Goal: Information Seeking & Learning: Find specific fact

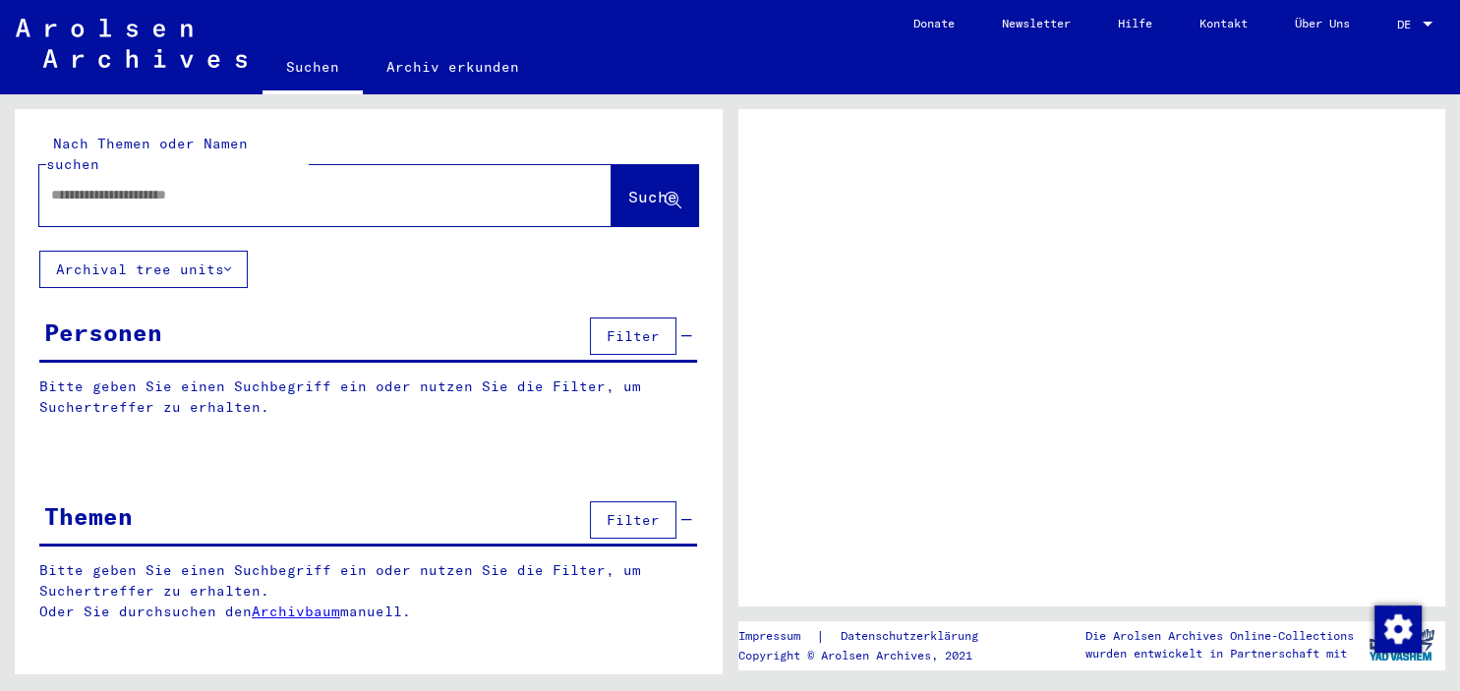
click at [308, 185] on input "text" at bounding box center [307, 195] width 513 height 21
click at [558, 382] on p "Bitte geben Sie einen Suchbegriff ein oder nutzen Sie die Filter, um Suchertref…" at bounding box center [368, 397] width 658 height 41
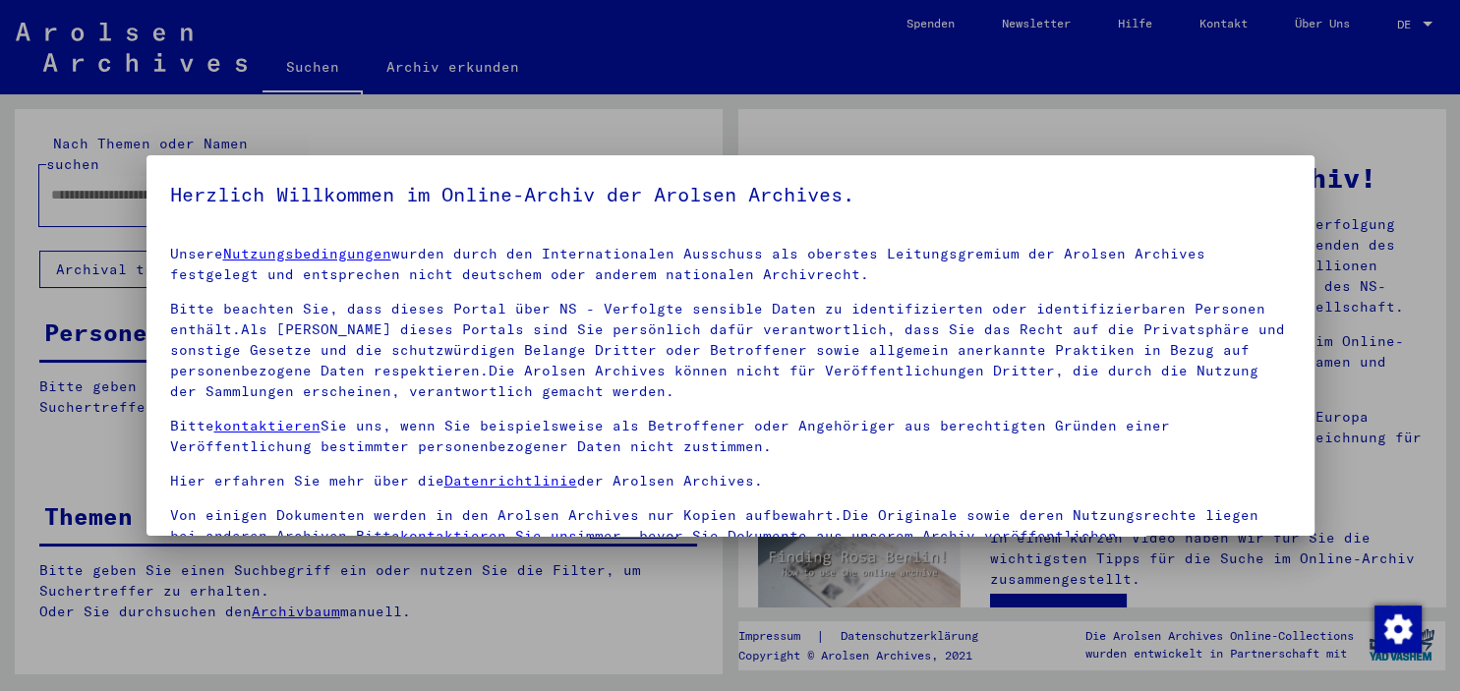
scroll to position [167, 0]
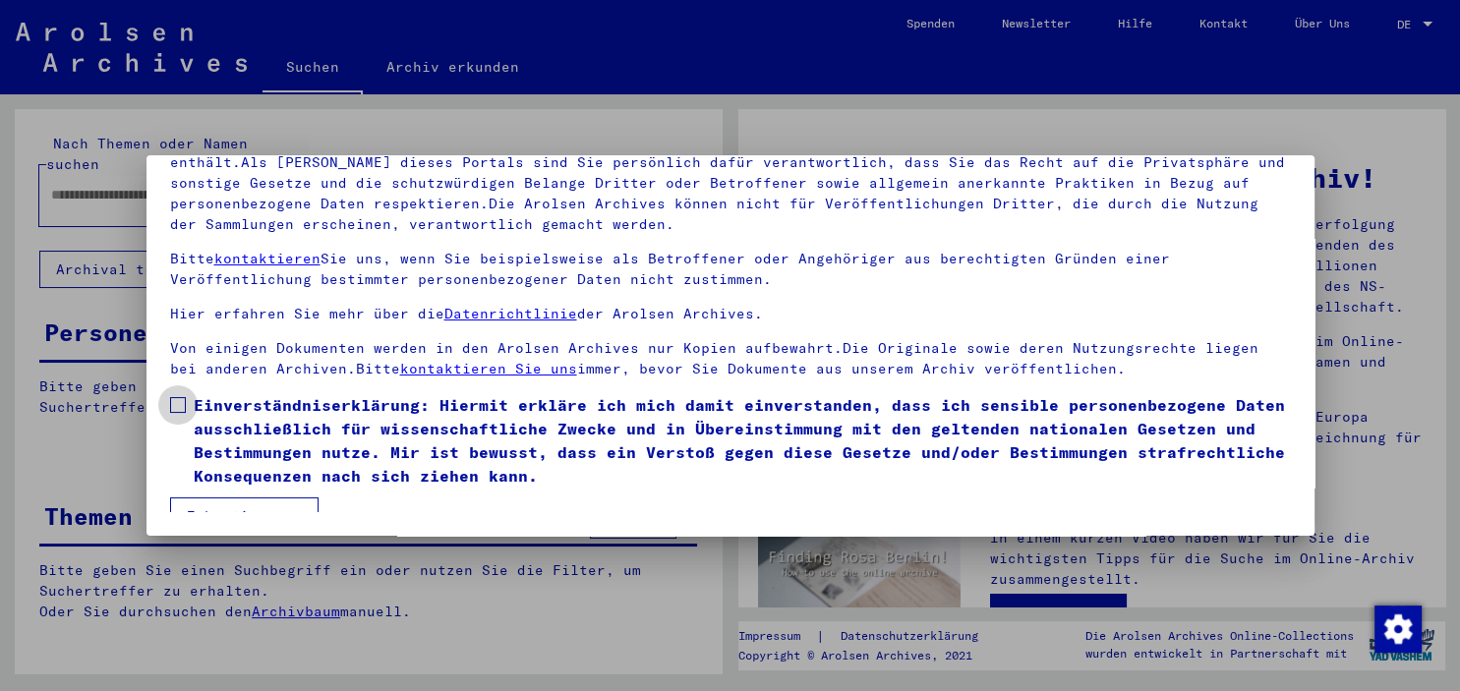
click at [179, 406] on span at bounding box center [178, 405] width 16 height 16
click at [213, 501] on button "Ich stimme zu" at bounding box center [244, 516] width 148 height 37
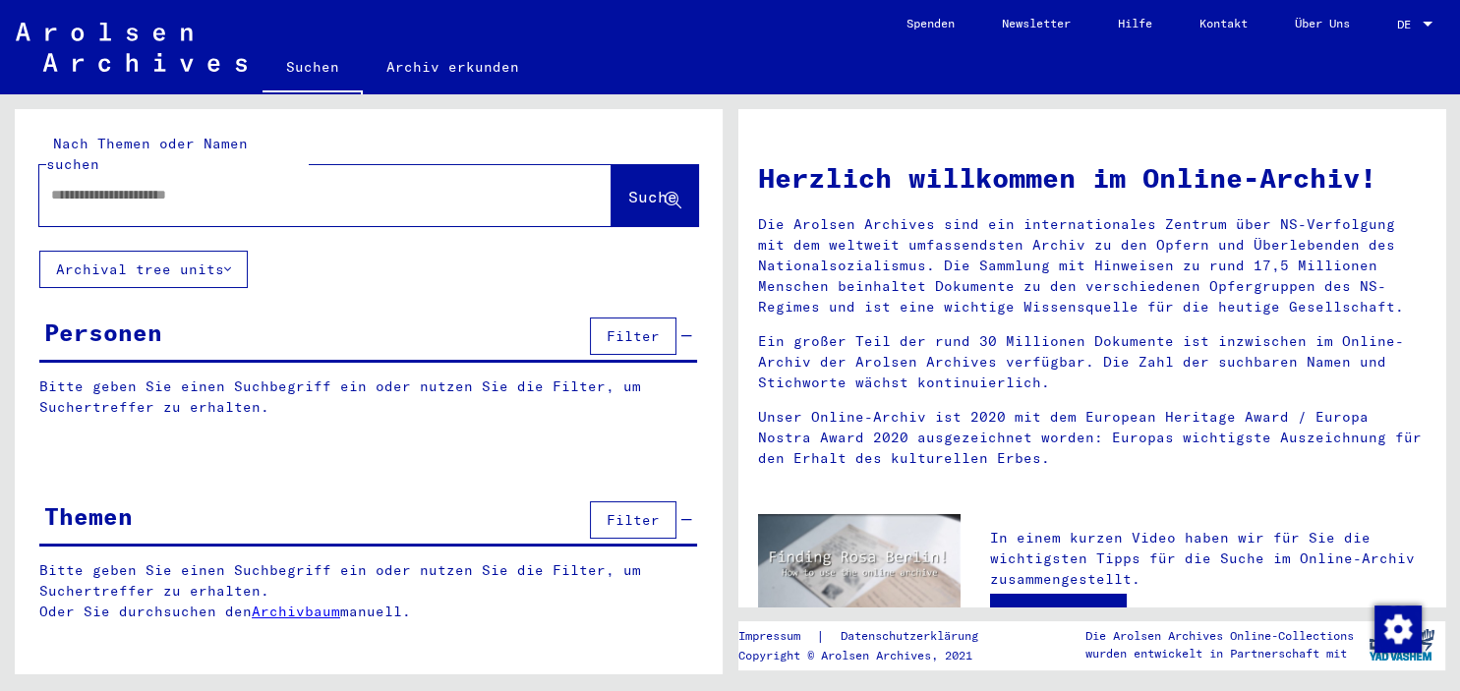
click at [181, 188] on div at bounding box center [295, 195] width 513 height 44
click at [195, 185] on input "text" at bounding box center [301, 195] width 501 height 21
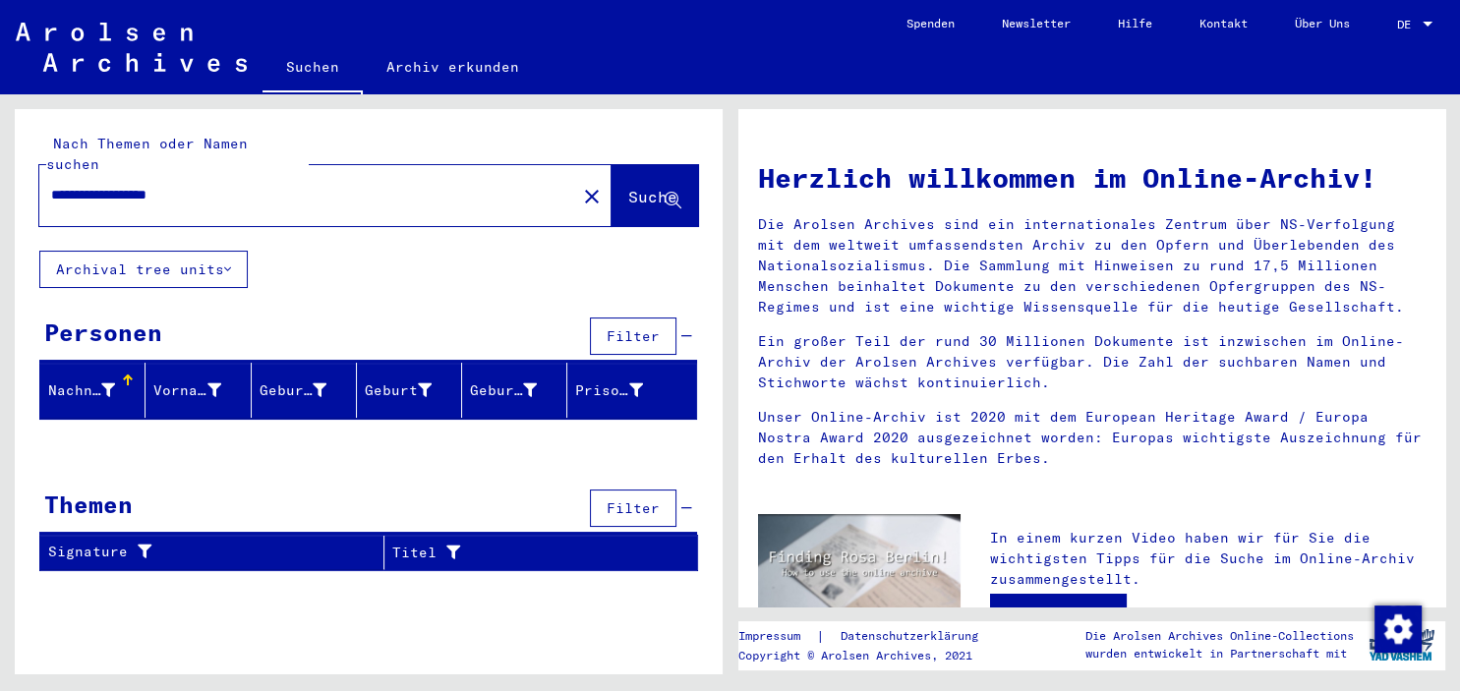
click at [237, 185] on input "**********" at bounding box center [301, 195] width 501 height 21
drag, startPoint x: 209, startPoint y: 169, endPoint x: 163, endPoint y: 167, distance: 46.3
click at [163, 185] on input "**********" at bounding box center [301, 195] width 501 height 21
drag, startPoint x: 213, startPoint y: 175, endPoint x: 163, endPoint y: 175, distance: 50.1
click at [163, 185] on input "**********" at bounding box center [301, 195] width 501 height 21
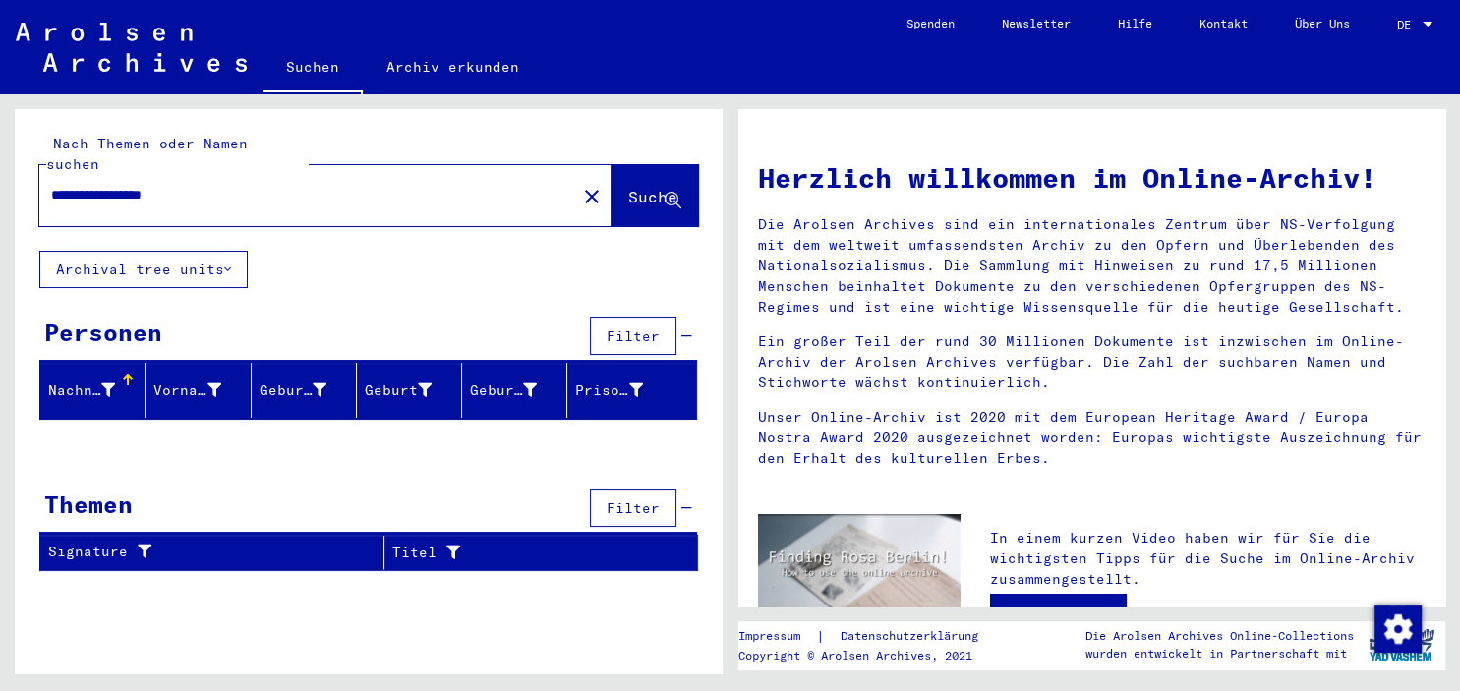
type input "**********"
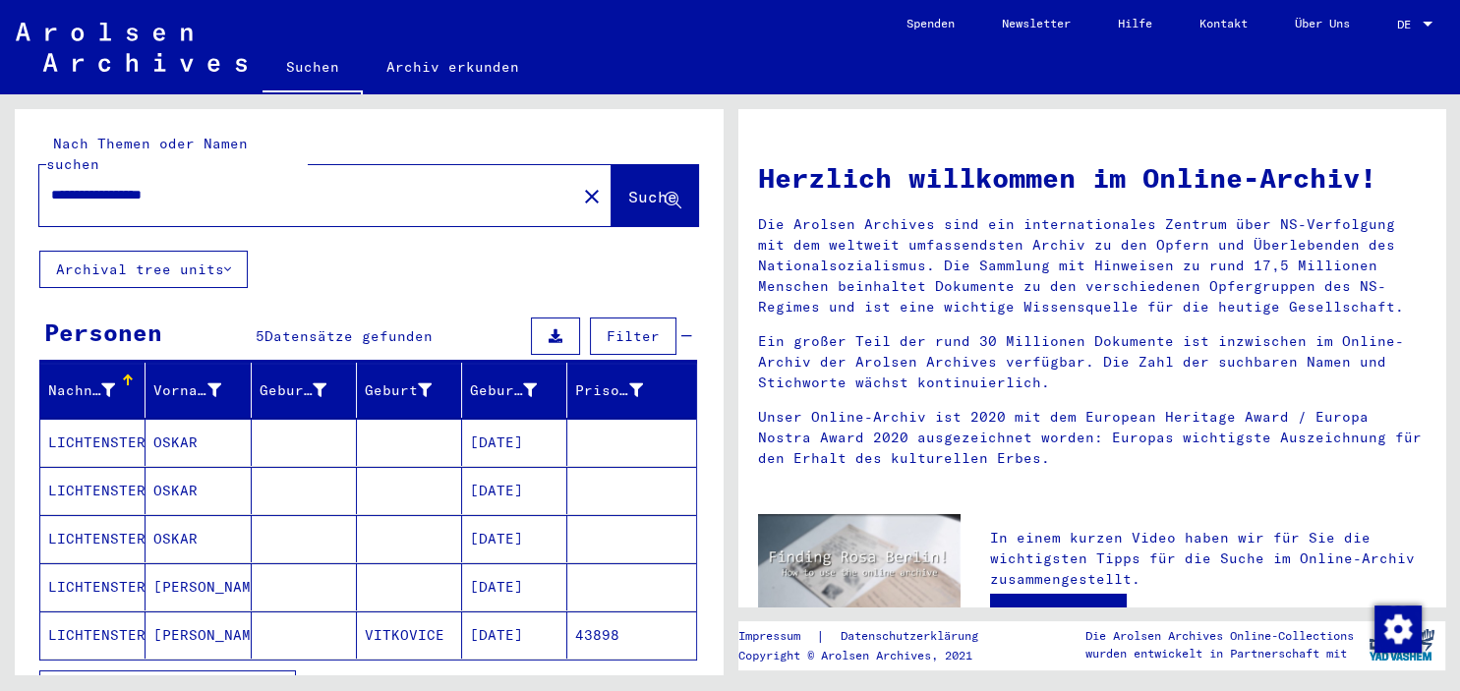
click at [197, 671] on button "Alle Ergebnisse anzeigen" at bounding box center [167, 689] width 257 height 37
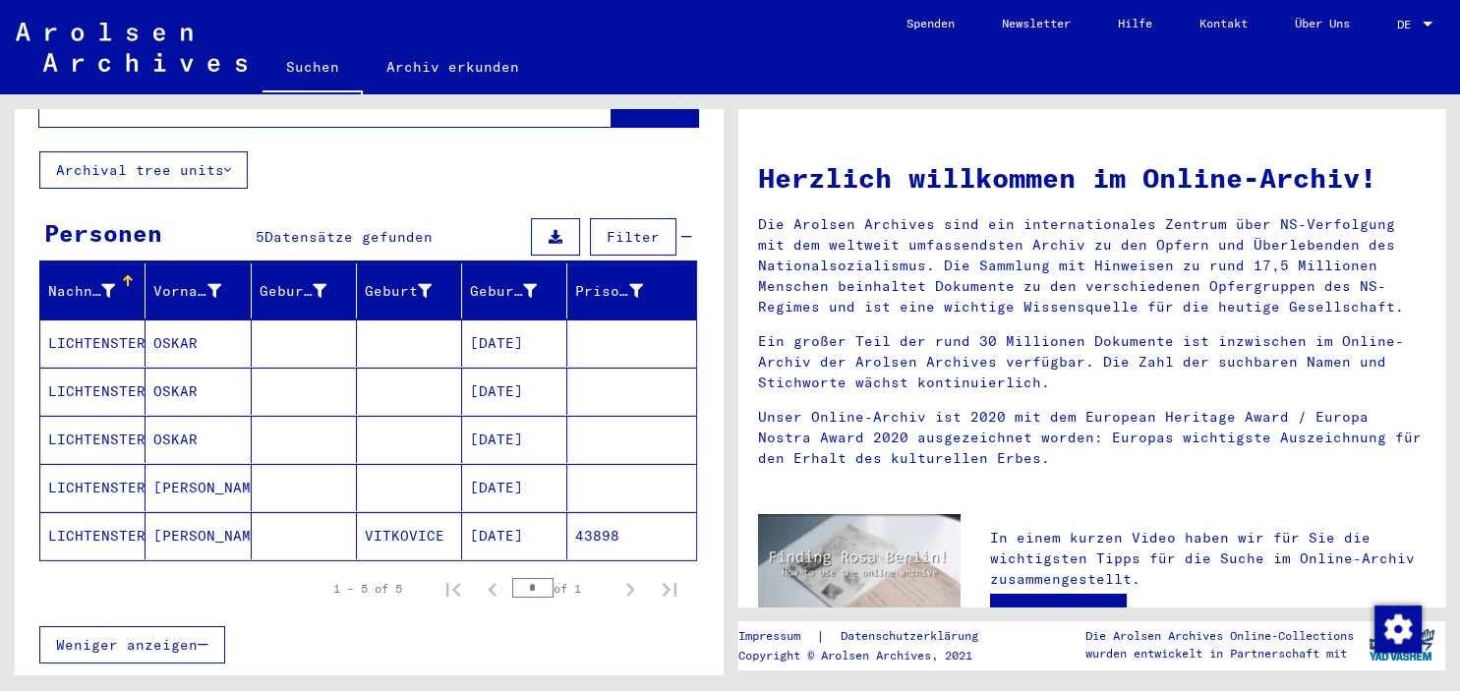
scroll to position [113, 0]
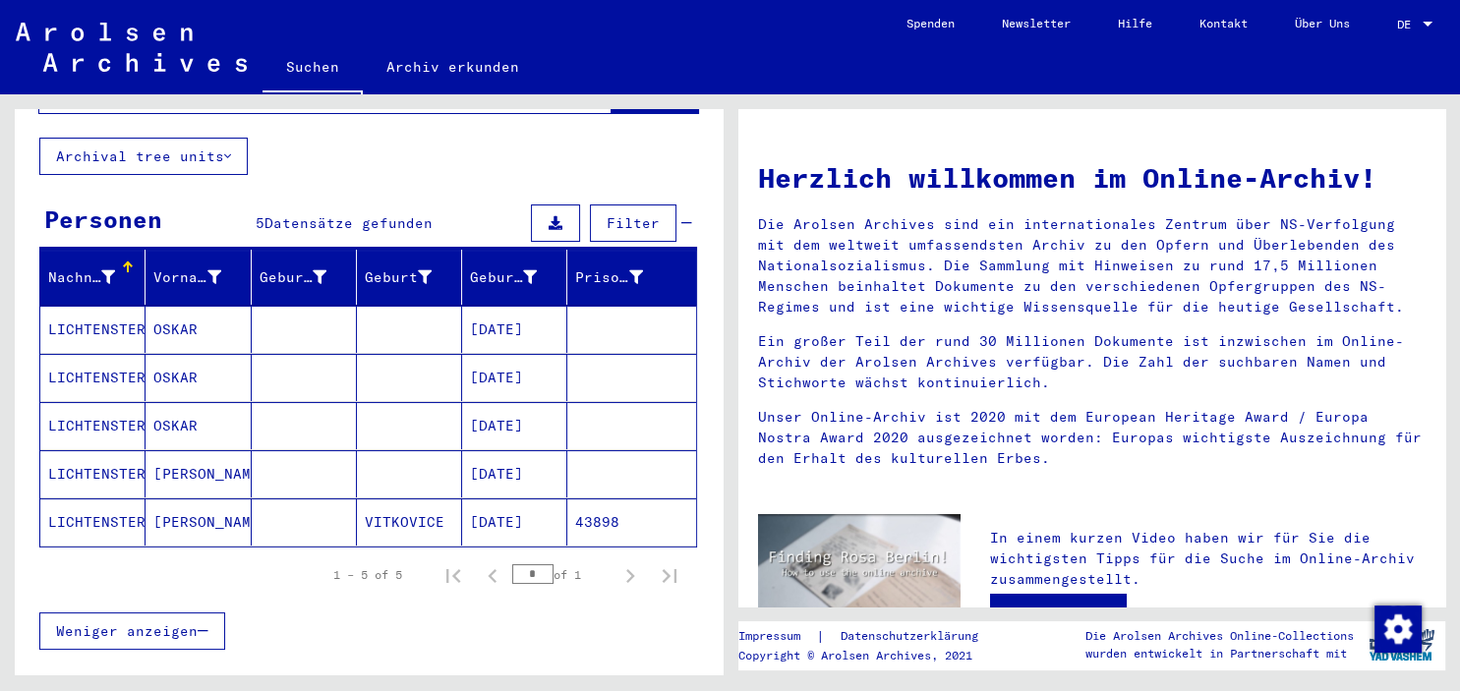
click at [100, 499] on mat-cell "LICHTENSTERN" at bounding box center [92, 521] width 105 height 47
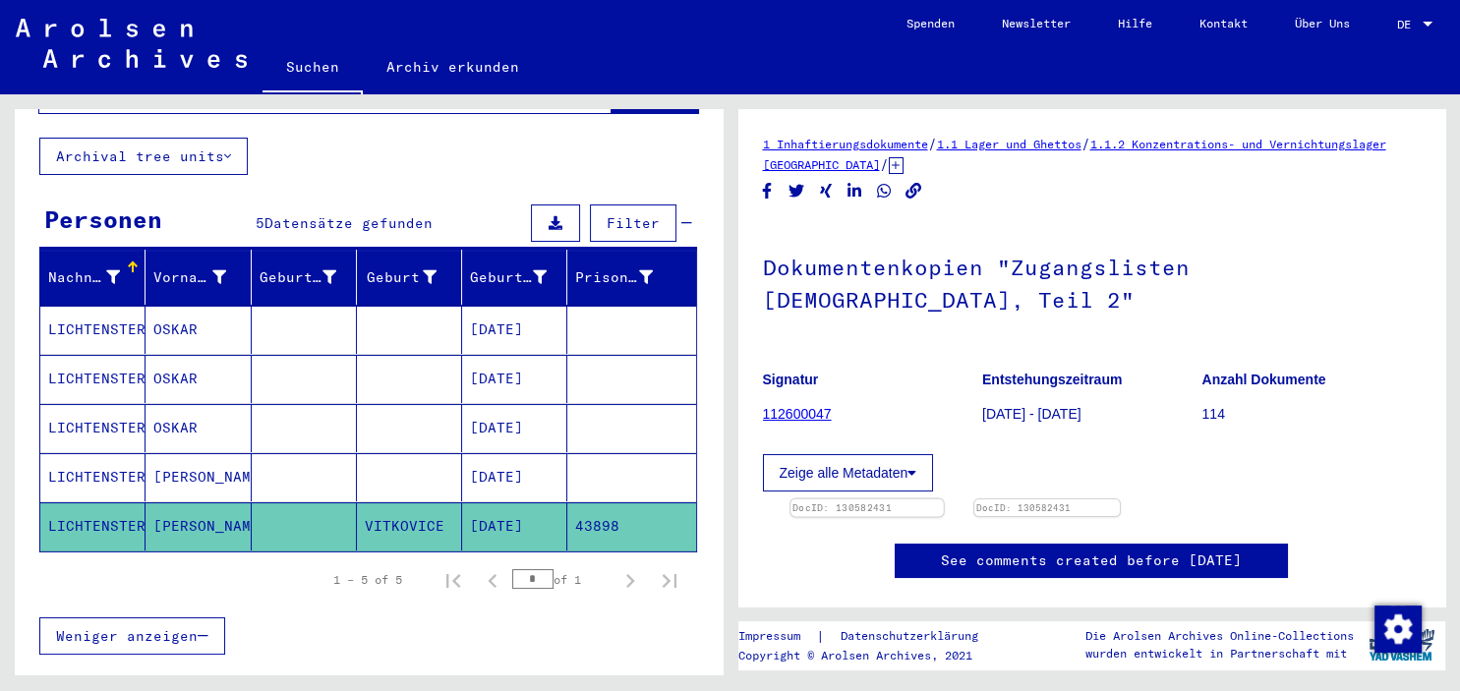
click at [898, 499] on img at bounding box center [867, 499] width 152 height 0
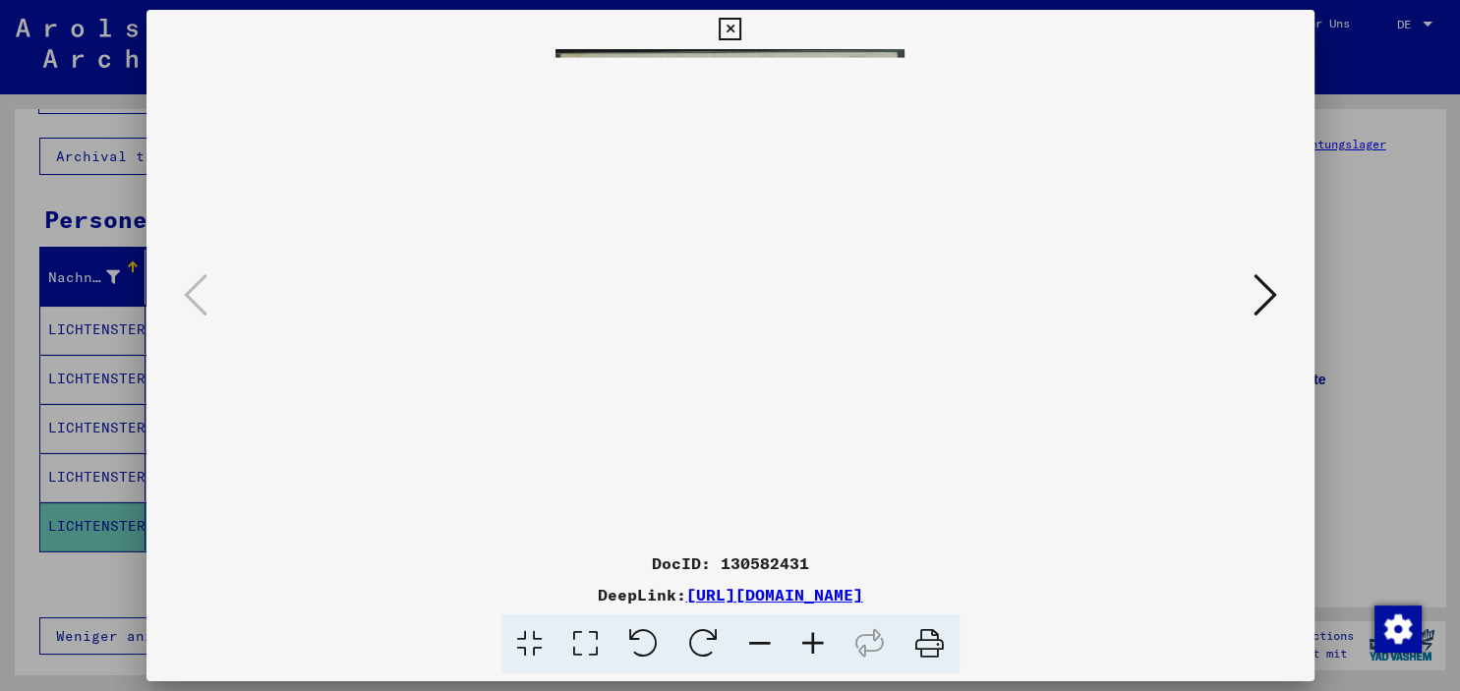
click at [808, 639] on icon at bounding box center [813, 645] width 53 height 60
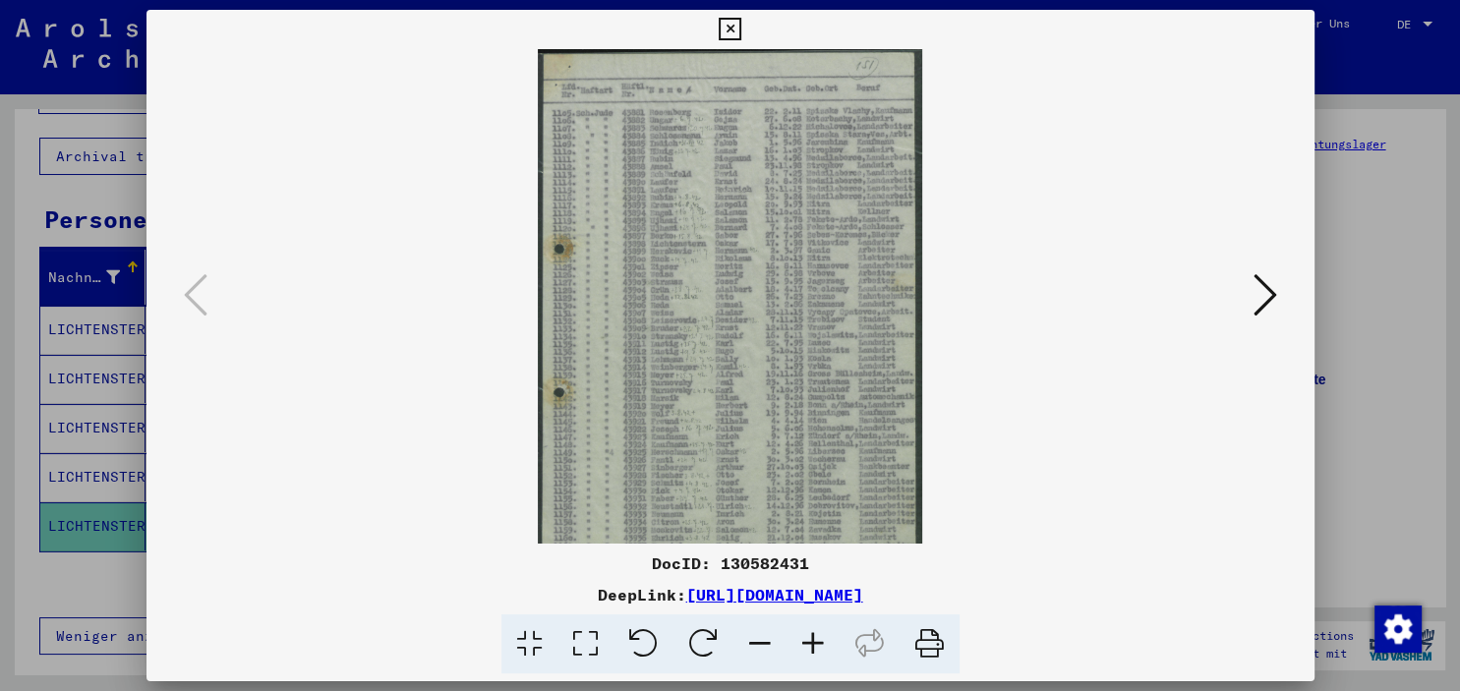
click at [808, 639] on icon at bounding box center [813, 645] width 53 height 60
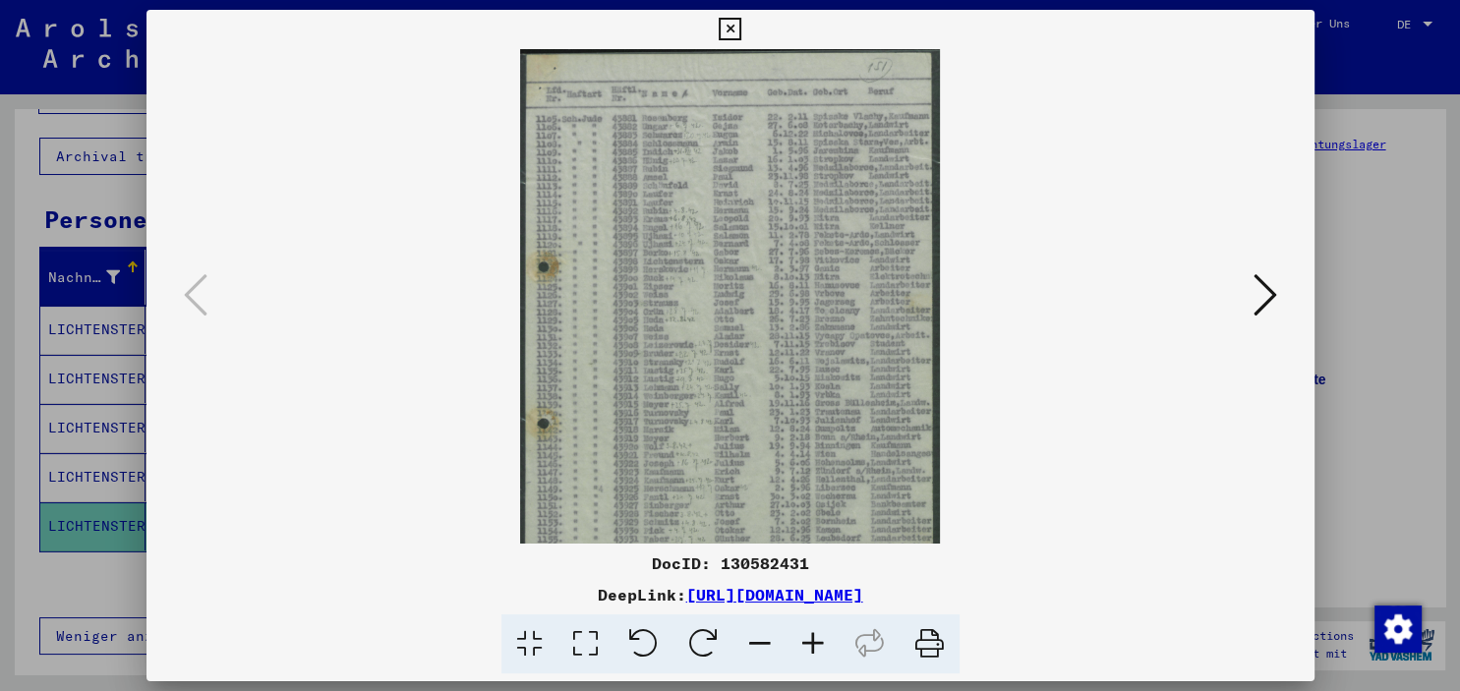
click at [808, 639] on icon at bounding box center [813, 645] width 53 height 60
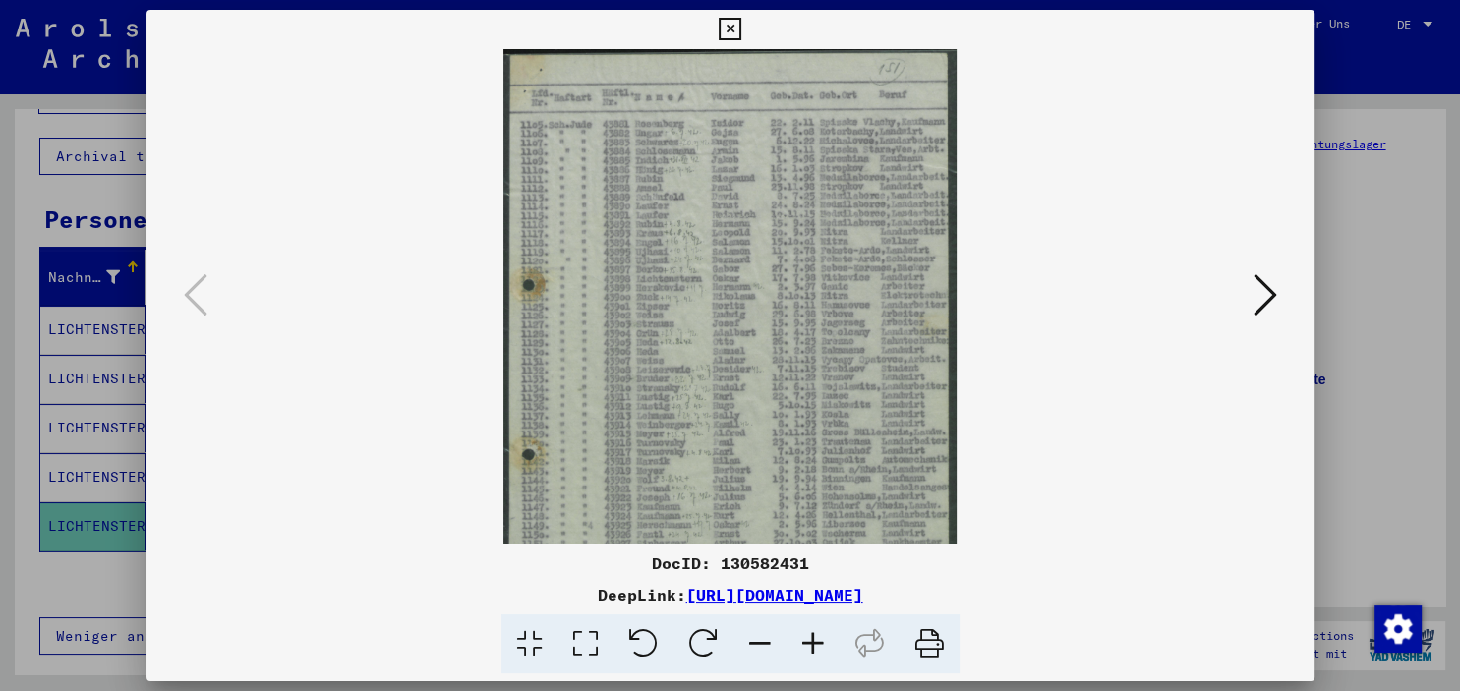
click at [808, 639] on icon at bounding box center [813, 645] width 53 height 60
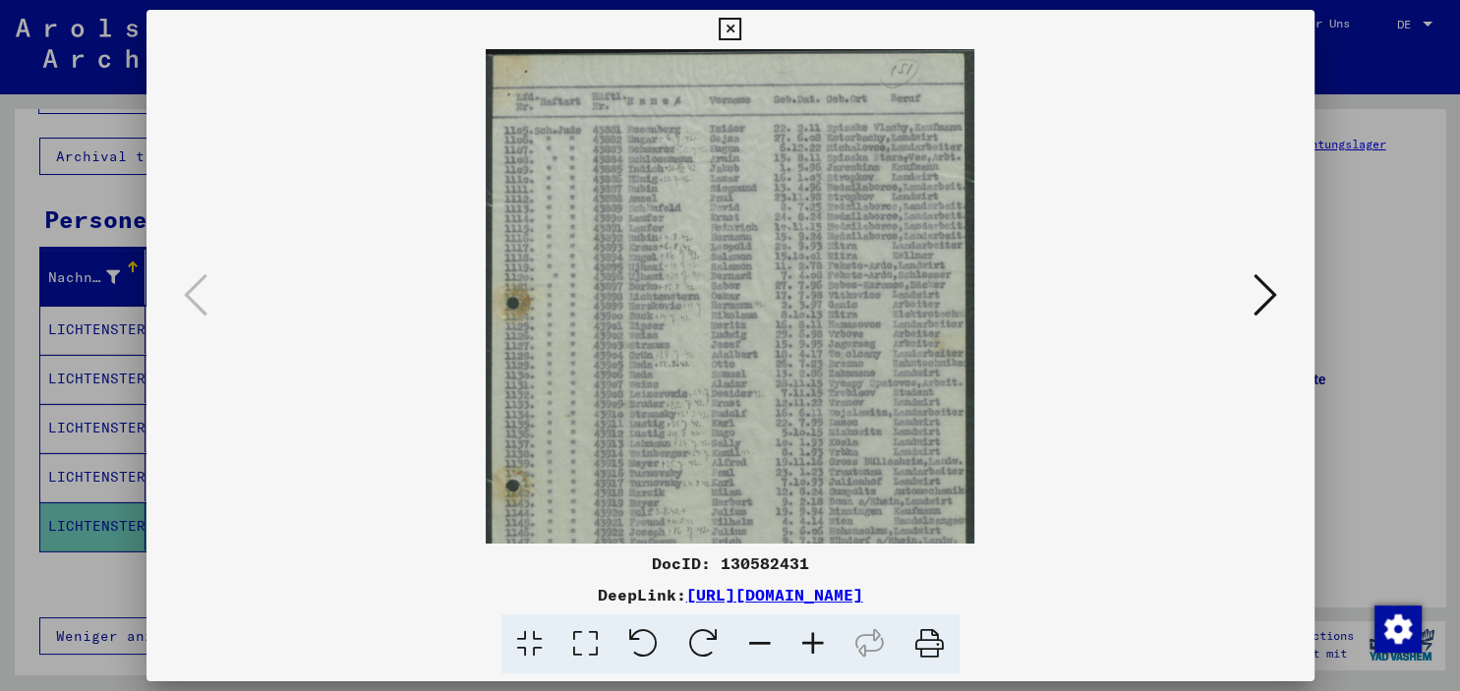
click at [808, 639] on icon at bounding box center [813, 645] width 53 height 60
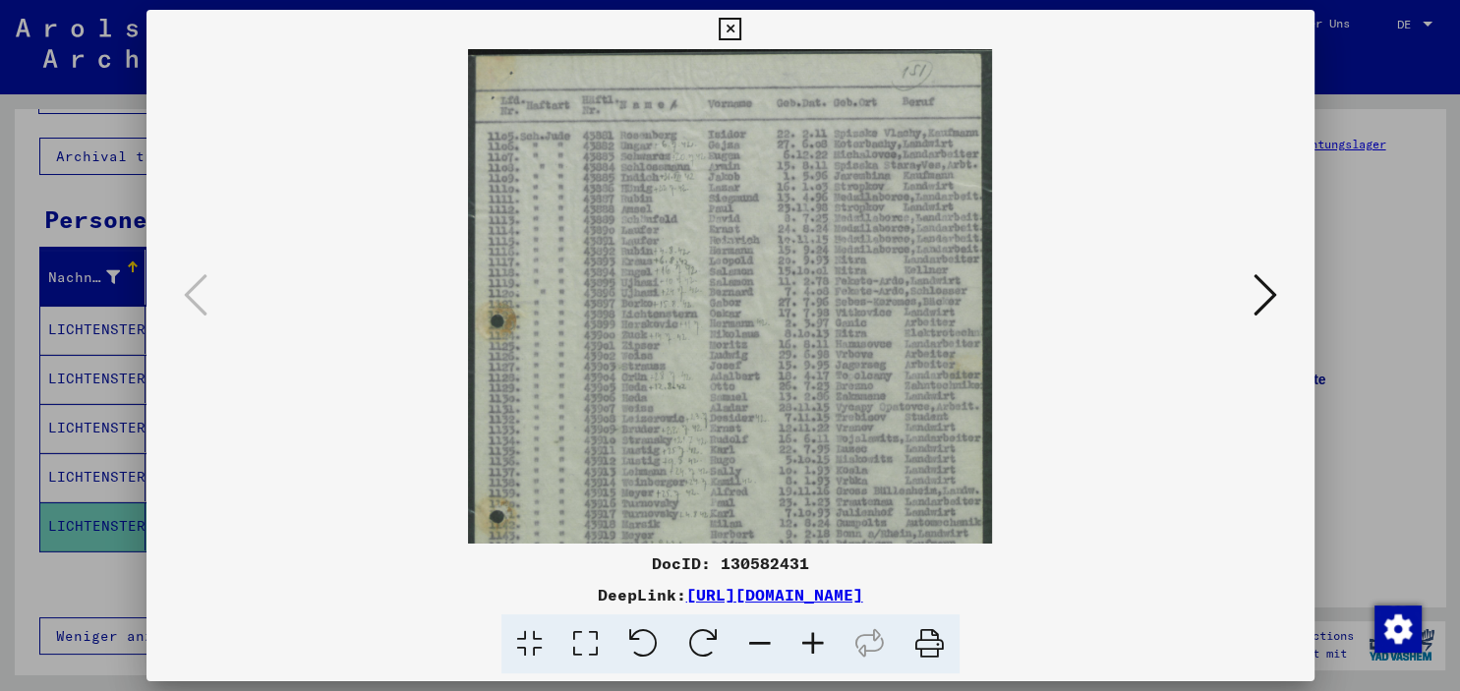
click at [808, 639] on icon at bounding box center [813, 645] width 53 height 60
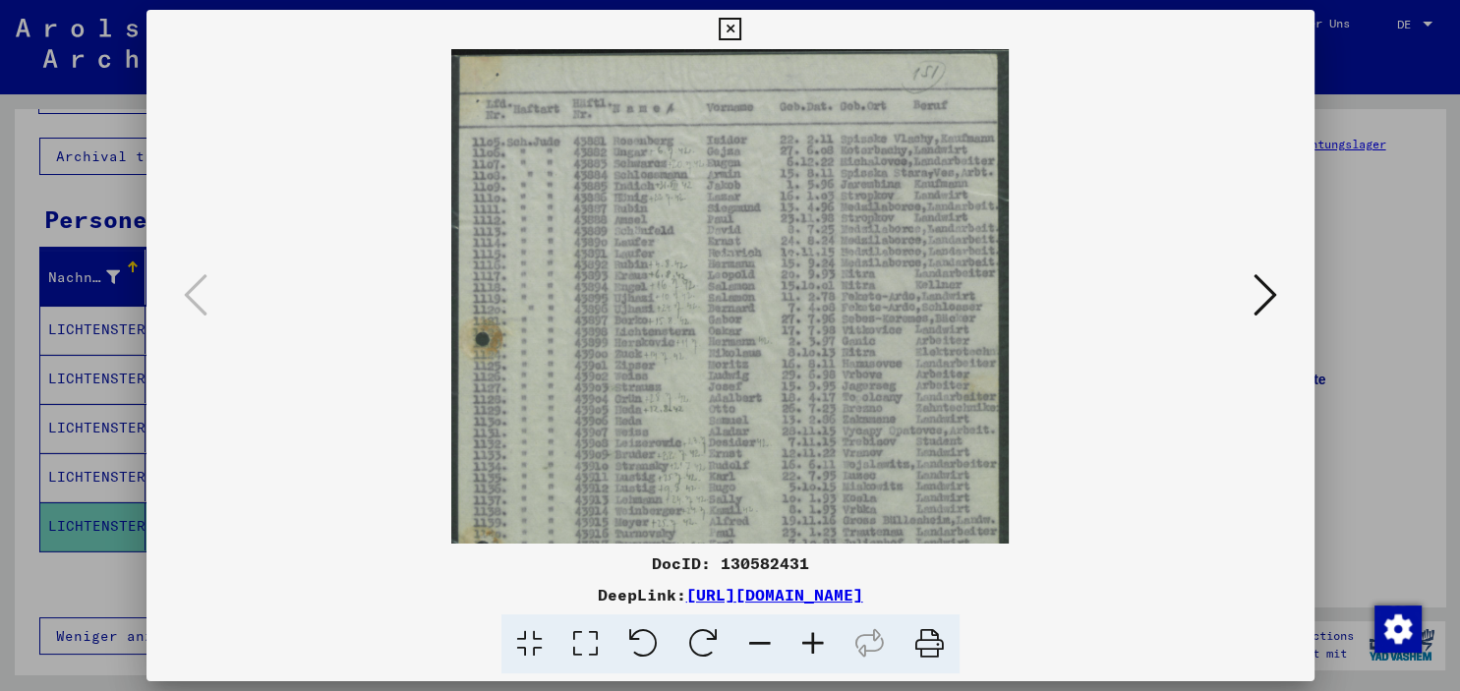
click at [808, 639] on icon at bounding box center [813, 645] width 53 height 60
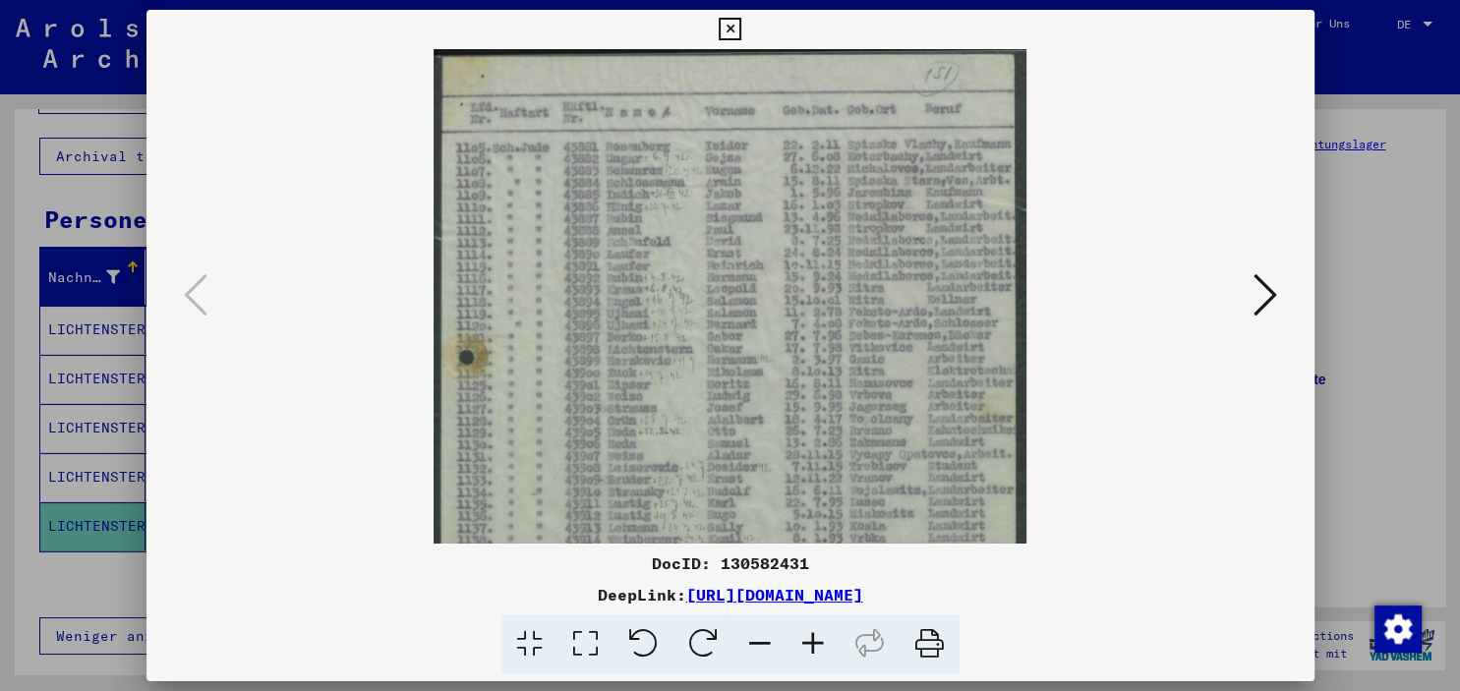
click at [808, 639] on icon at bounding box center [813, 645] width 53 height 60
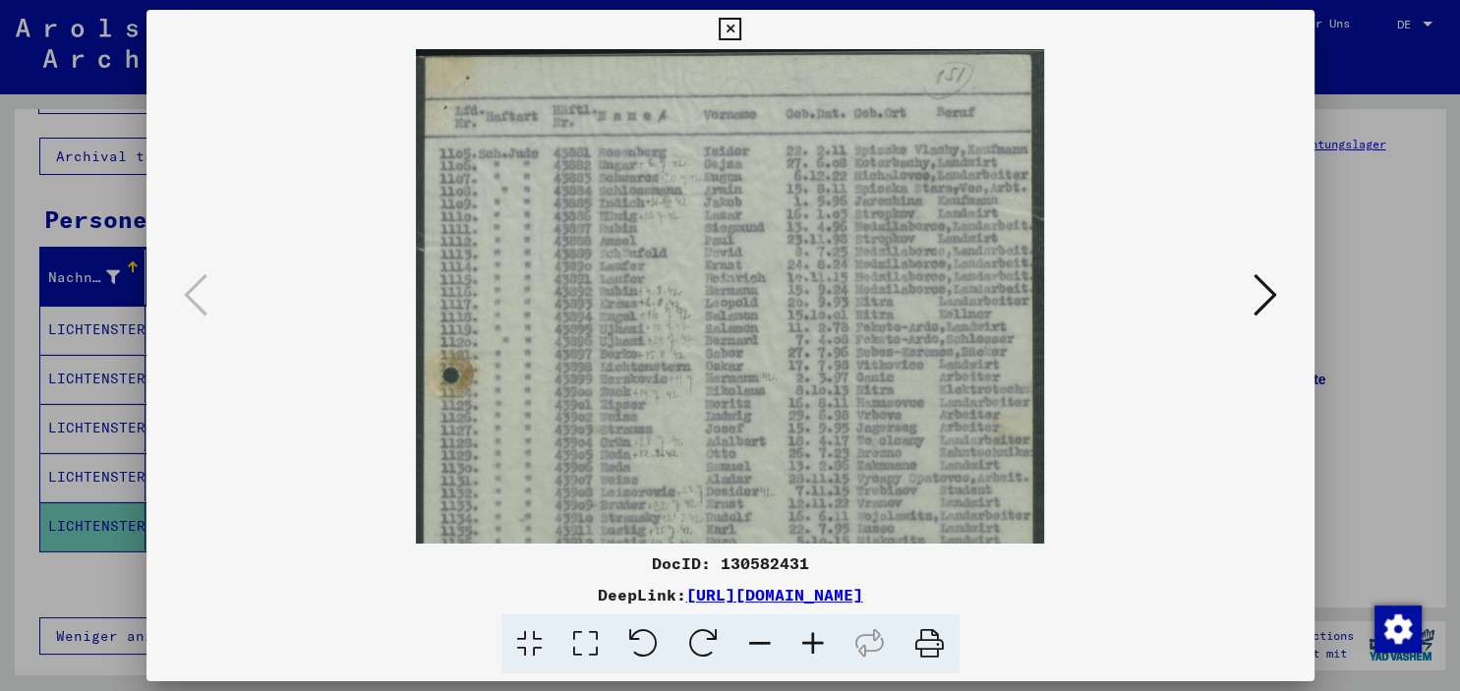
click at [808, 639] on icon at bounding box center [813, 645] width 53 height 60
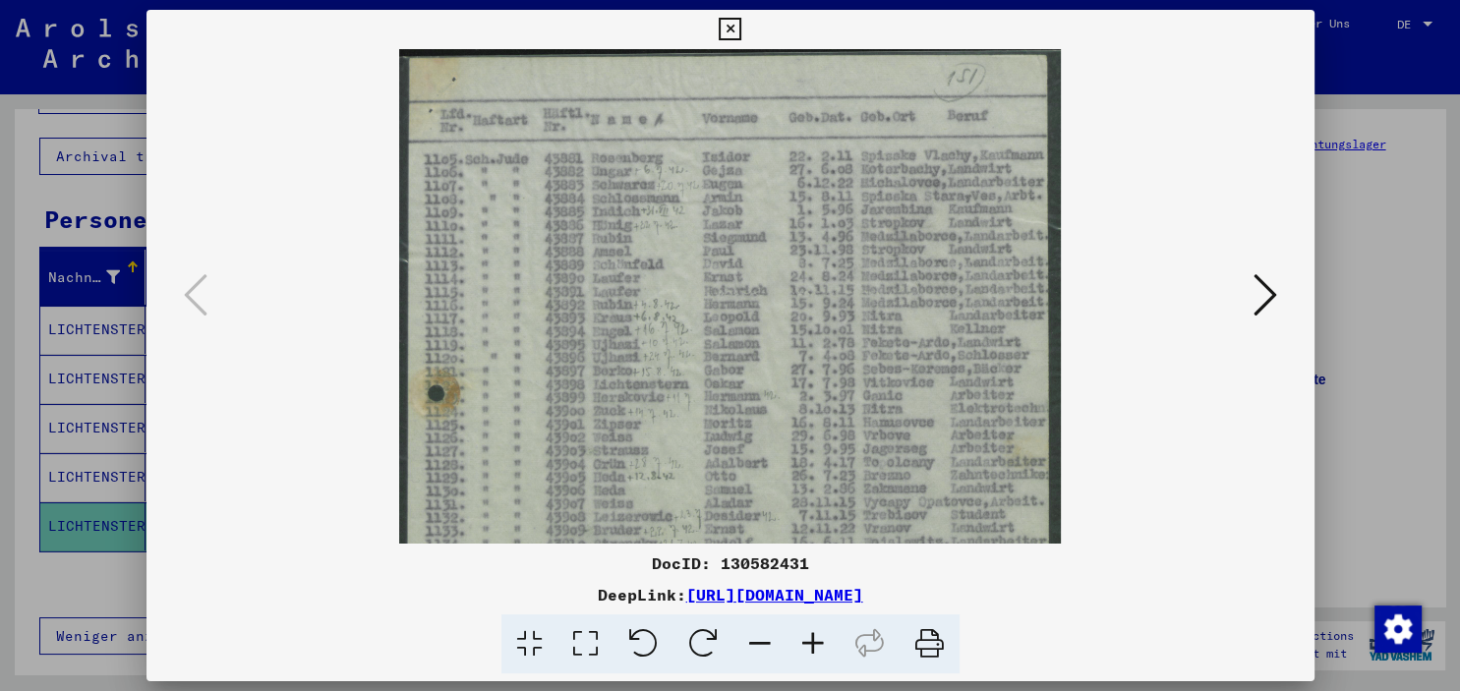
click at [808, 639] on icon at bounding box center [813, 645] width 53 height 60
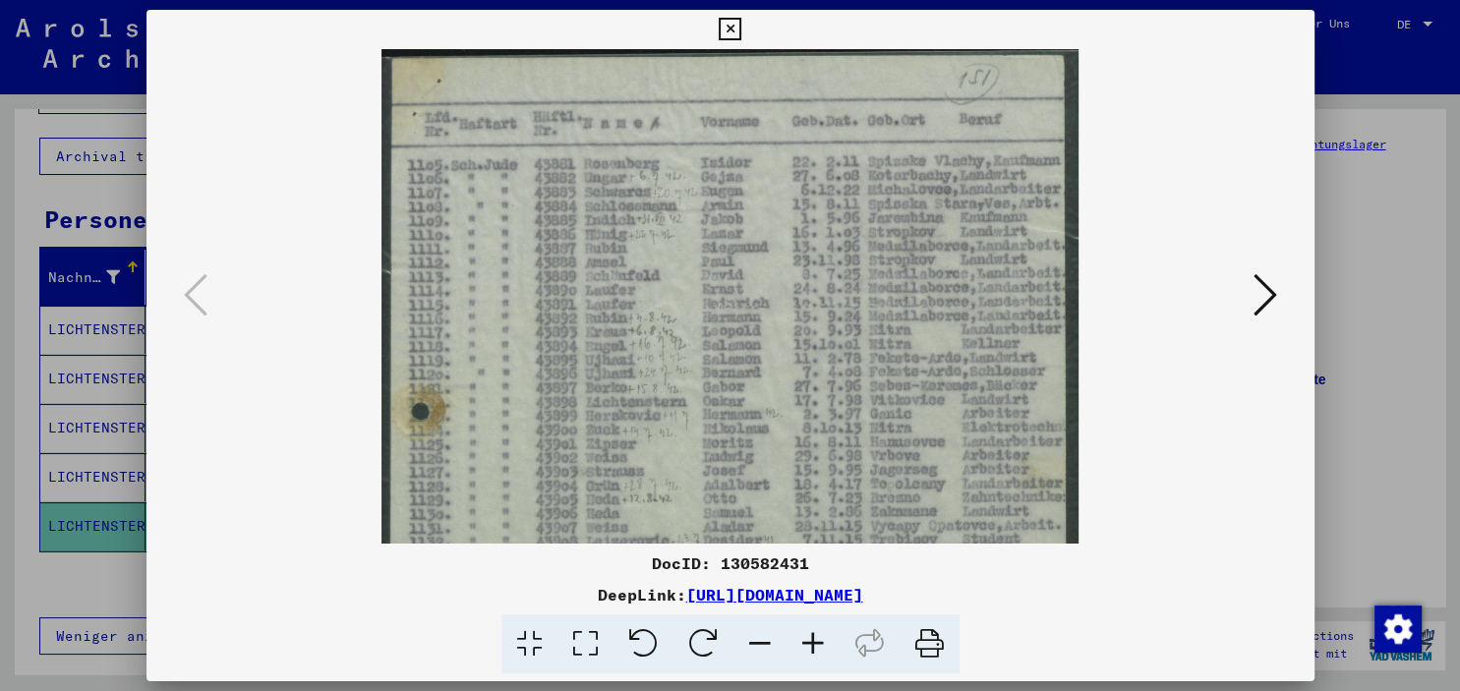
click at [699, 404] on img at bounding box center [729, 542] width 697 height 986
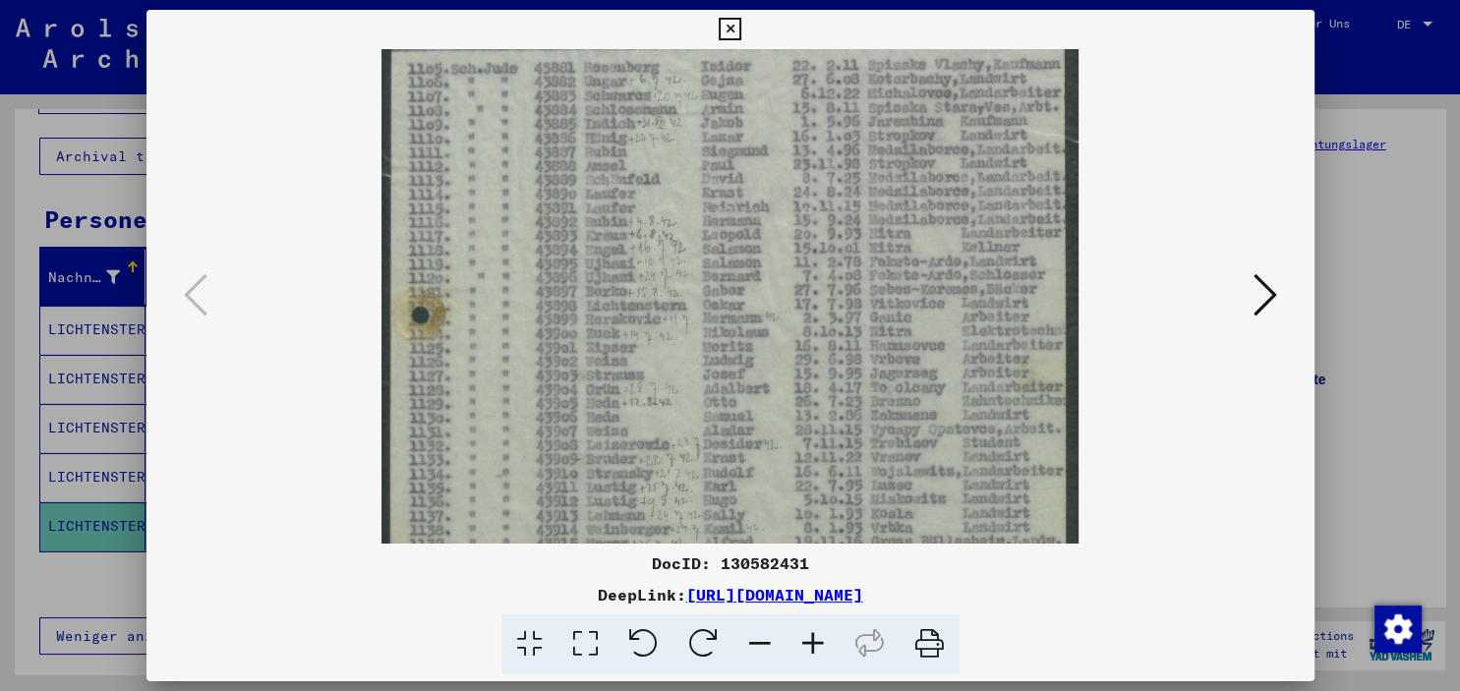
scroll to position [55, 0]
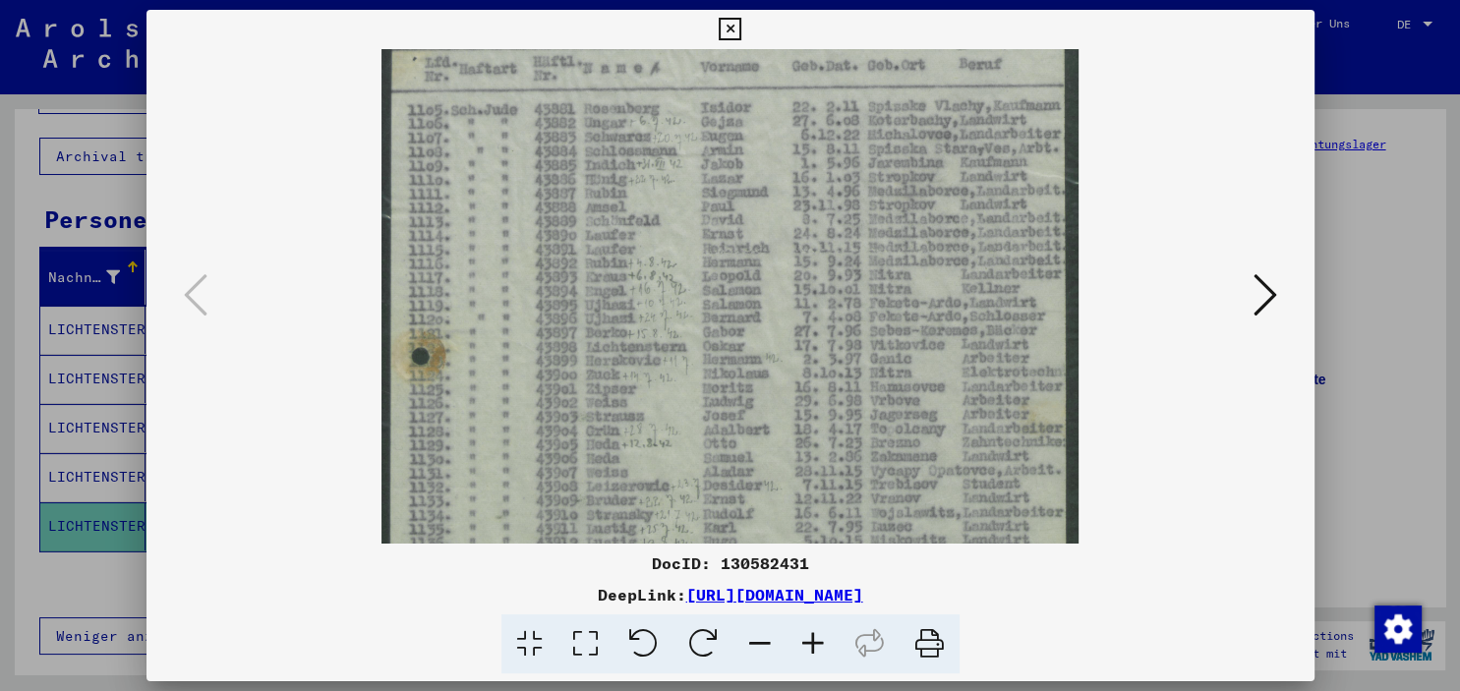
drag, startPoint x: 706, startPoint y: 477, endPoint x: 929, endPoint y: 311, distance: 278.3
click at [709, 420] on img at bounding box center [729, 487] width 697 height 986
click at [741, 30] on icon at bounding box center [730, 30] width 23 height 24
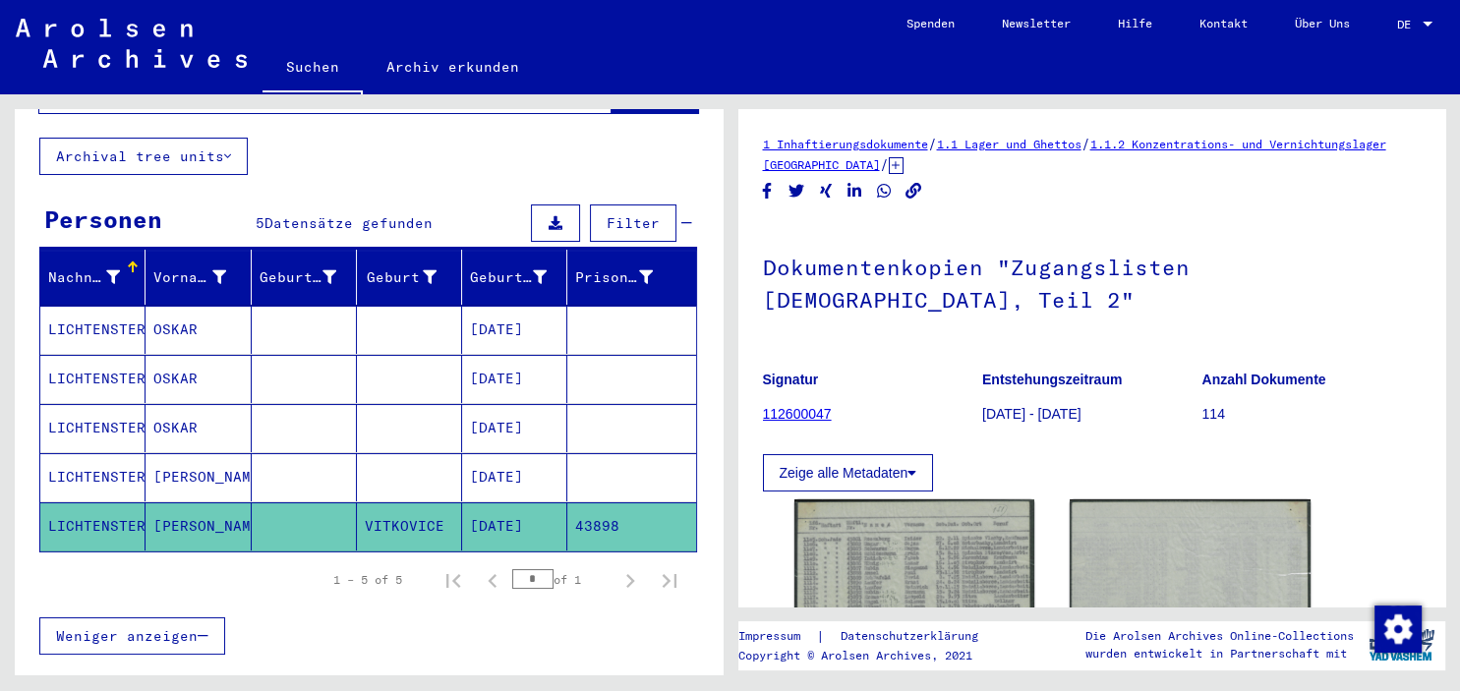
click at [117, 406] on mat-cell "LICHTENSTERN" at bounding box center [92, 428] width 105 height 48
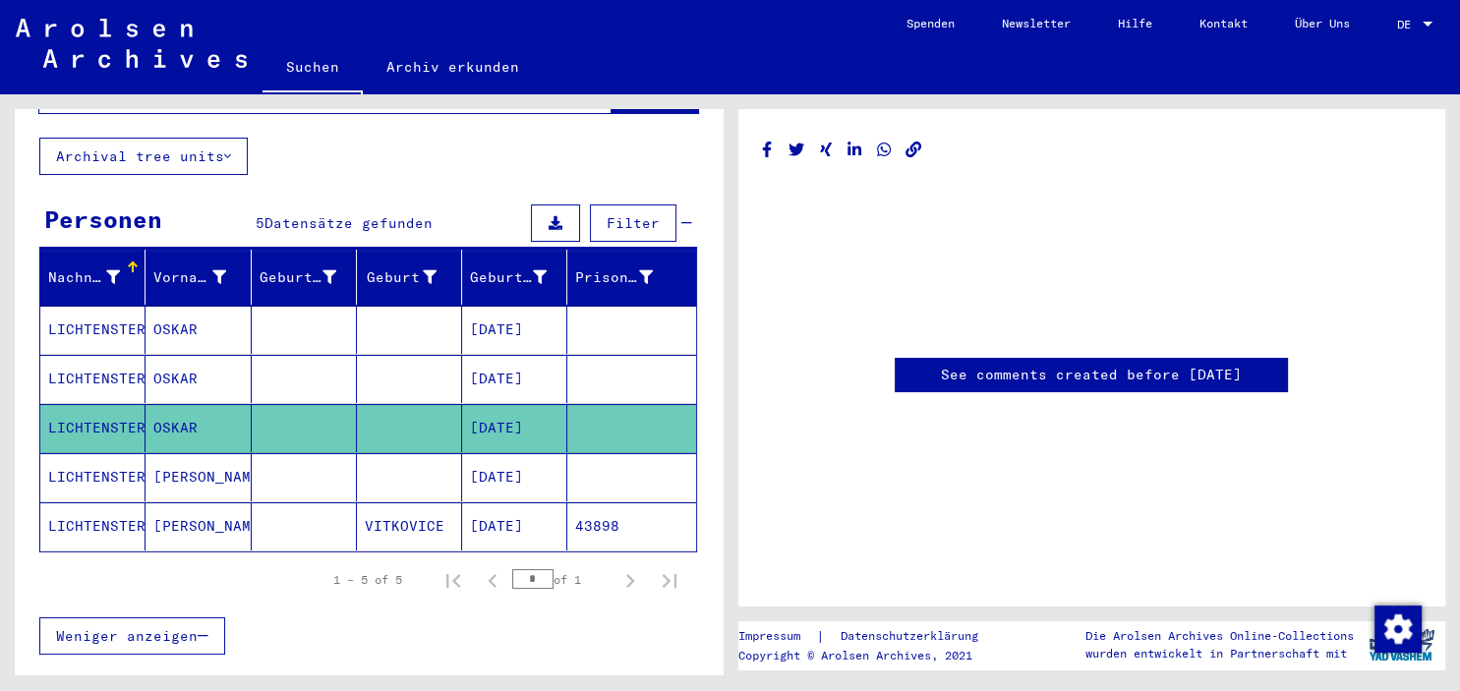
click at [119, 306] on mat-cell "LICHTENSTERN" at bounding box center [92, 330] width 105 height 48
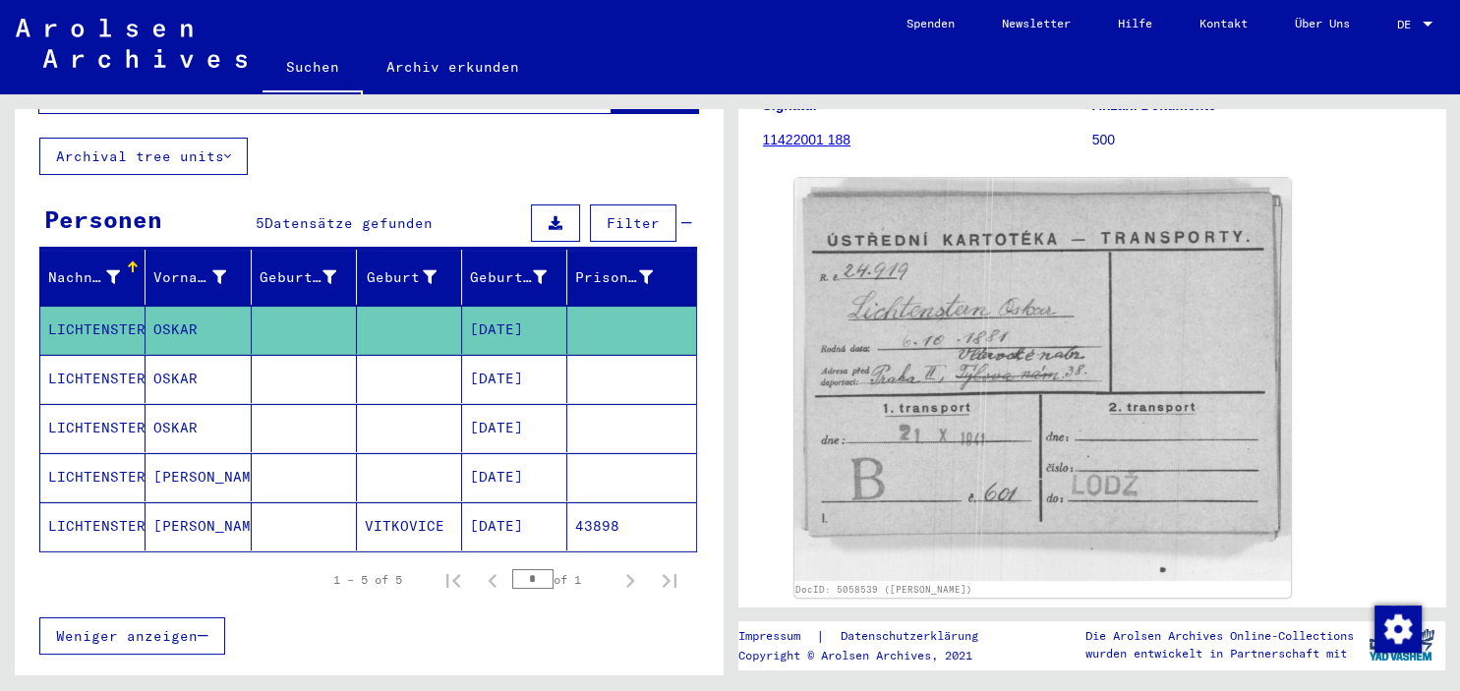
scroll to position [247, 0]
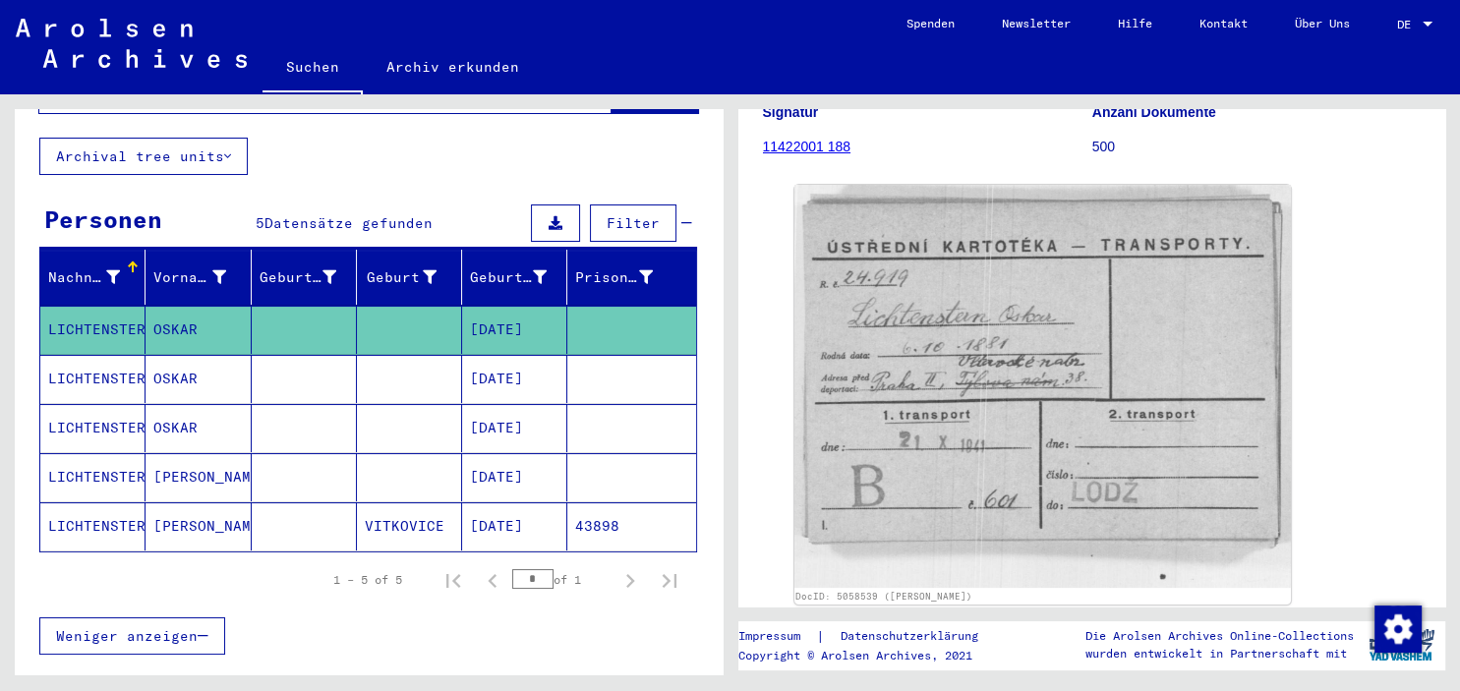
click at [90, 355] on mat-cell "LICHTENSTERN" at bounding box center [92, 379] width 105 height 48
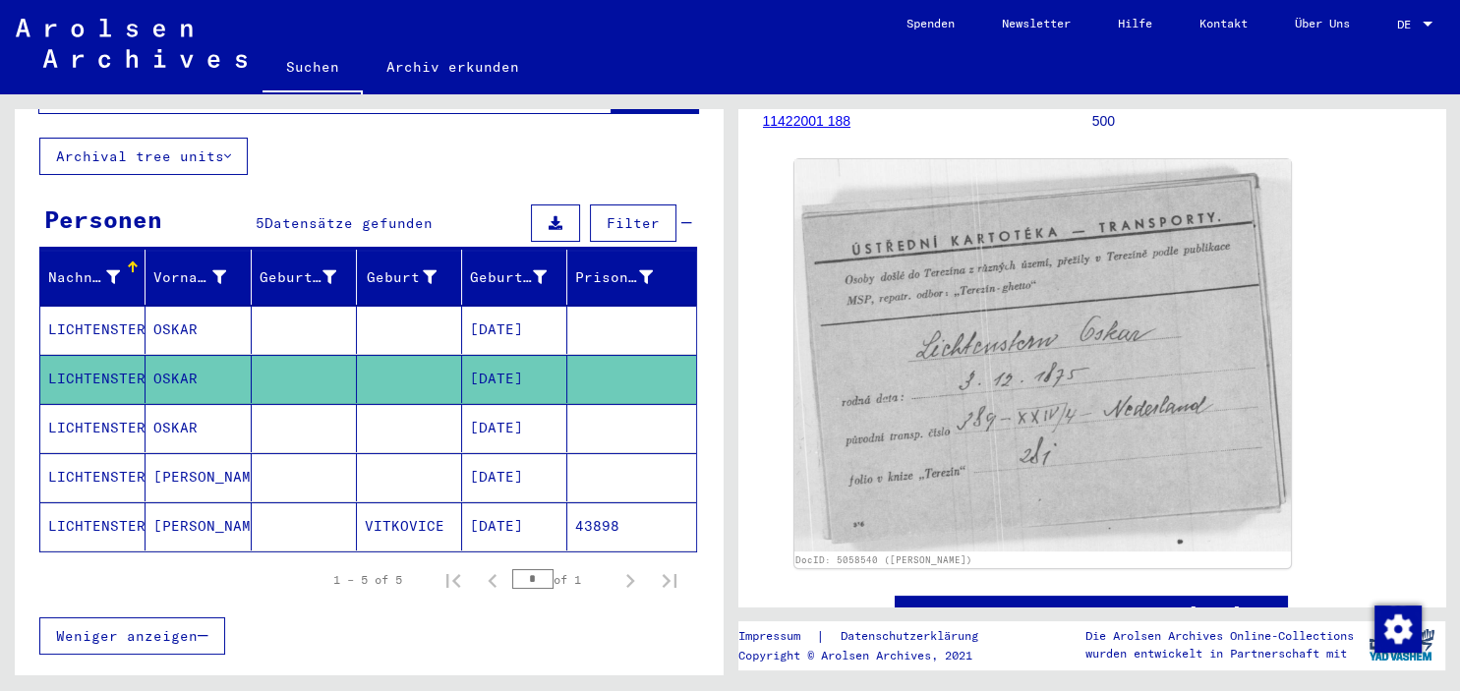
scroll to position [287, 0]
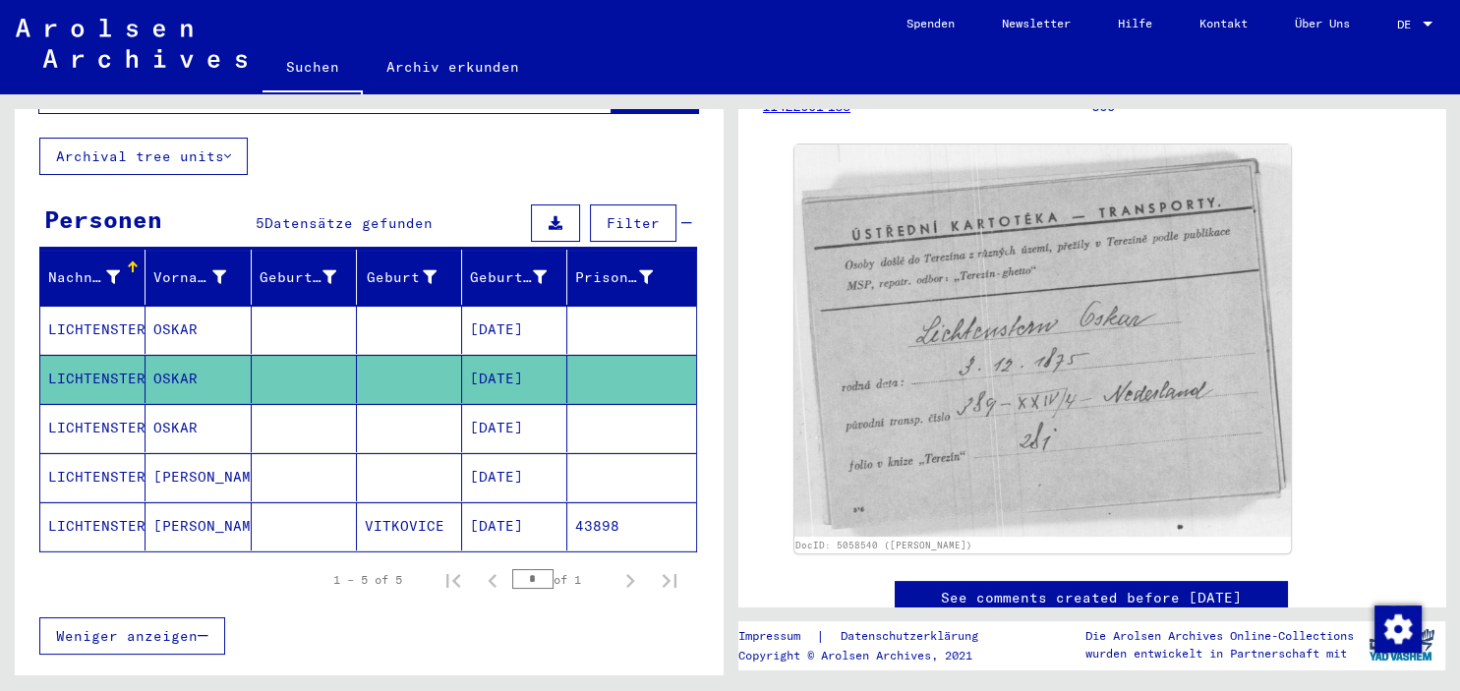
click at [109, 407] on mat-cell "LICHTENSTERN" at bounding box center [92, 428] width 105 height 48
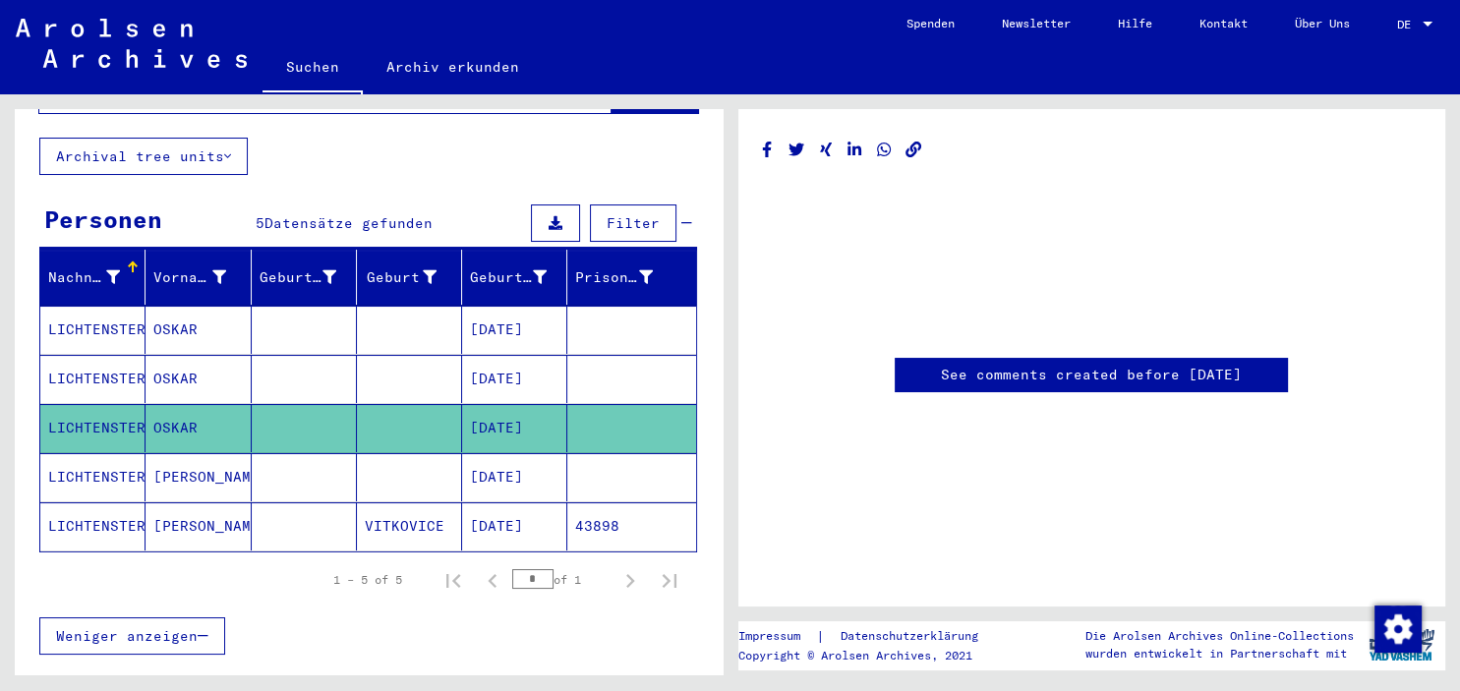
click at [1078, 162] on div "See comments created before [DATE]" at bounding box center [1092, 283] width 659 height 299
drag, startPoint x: 1028, startPoint y: 246, endPoint x: 1001, endPoint y: 264, distance: 32.7
click at [1028, 246] on div at bounding box center [1092, 259] width 659 height 157
click at [140, 453] on mat-cell "LICHTENSTERN" at bounding box center [92, 477] width 105 height 48
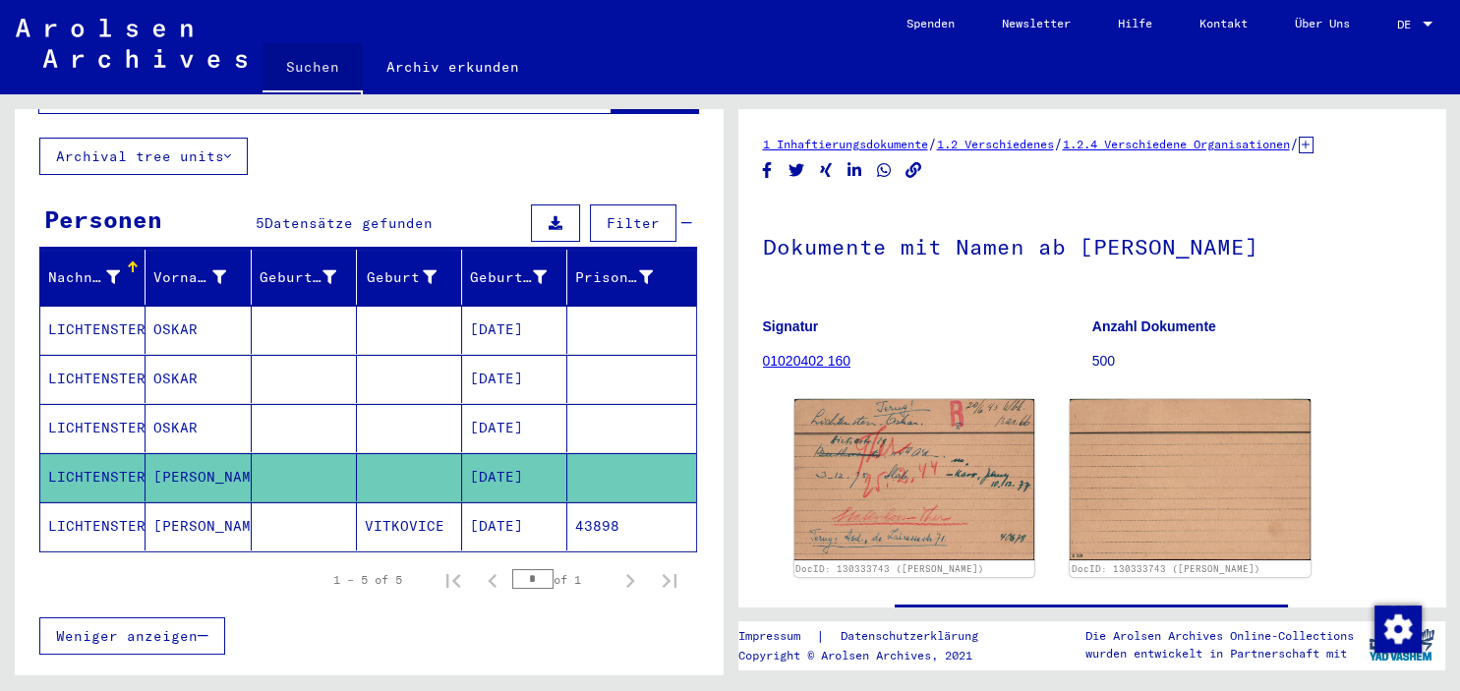
click at [336, 50] on link "Suchen" at bounding box center [313, 68] width 100 height 51
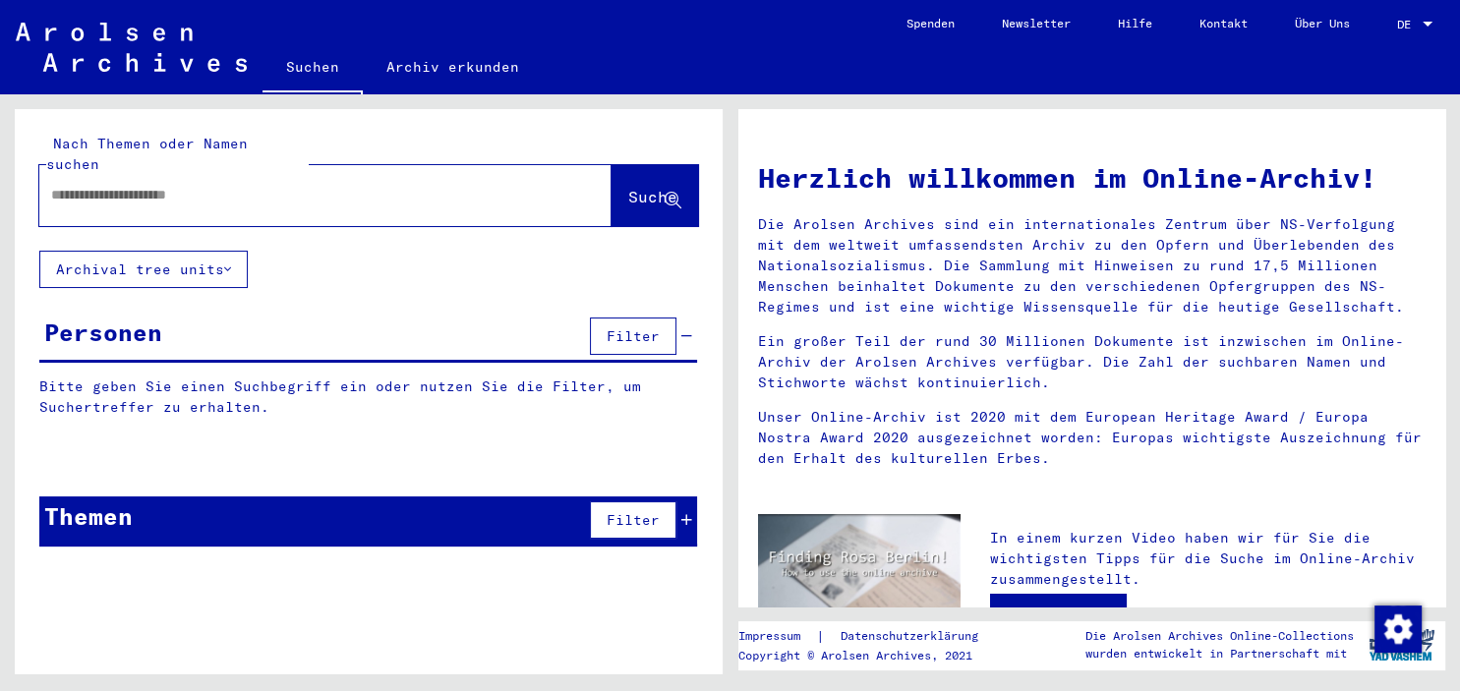
click at [264, 187] on div at bounding box center [295, 195] width 513 height 44
click at [279, 185] on input "text" at bounding box center [301, 195] width 501 height 21
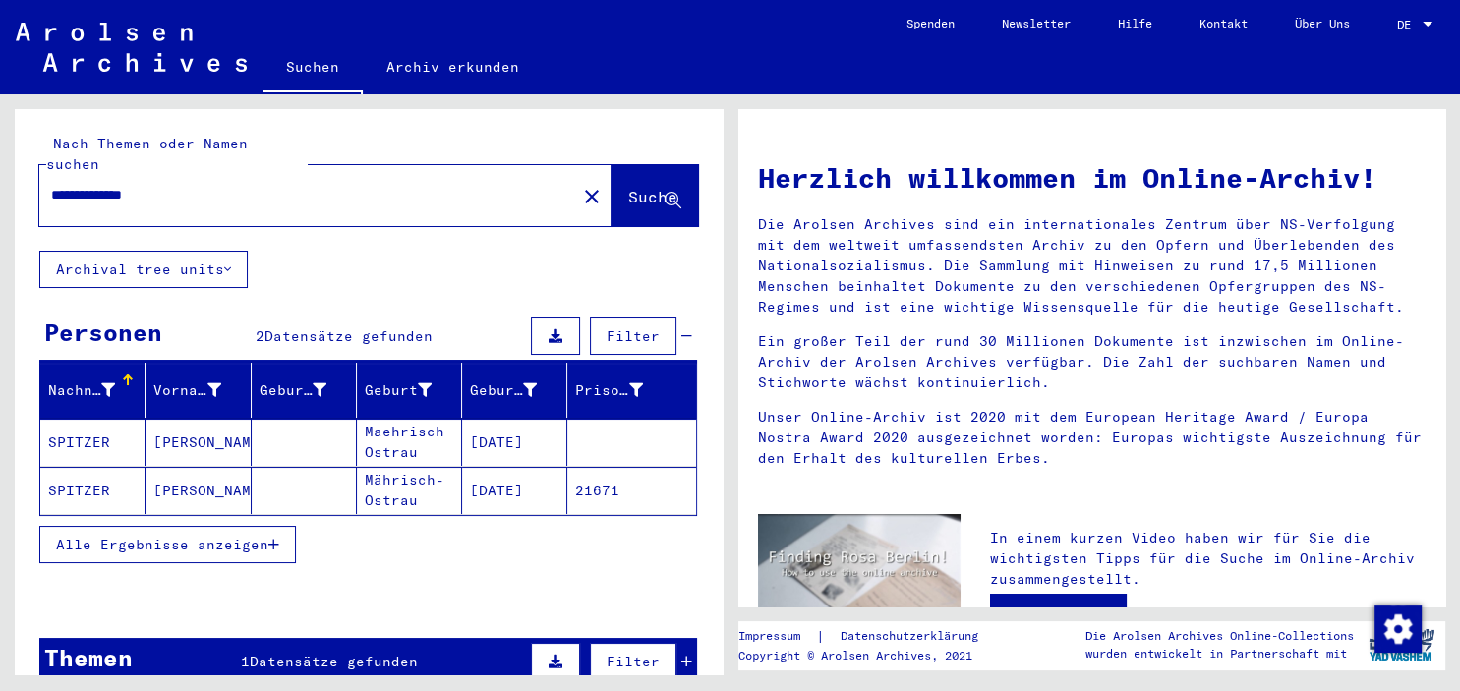
click at [111, 419] on mat-cell "SPITZER" at bounding box center [92, 442] width 105 height 47
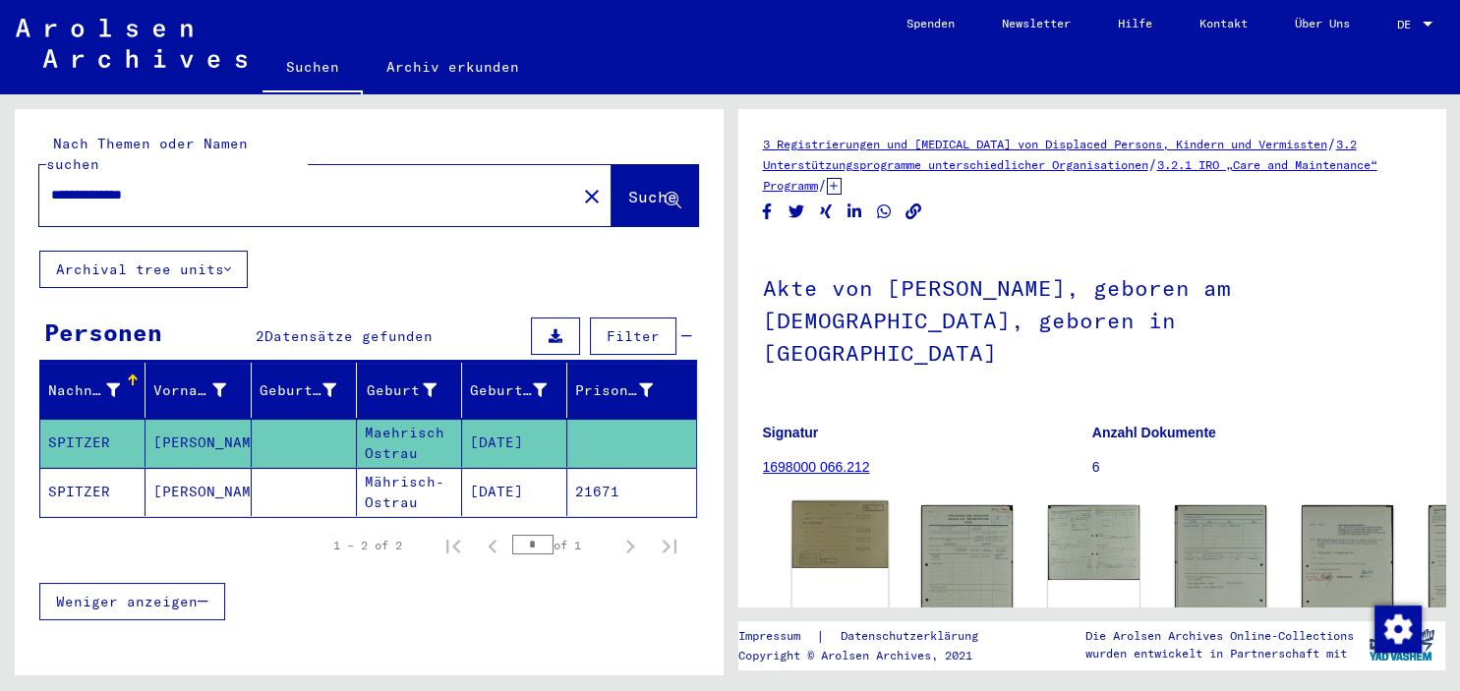
click at [819, 501] on img at bounding box center [839, 535] width 96 height 68
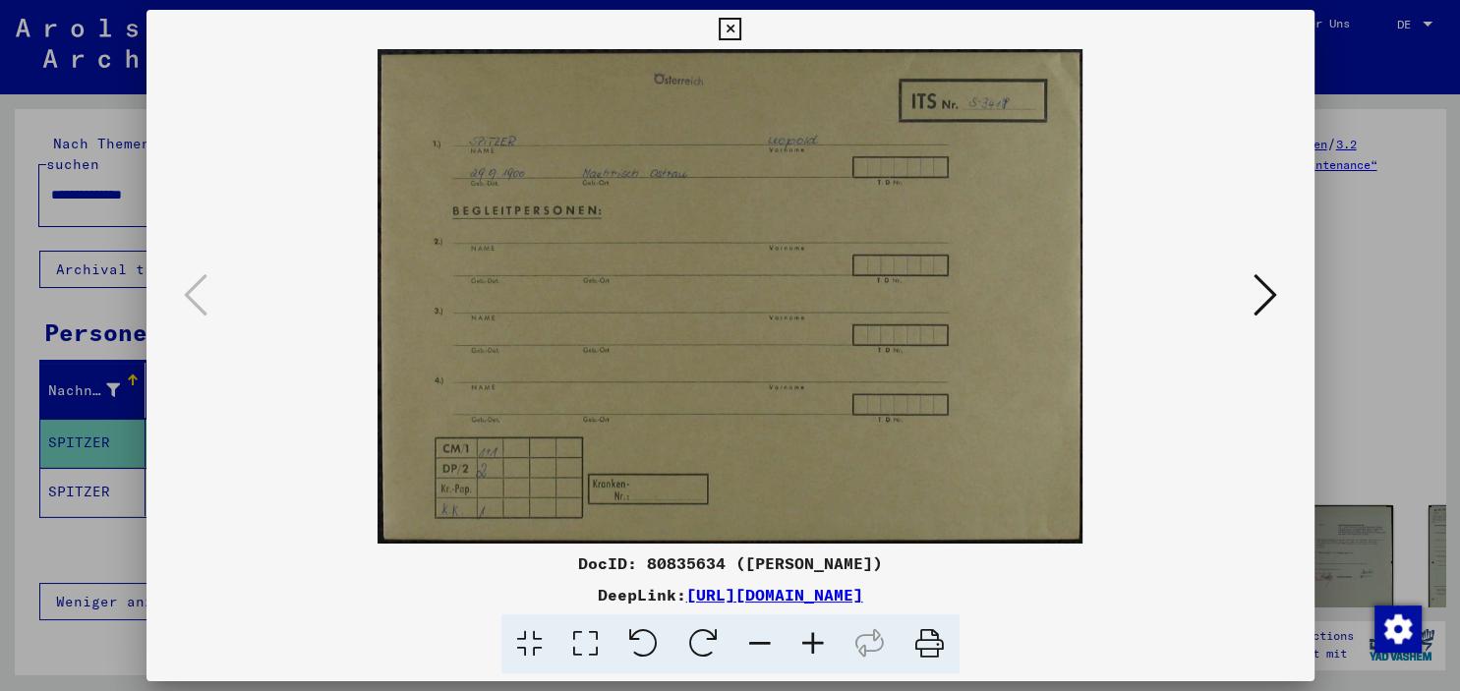
click at [1268, 293] on icon at bounding box center [1266, 294] width 24 height 47
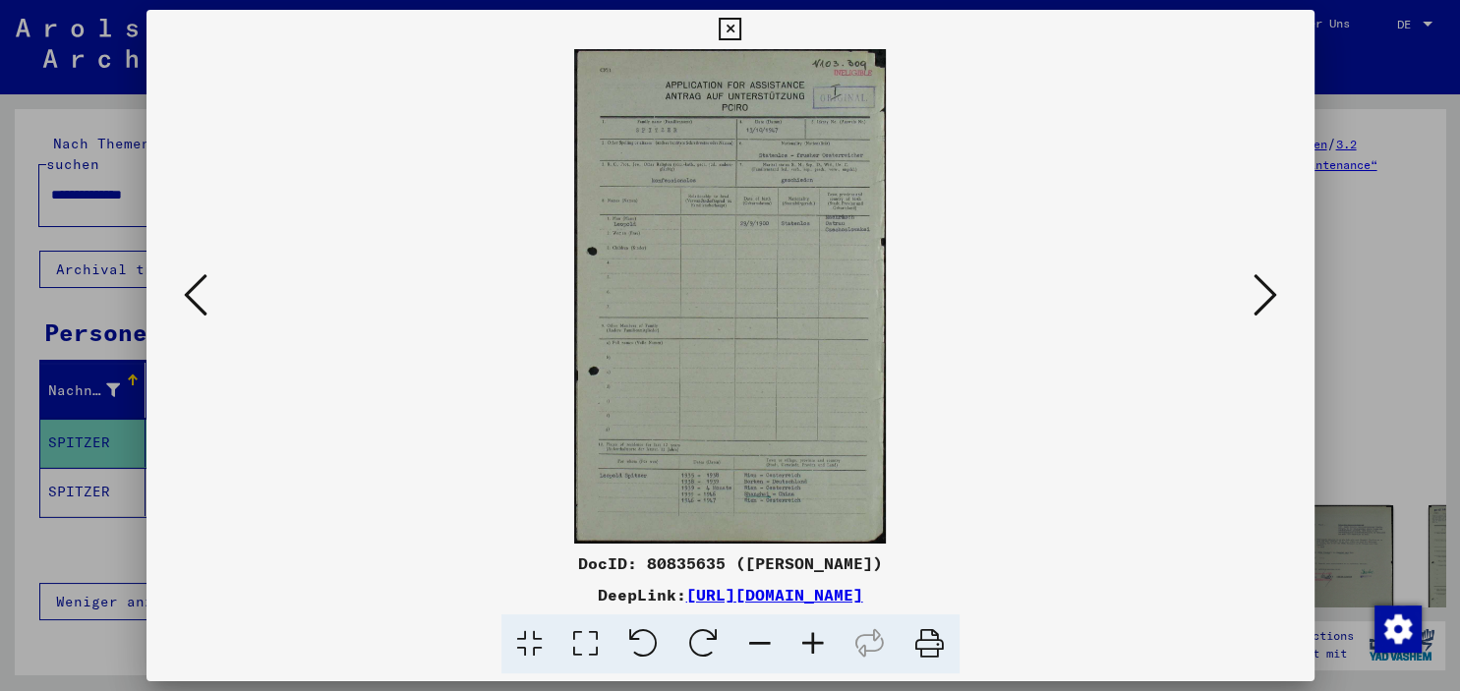
click at [804, 635] on icon at bounding box center [813, 645] width 53 height 60
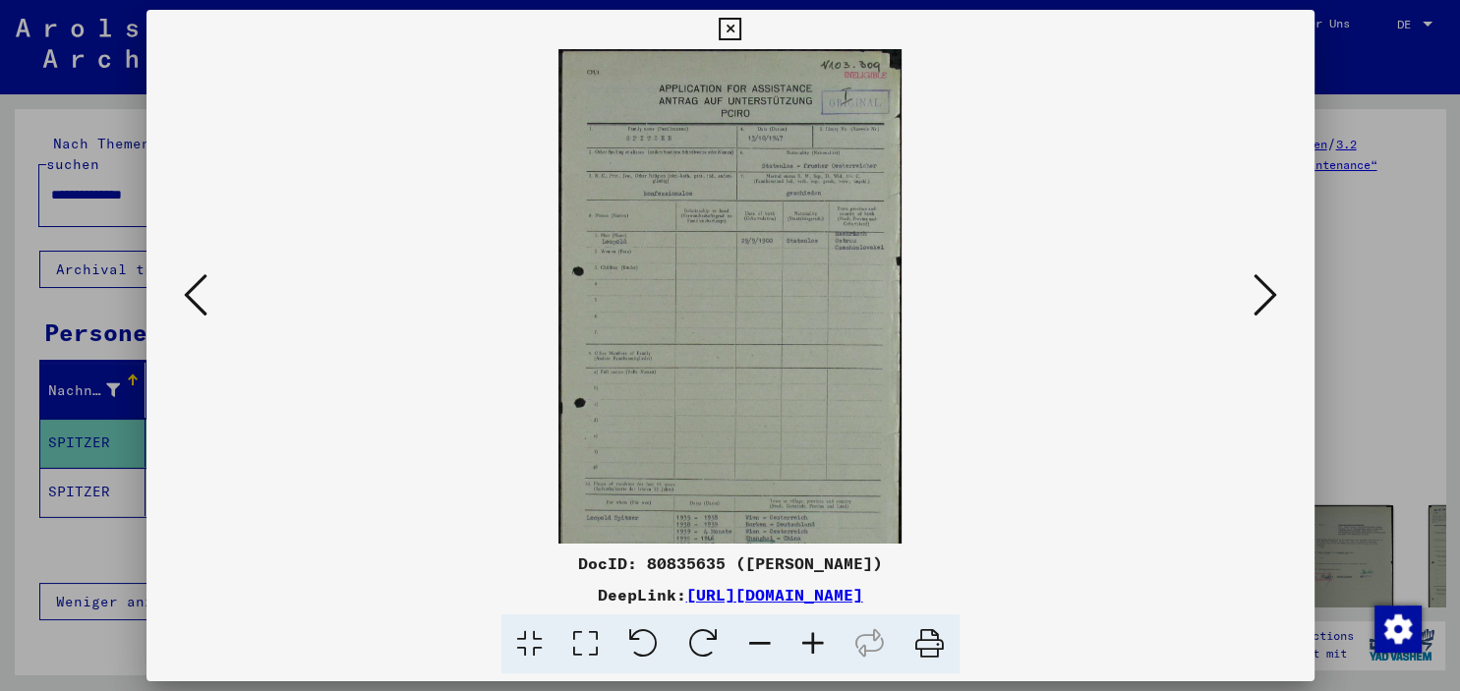
click at [804, 635] on icon at bounding box center [813, 645] width 53 height 60
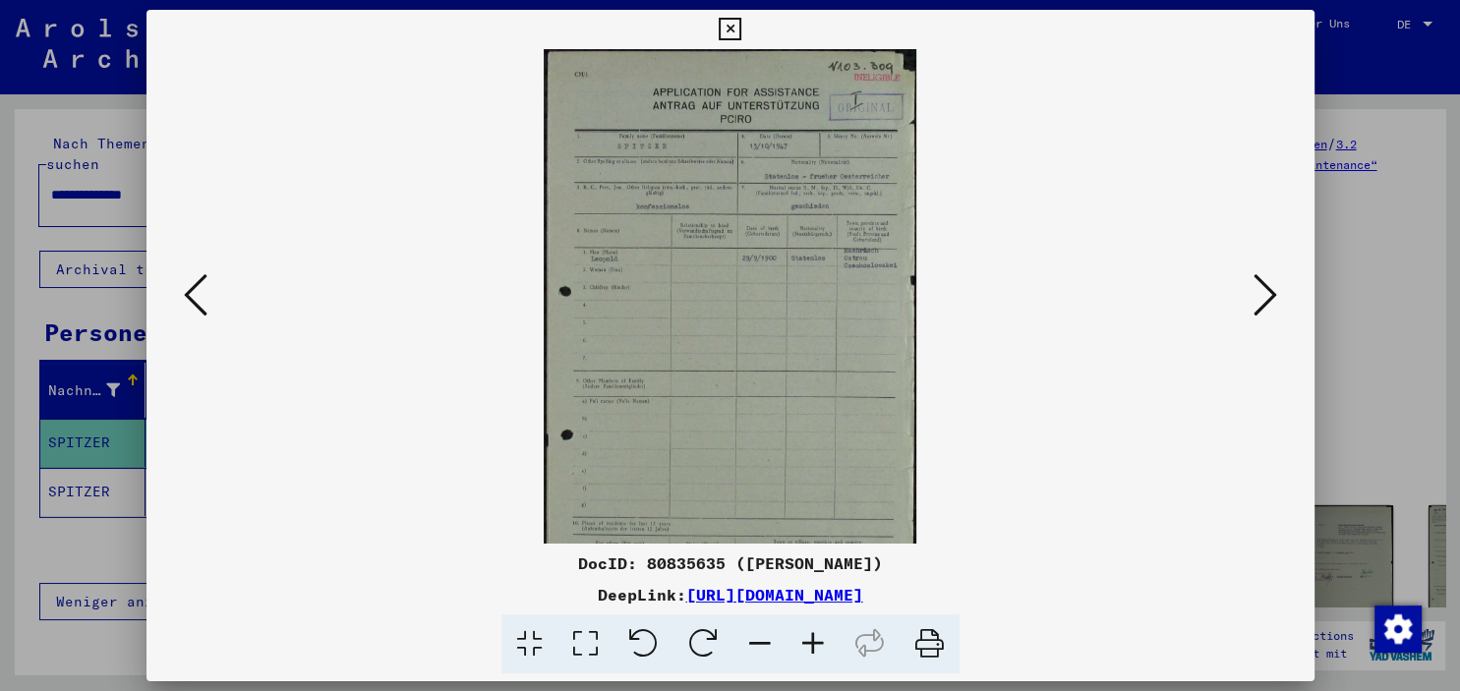
click at [804, 635] on icon at bounding box center [813, 645] width 53 height 60
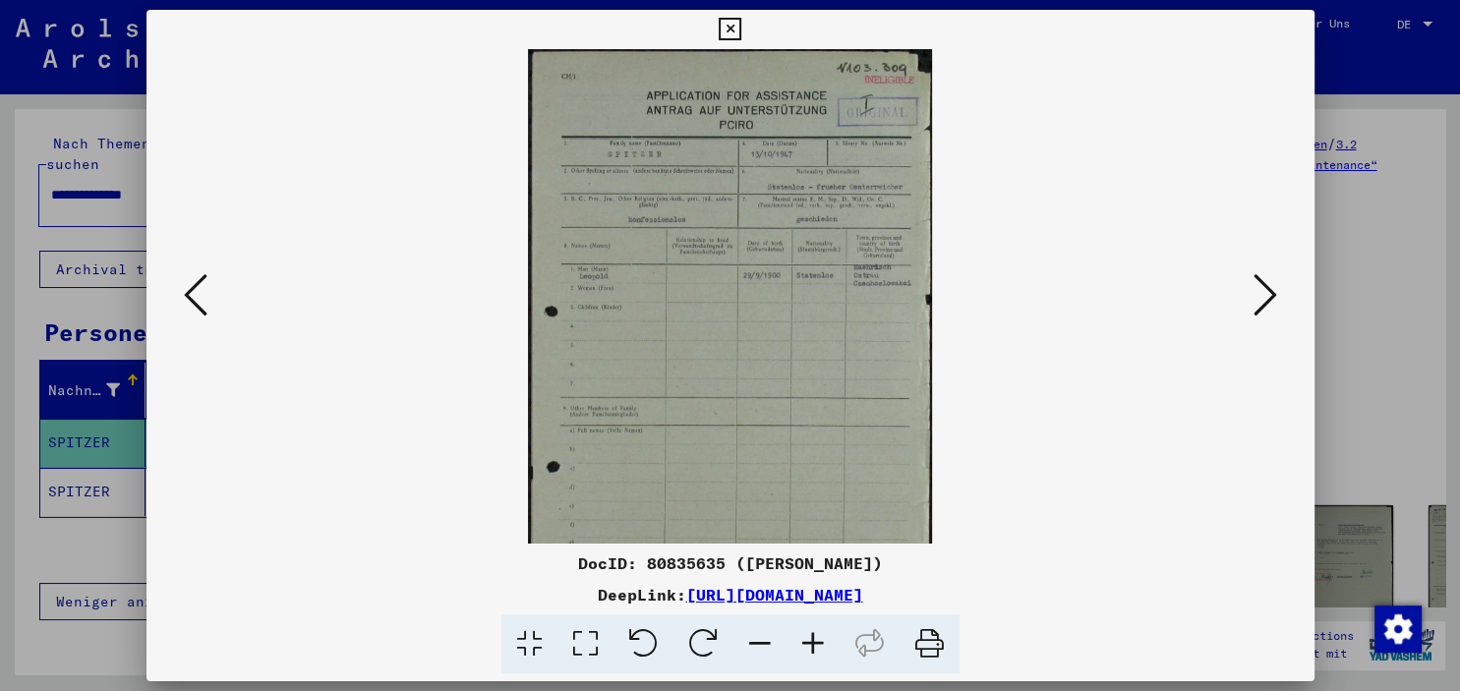
click at [804, 635] on icon at bounding box center [813, 645] width 53 height 60
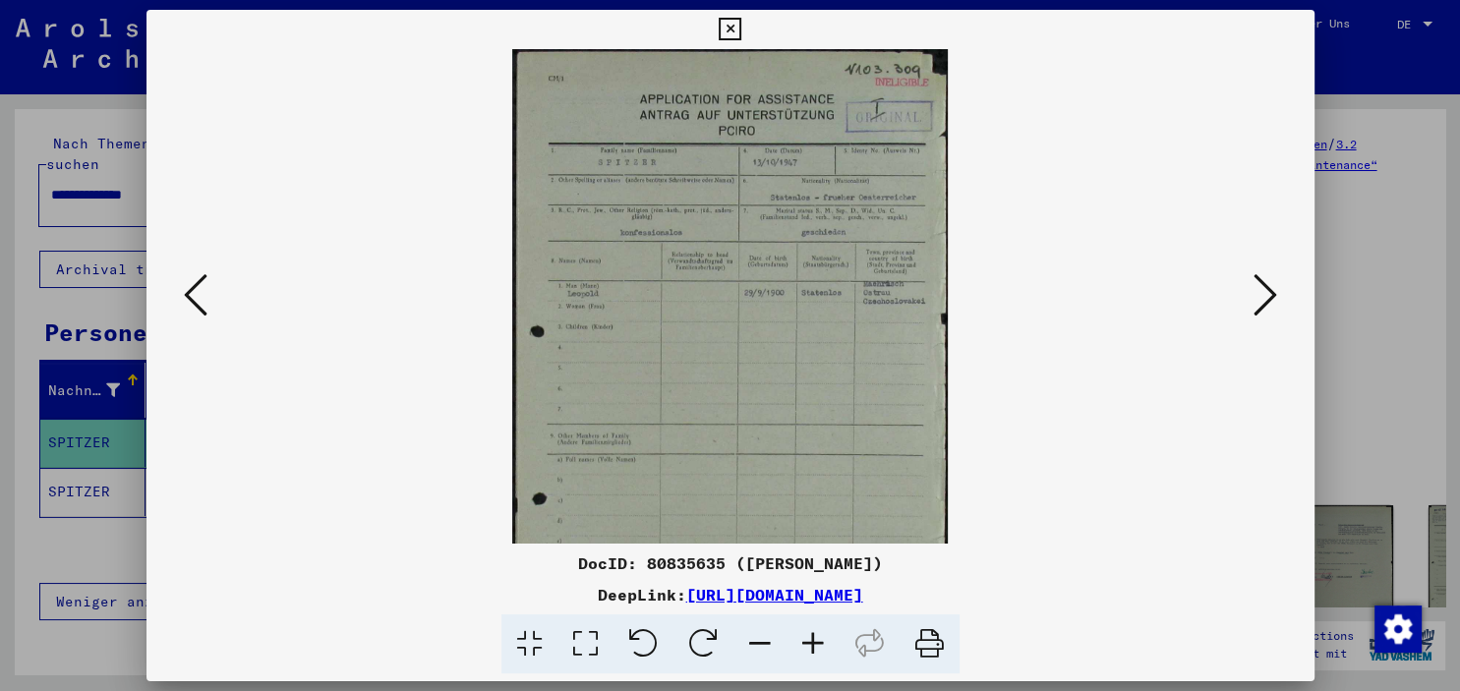
click at [804, 635] on icon at bounding box center [813, 645] width 53 height 60
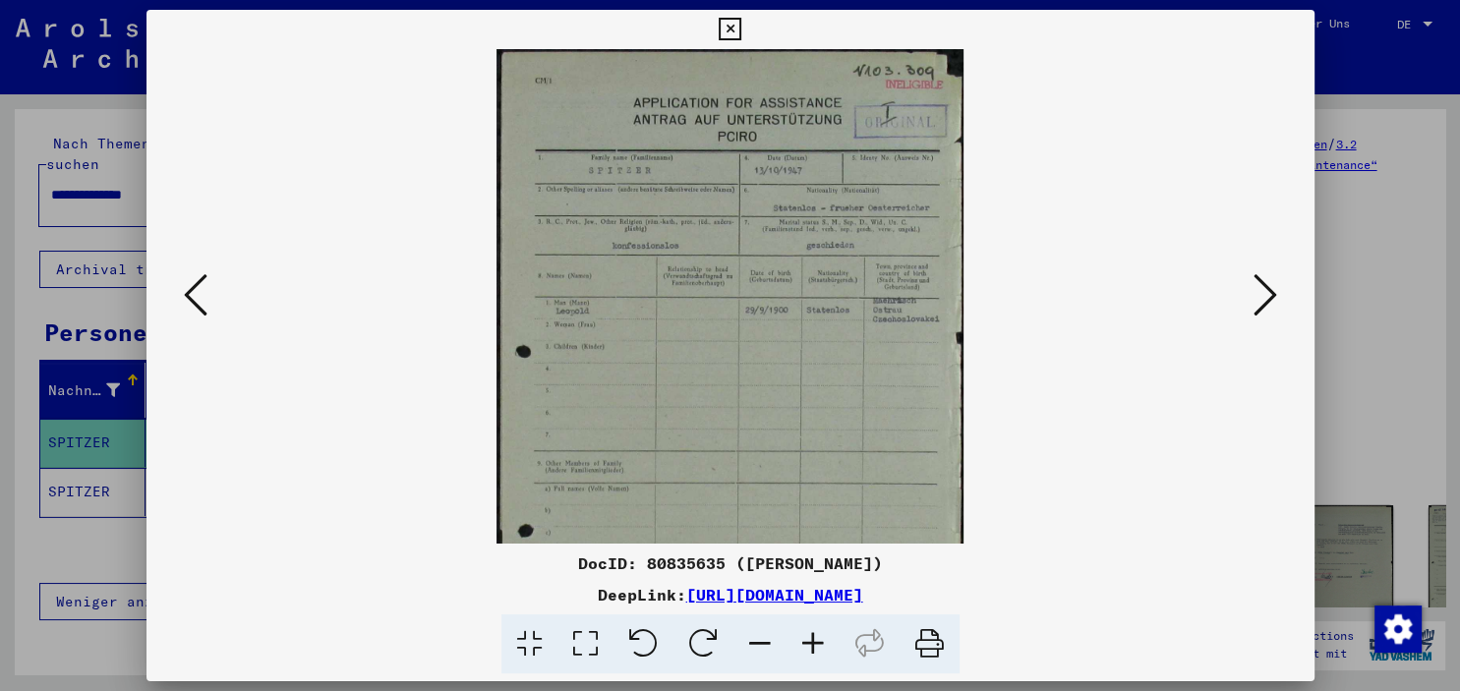
click at [804, 635] on icon at bounding box center [813, 645] width 53 height 60
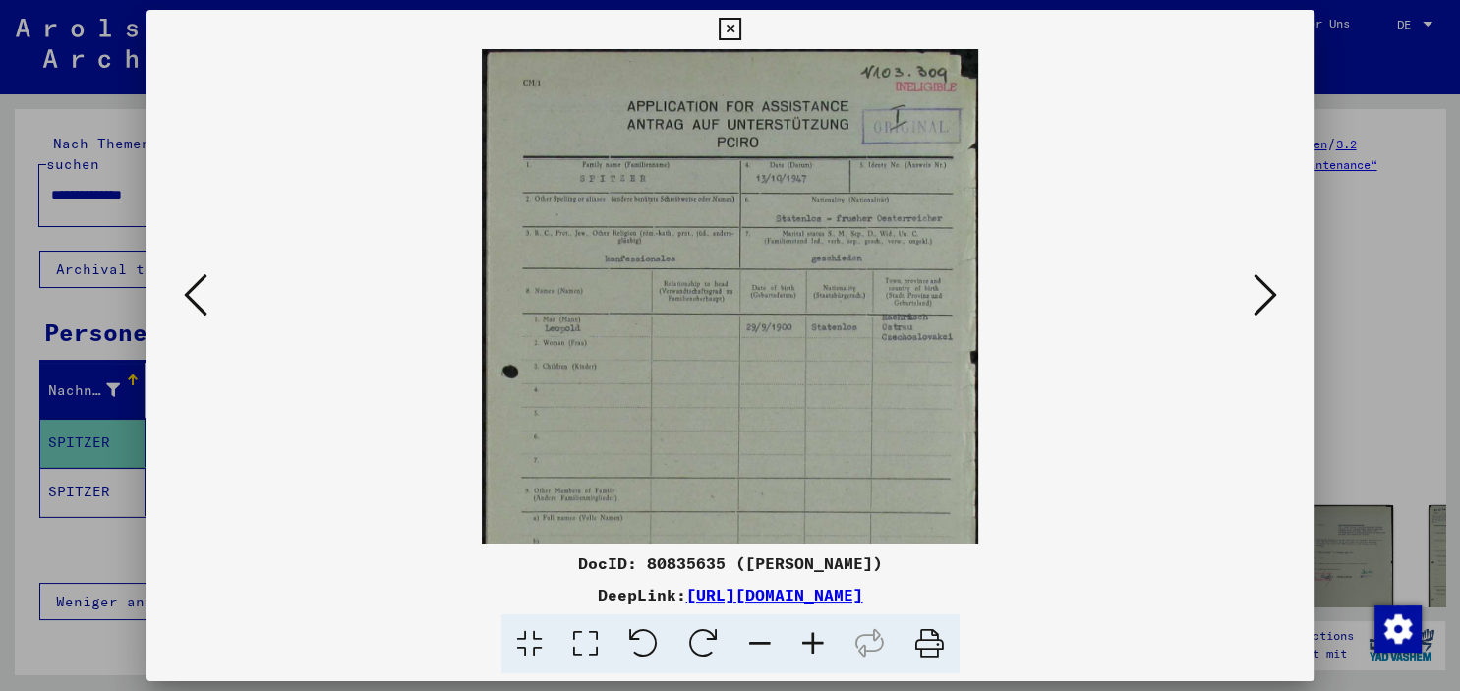
click at [804, 635] on icon at bounding box center [813, 645] width 53 height 60
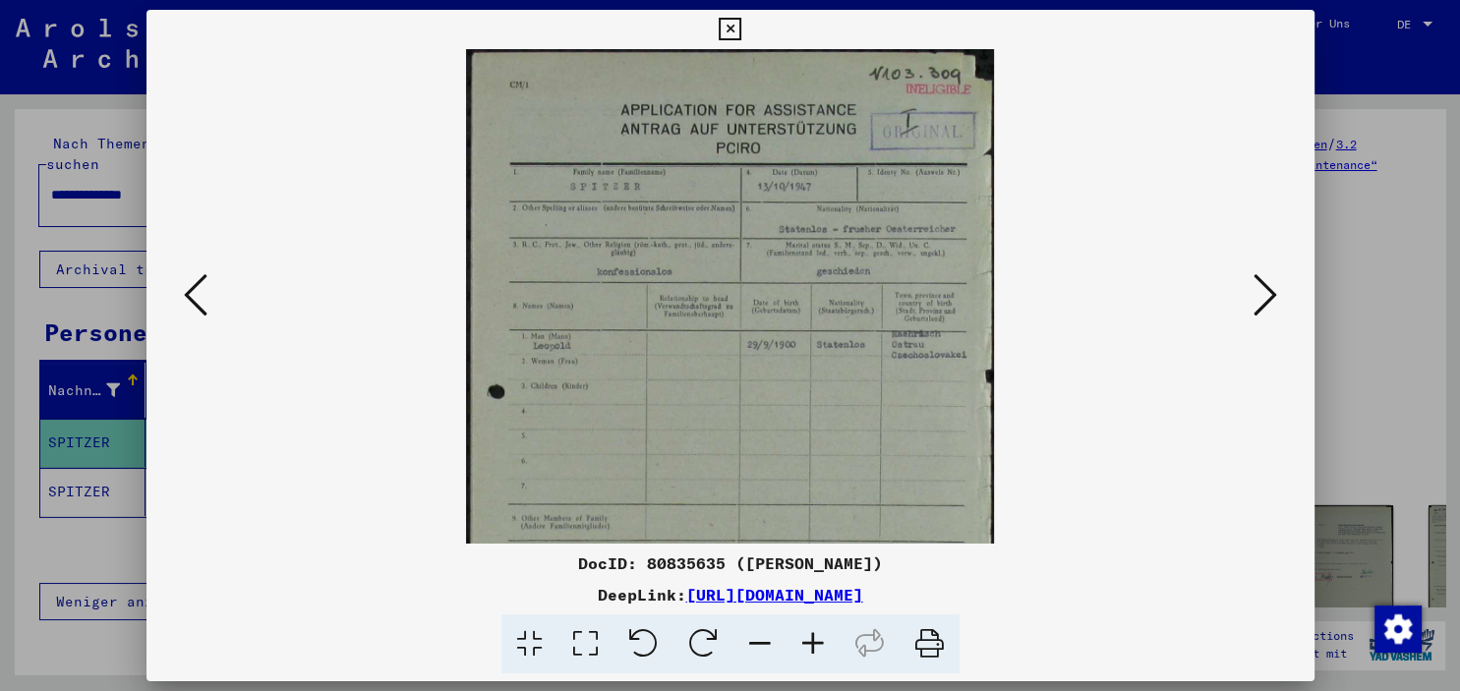
click at [804, 635] on icon at bounding box center [813, 645] width 53 height 60
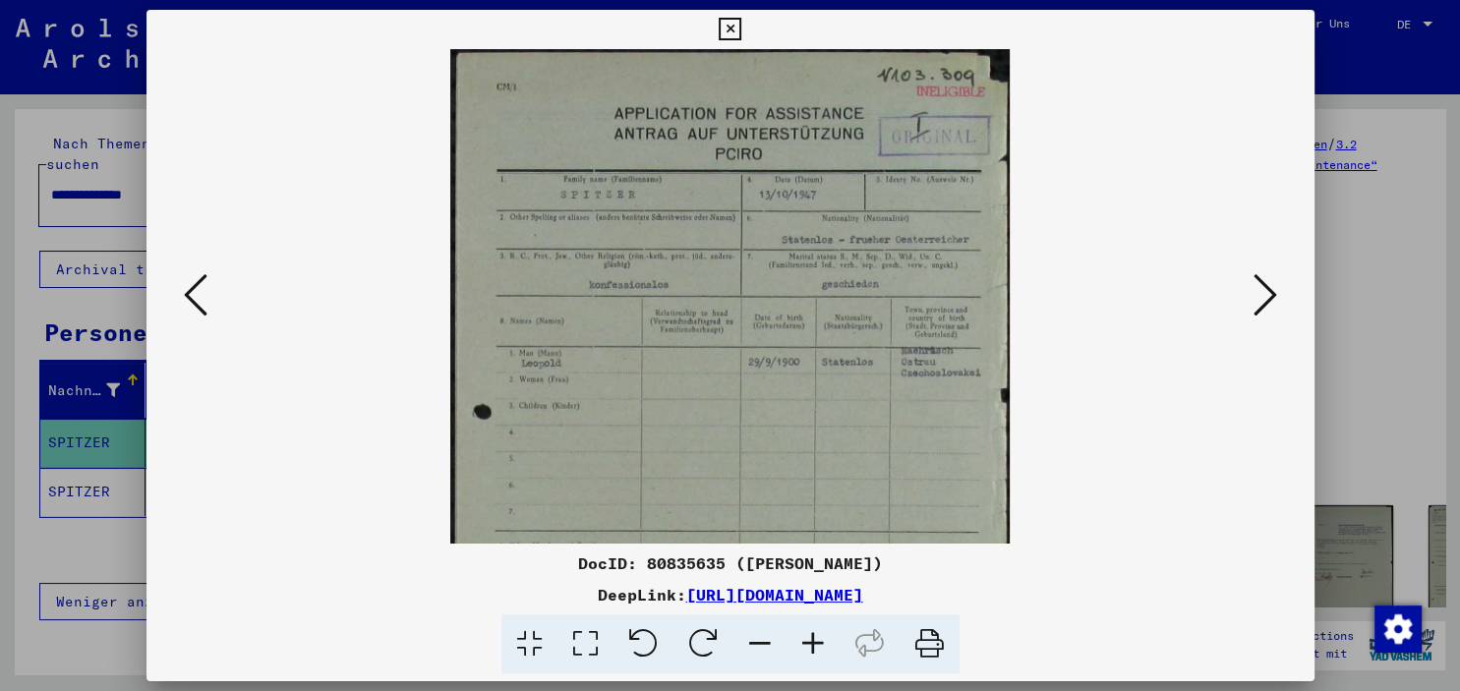
click at [804, 635] on icon at bounding box center [813, 645] width 53 height 60
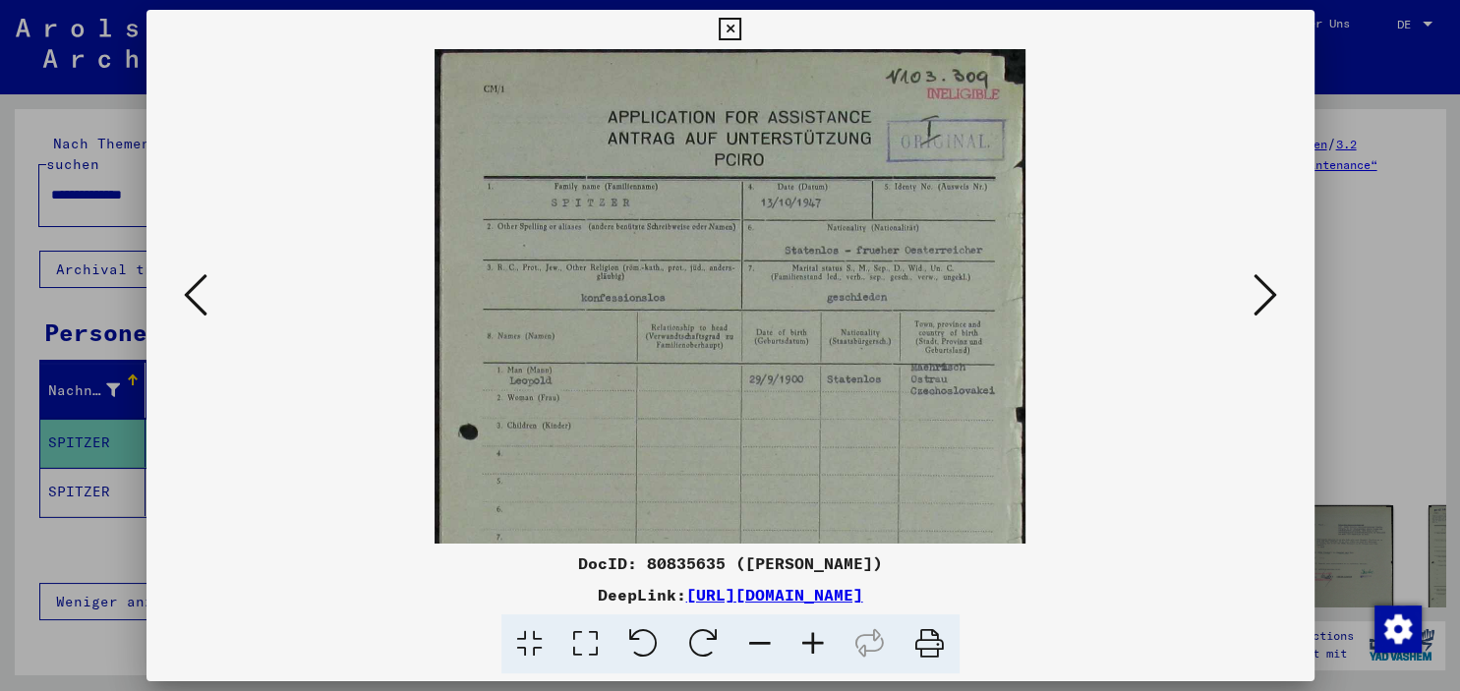
click at [1276, 305] on icon at bounding box center [1266, 294] width 24 height 47
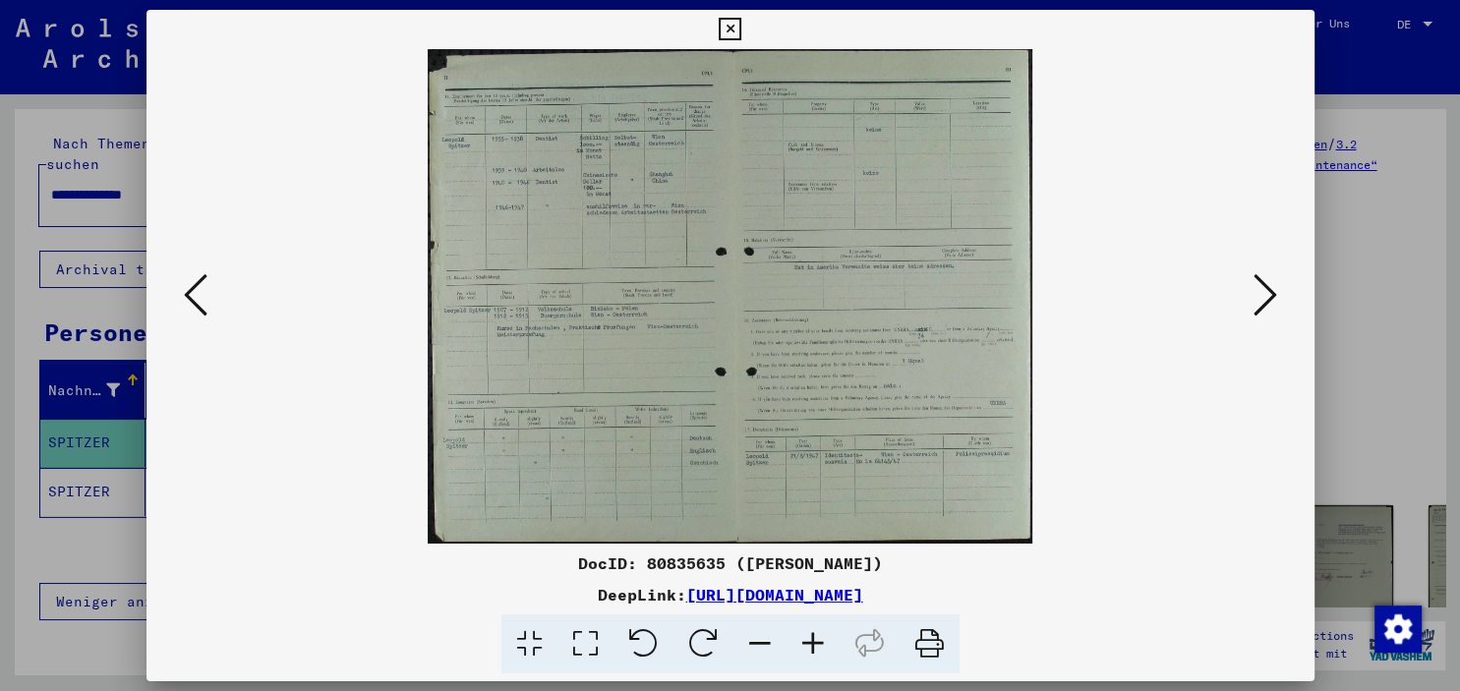
click at [812, 640] on icon at bounding box center [813, 645] width 53 height 60
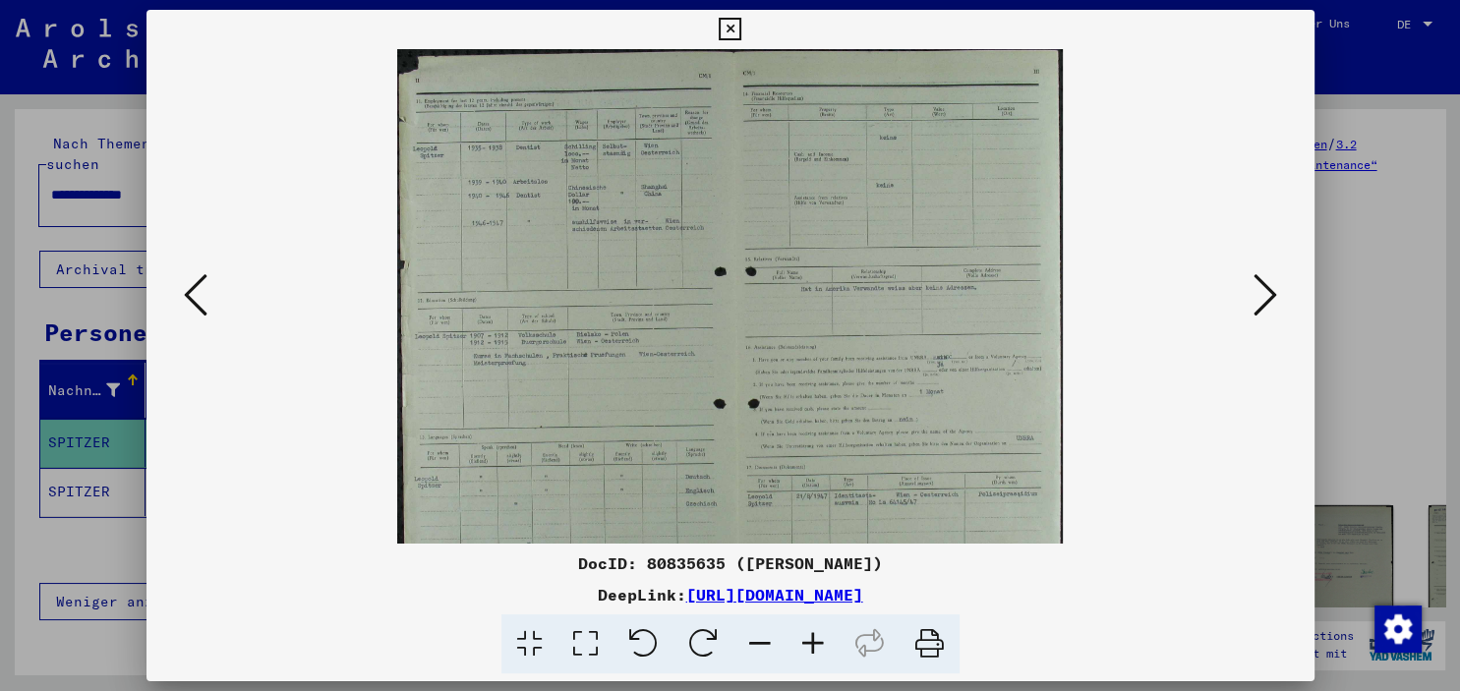
click at [812, 640] on icon at bounding box center [813, 645] width 53 height 60
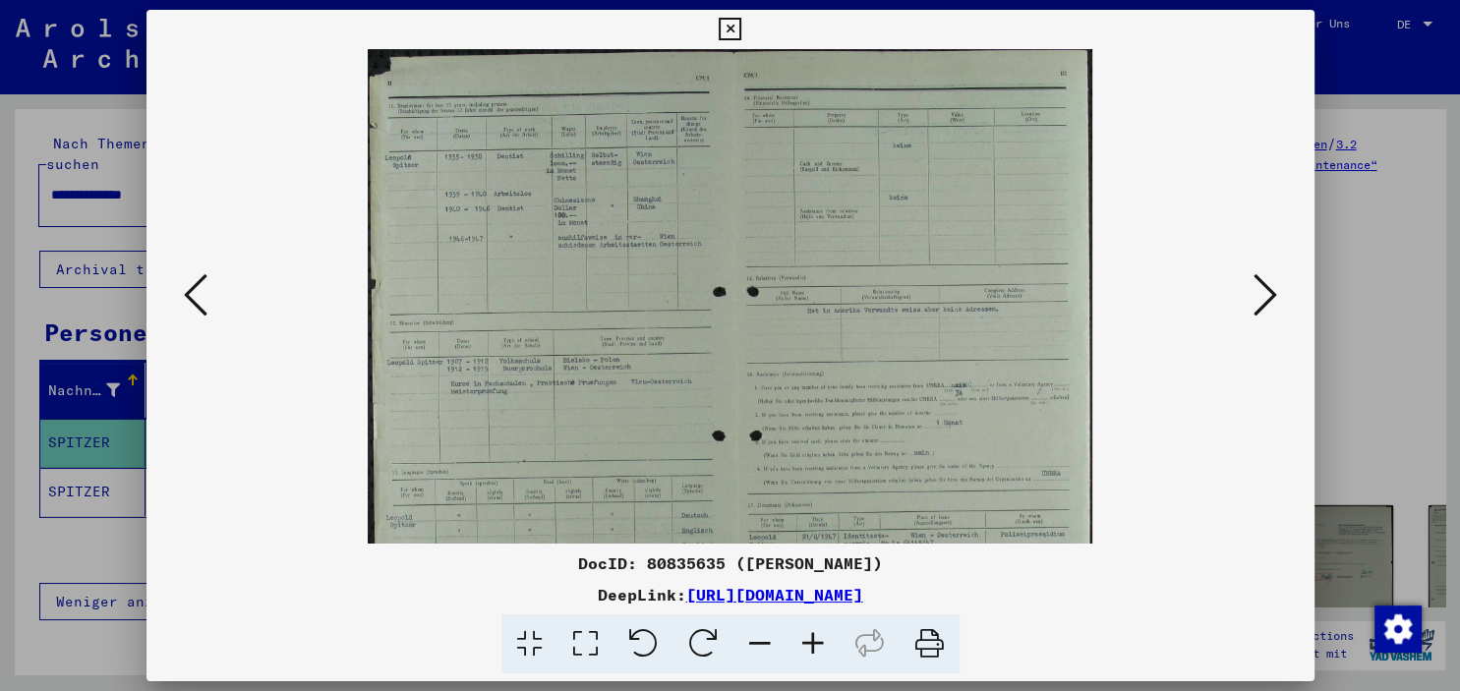
click at [812, 640] on icon at bounding box center [813, 645] width 53 height 60
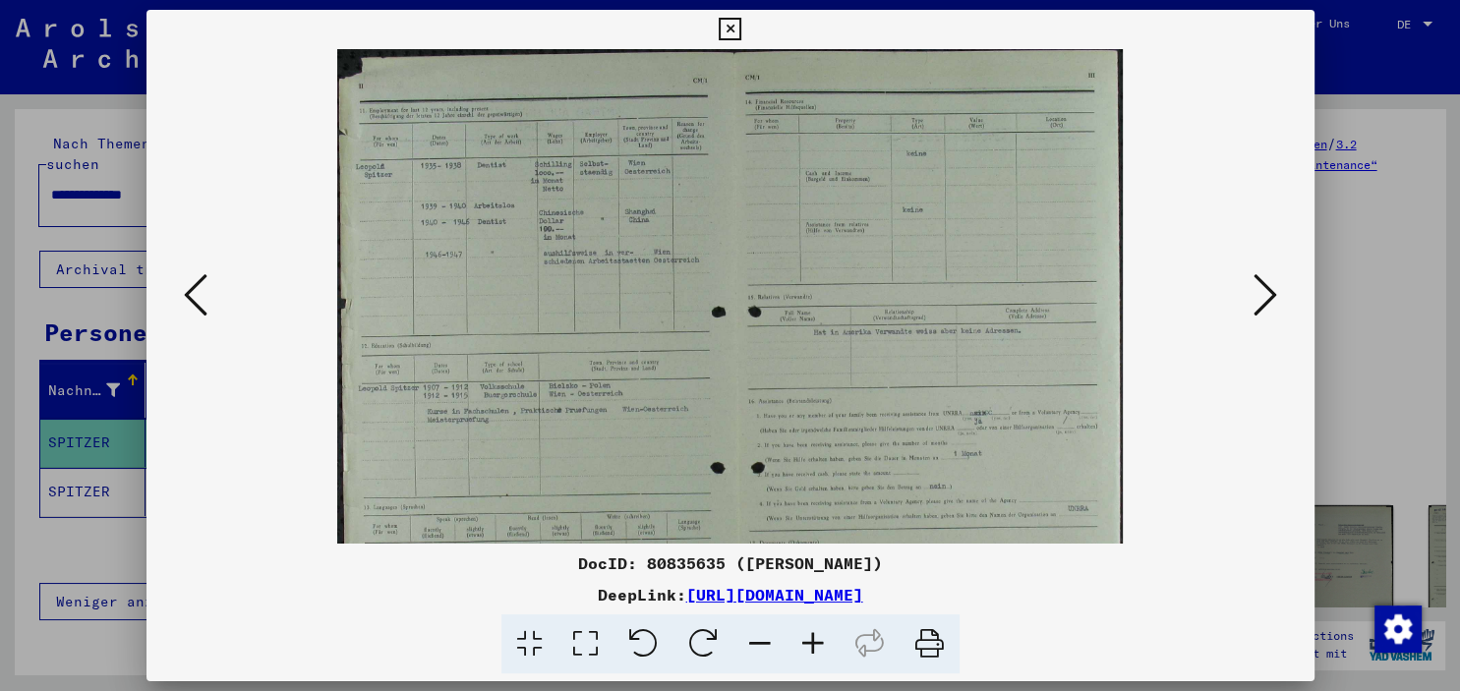
click at [812, 640] on icon at bounding box center [813, 645] width 53 height 60
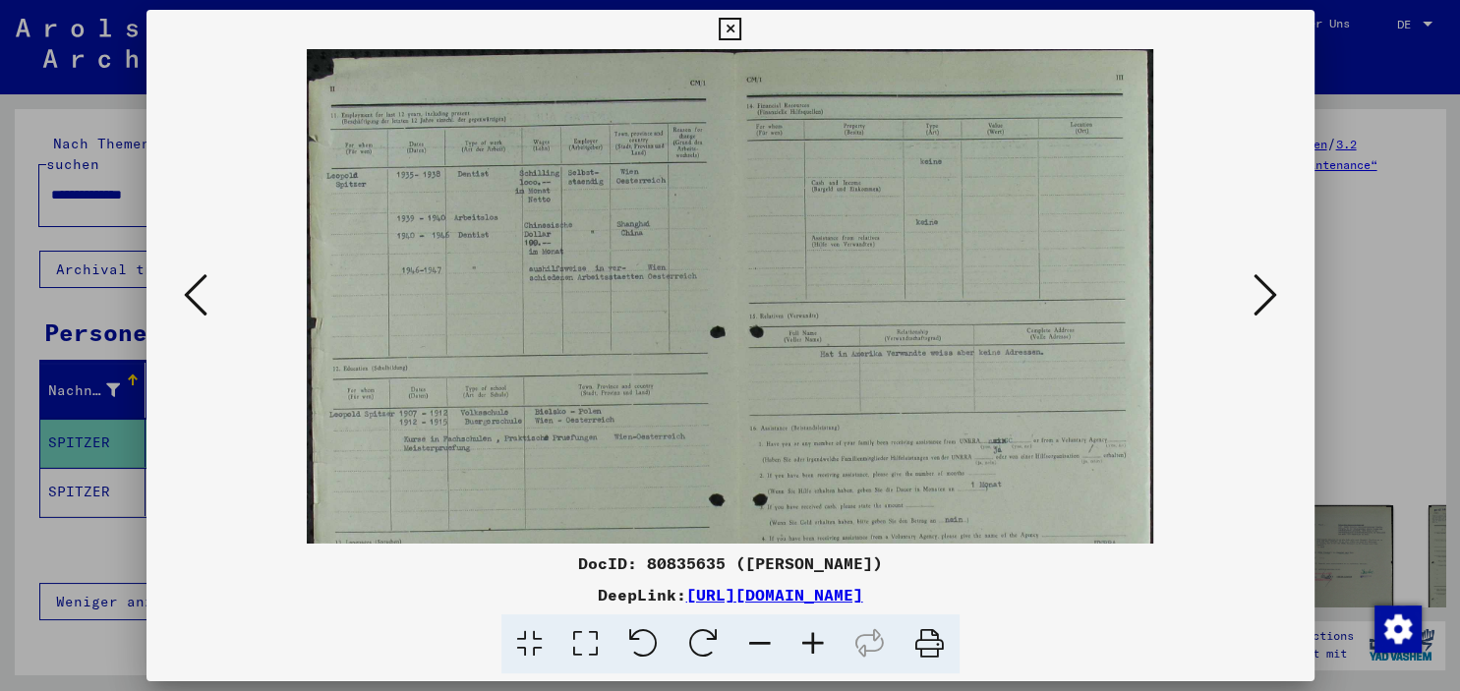
click at [812, 640] on icon at bounding box center [813, 645] width 53 height 60
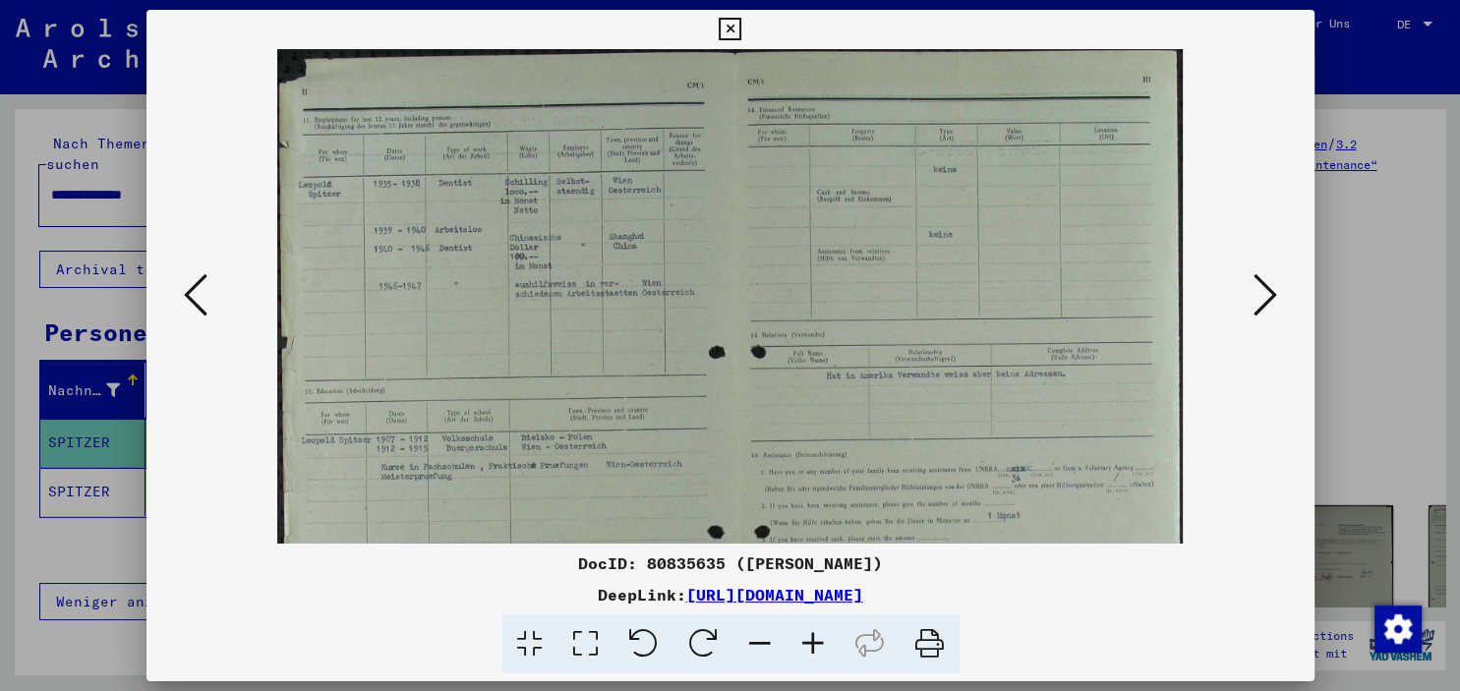
click at [812, 640] on icon at bounding box center [813, 645] width 53 height 60
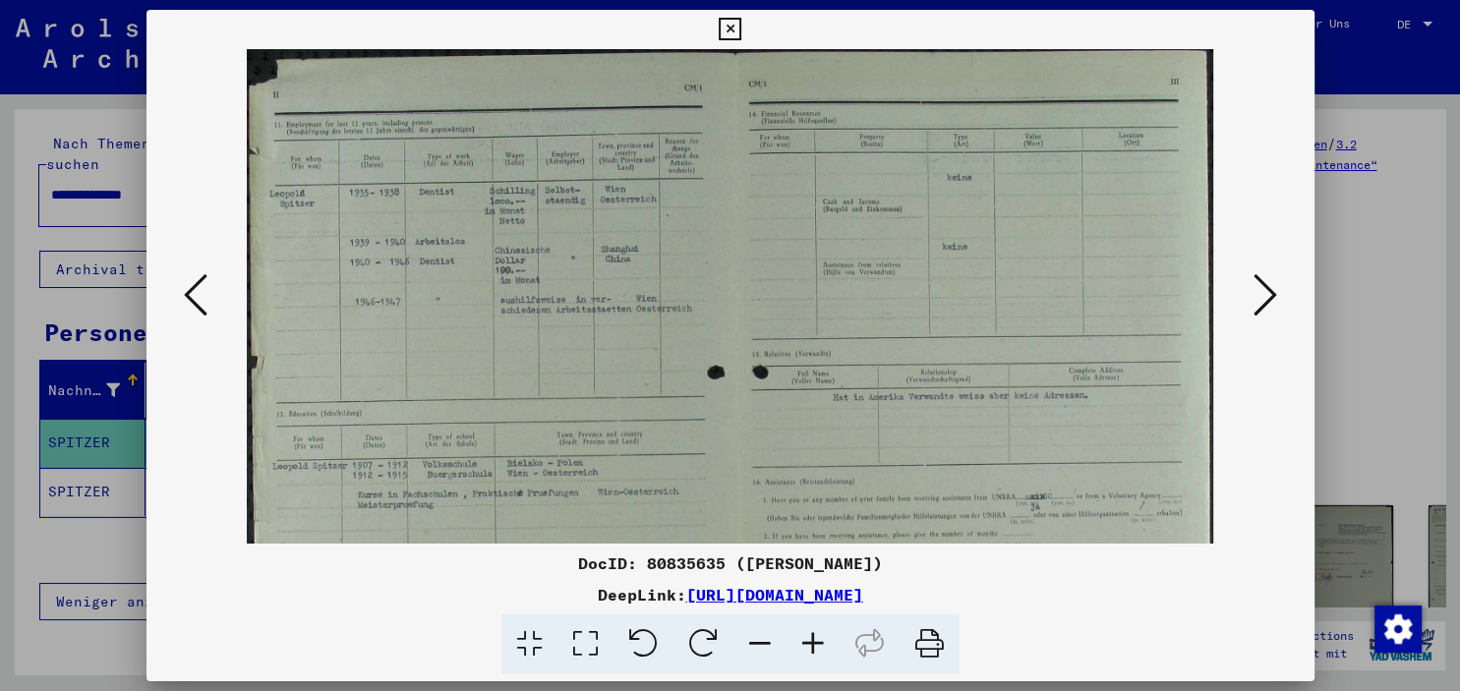
click at [812, 640] on icon at bounding box center [813, 645] width 53 height 60
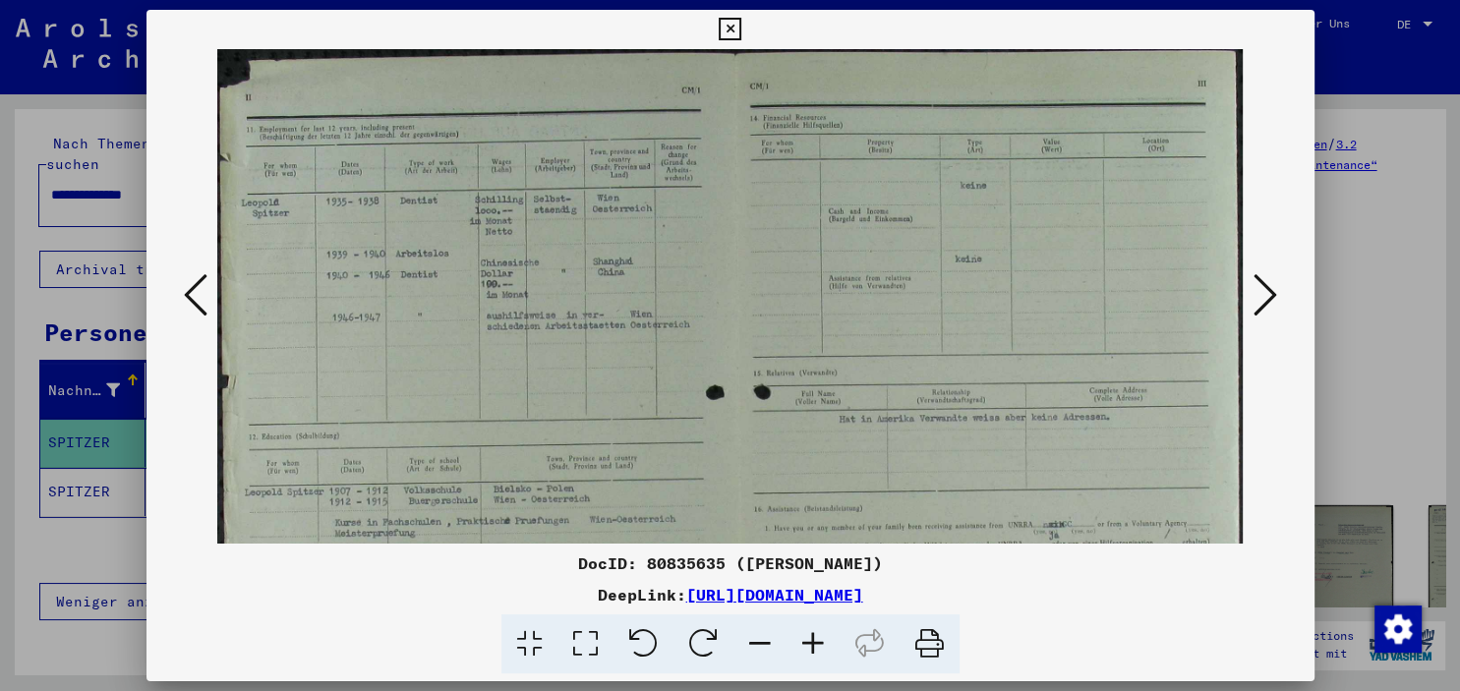
drag, startPoint x: 615, startPoint y: 434, endPoint x: 710, endPoint y: 473, distance: 102.3
click at [710, 473] on img at bounding box center [730, 468] width 1026 height 839
click at [1264, 304] on icon at bounding box center [1266, 294] width 24 height 47
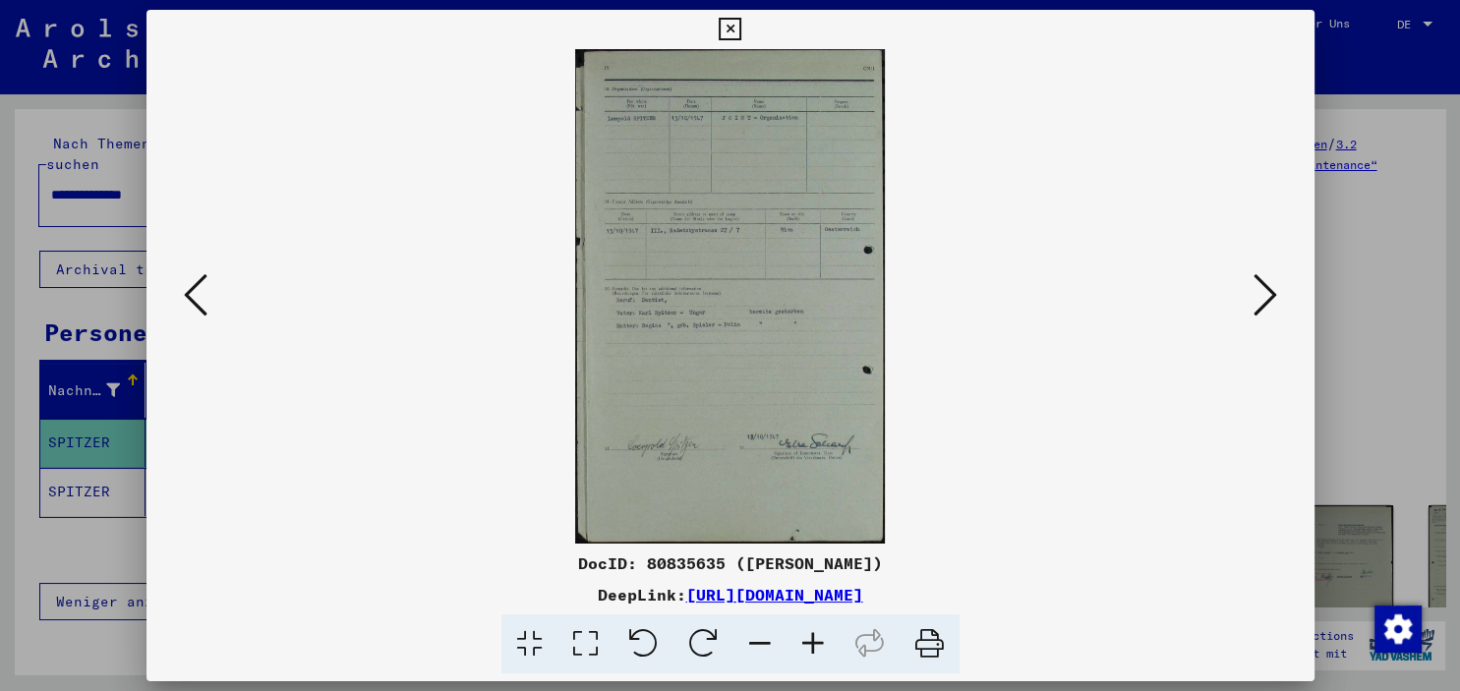
click at [812, 638] on icon at bounding box center [813, 645] width 53 height 60
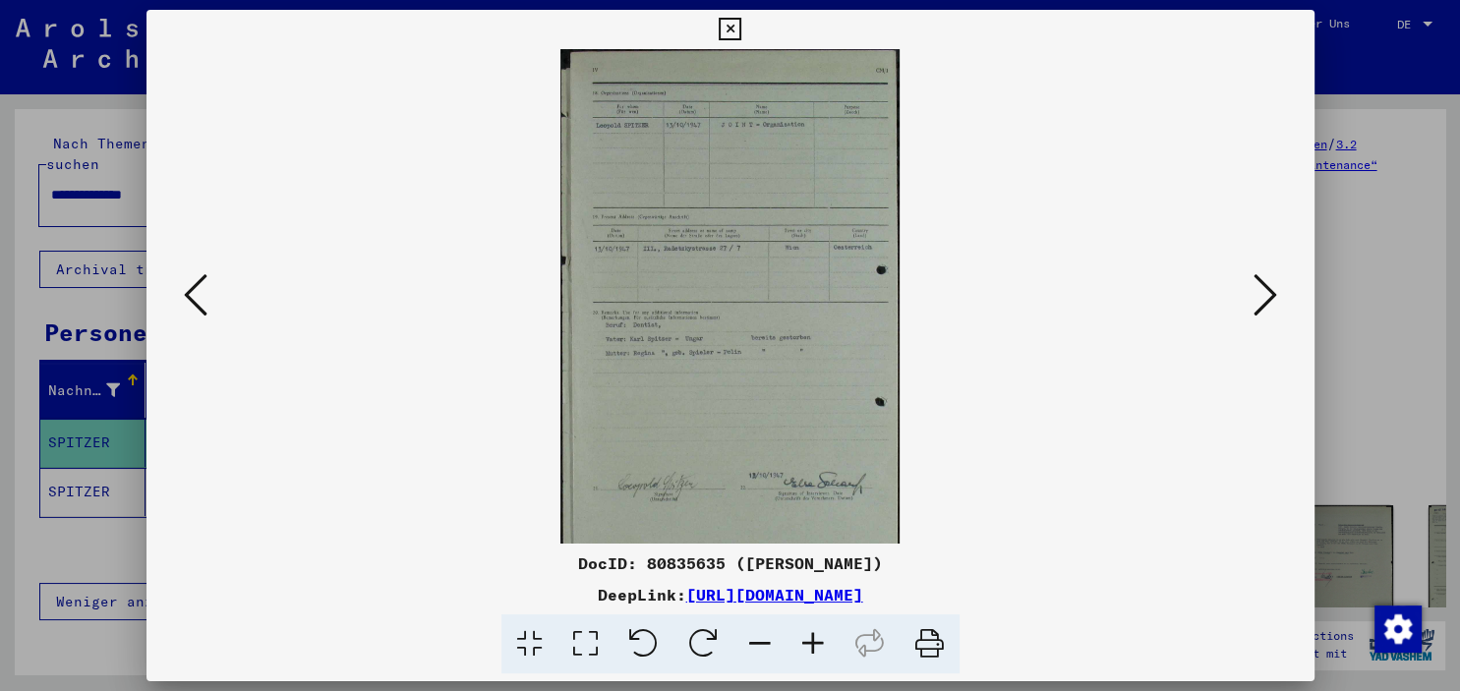
click at [812, 638] on icon at bounding box center [813, 645] width 53 height 60
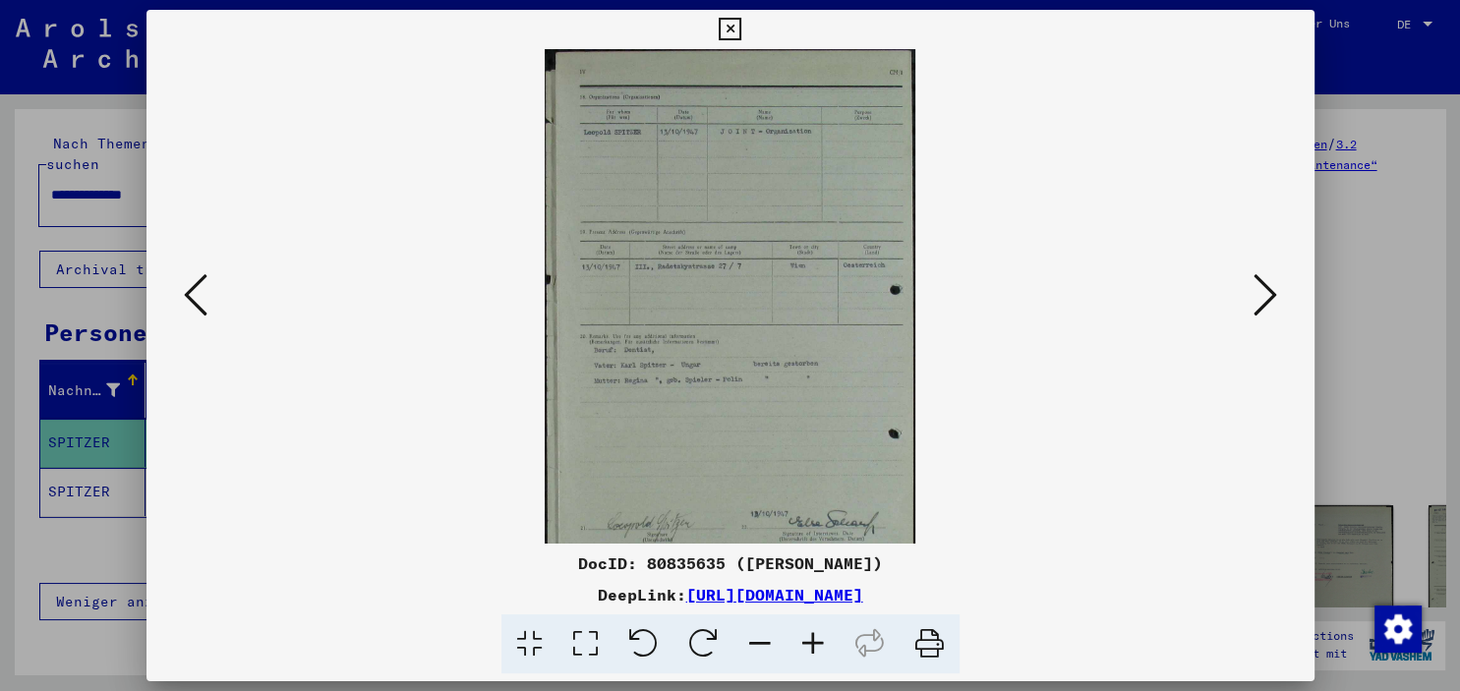
click at [812, 638] on icon at bounding box center [813, 645] width 53 height 60
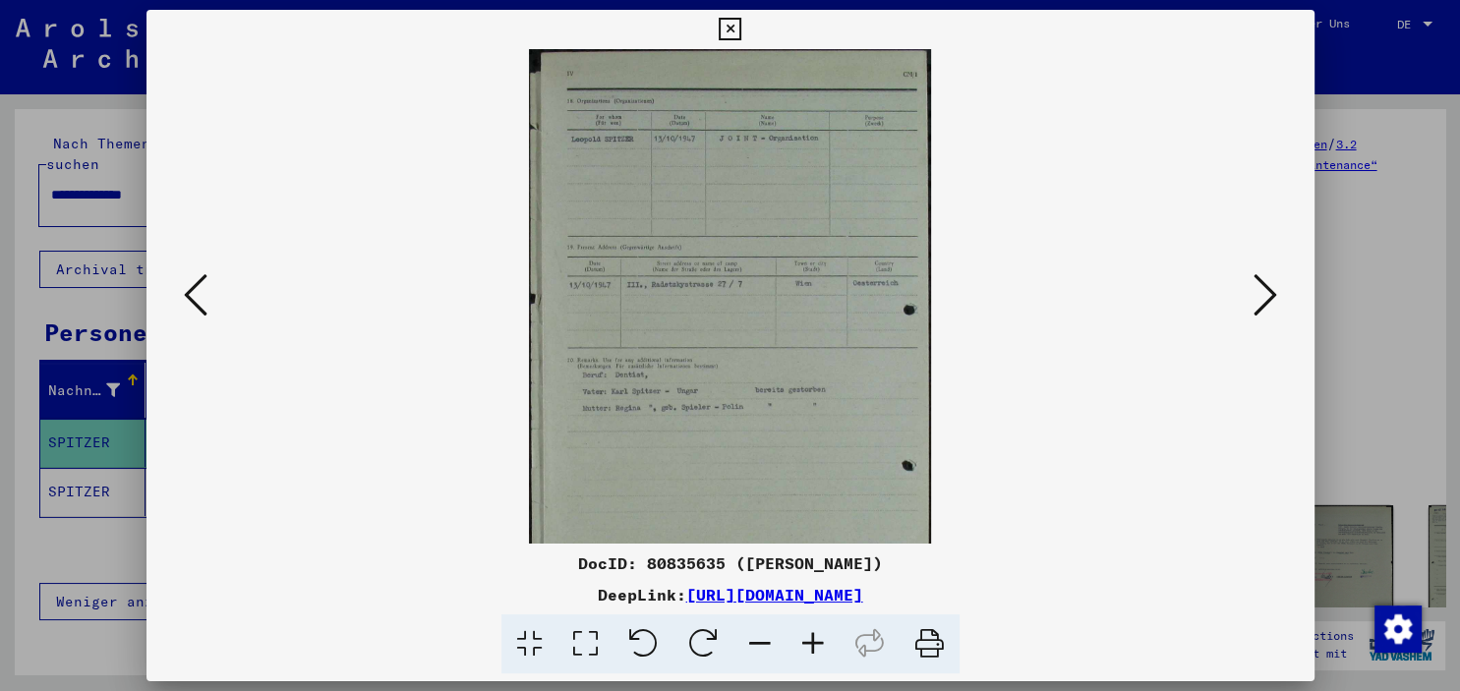
click at [812, 638] on icon at bounding box center [813, 645] width 53 height 60
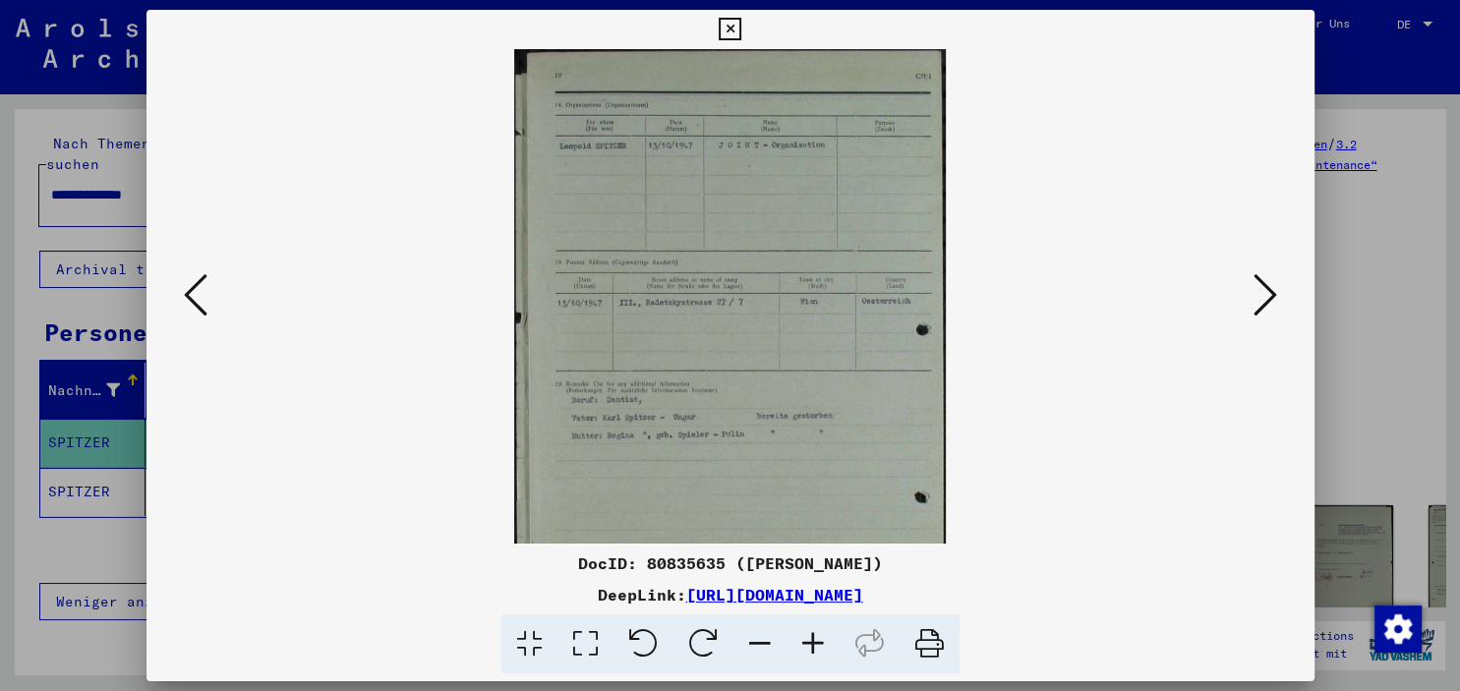
click at [812, 638] on icon at bounding box center [813, 645] width 53 height 60
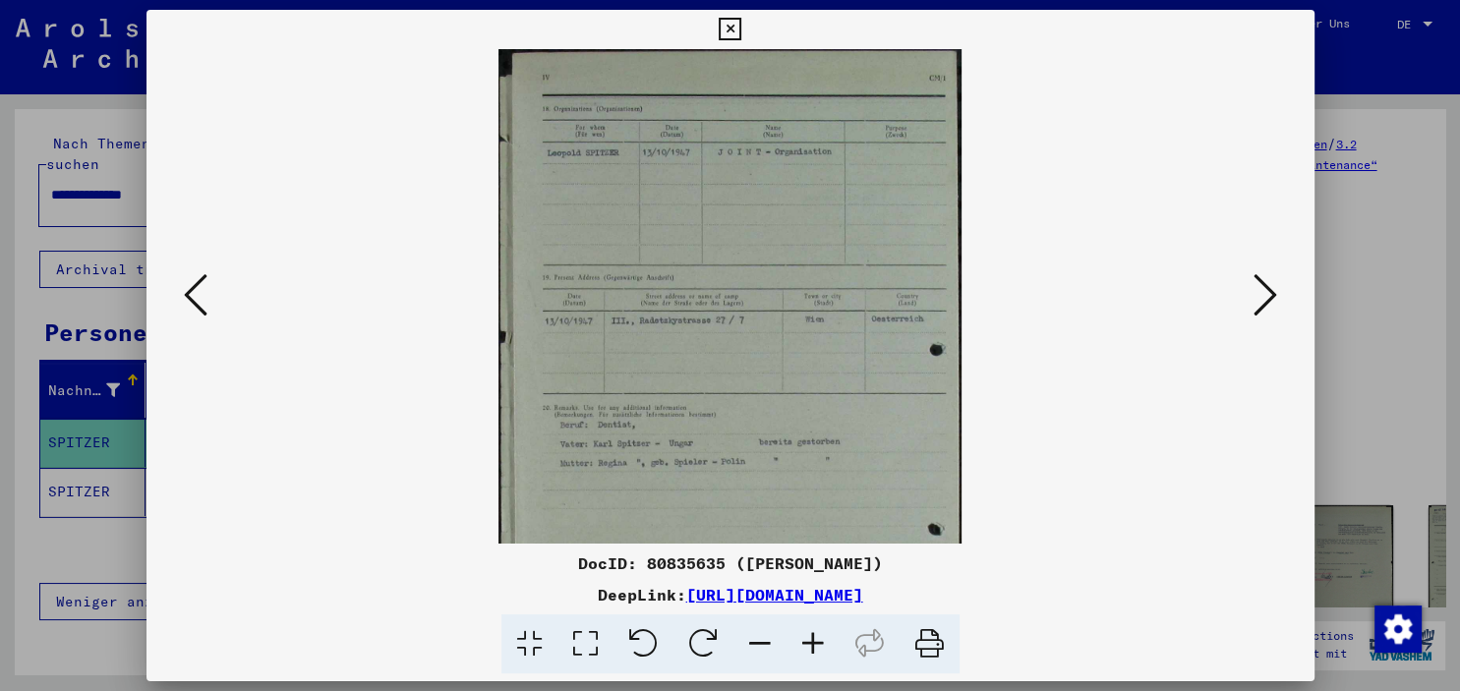
click at [812, 638] on icon at bounding box center [813, 645] width 53 height 60
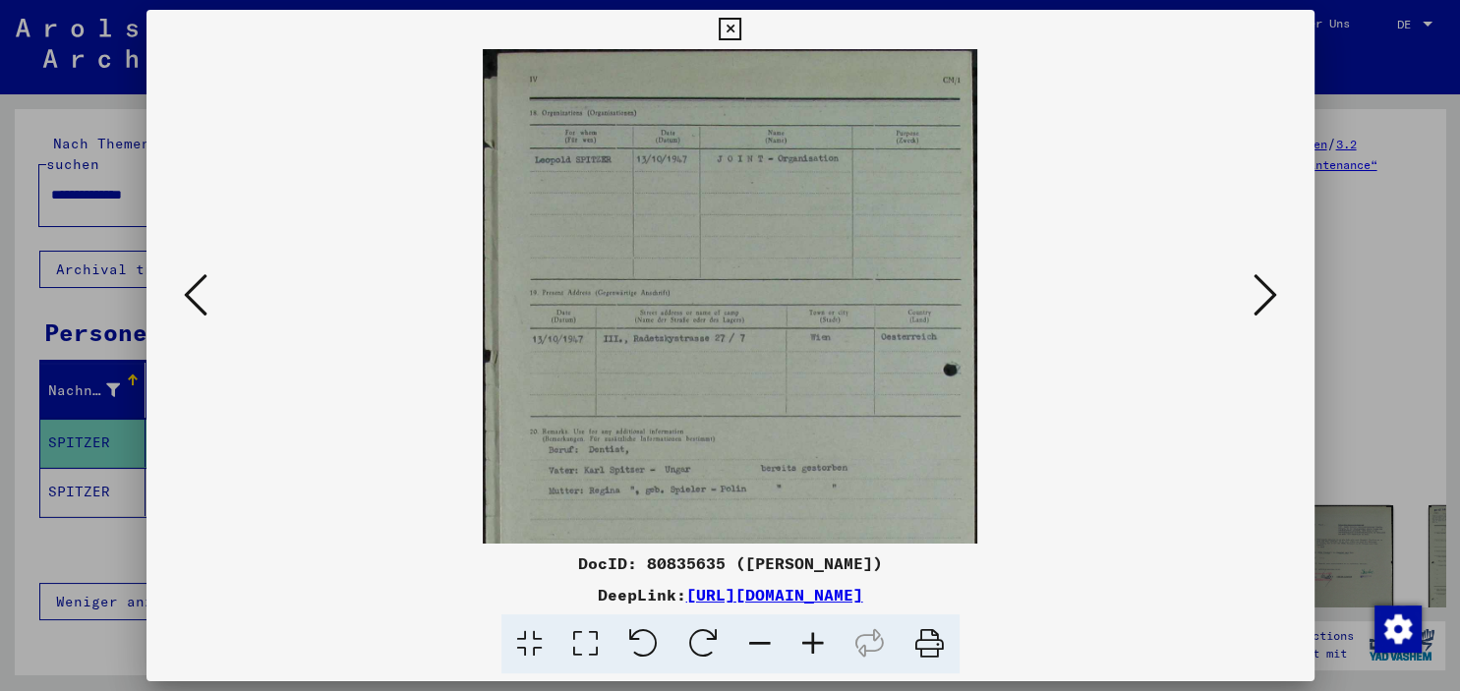
click at [812, 638] on icon at bounding box center [813, 645] width 53 height 60
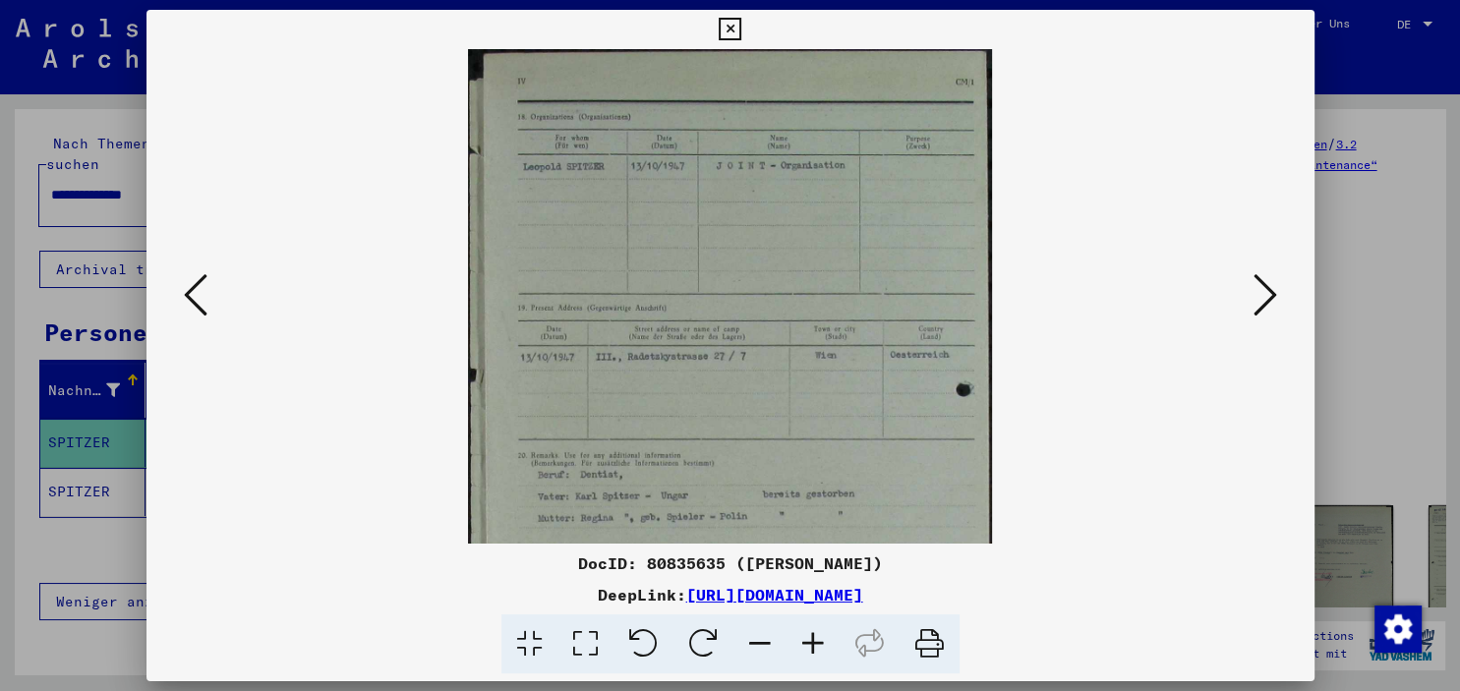
click at [812, 638] on icon at bounding box center [813, 645] width 53 height 60
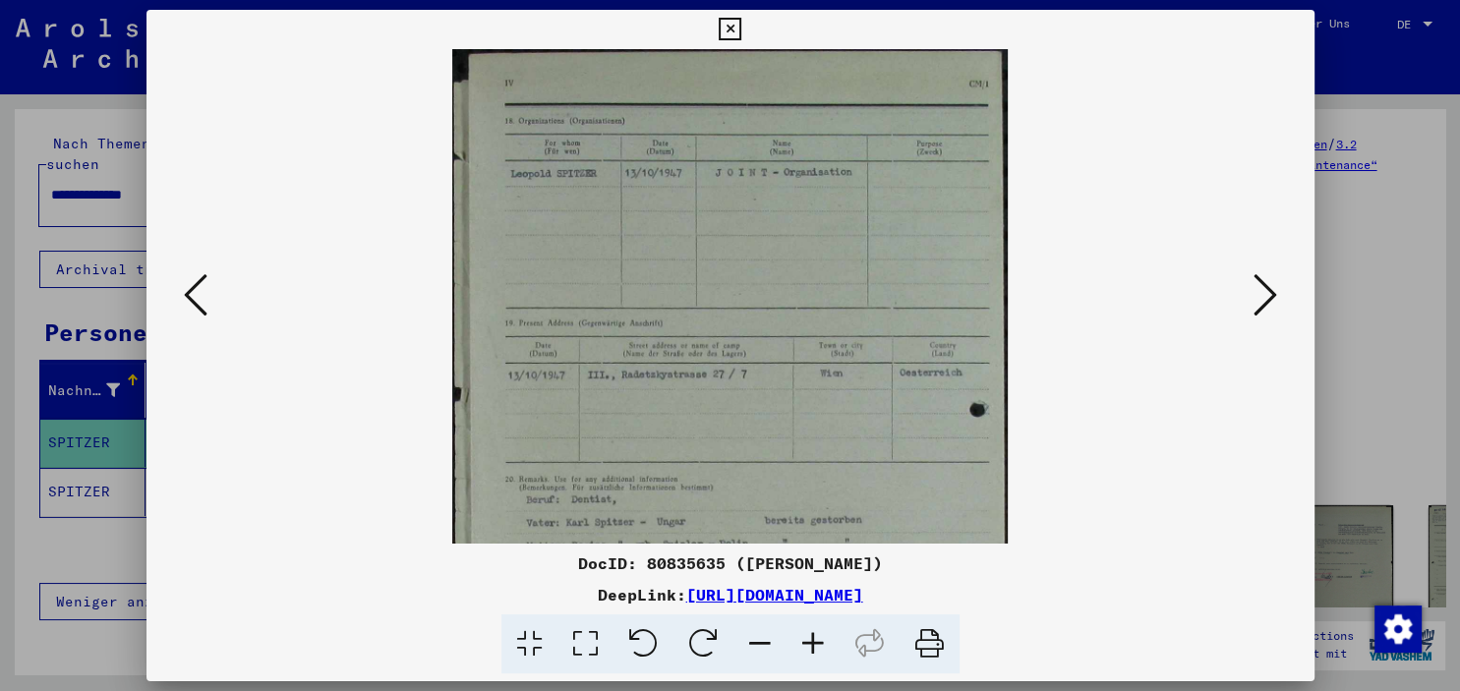
click at [812, 638] on icon at bounding box center [813, 645] width 53 height 60
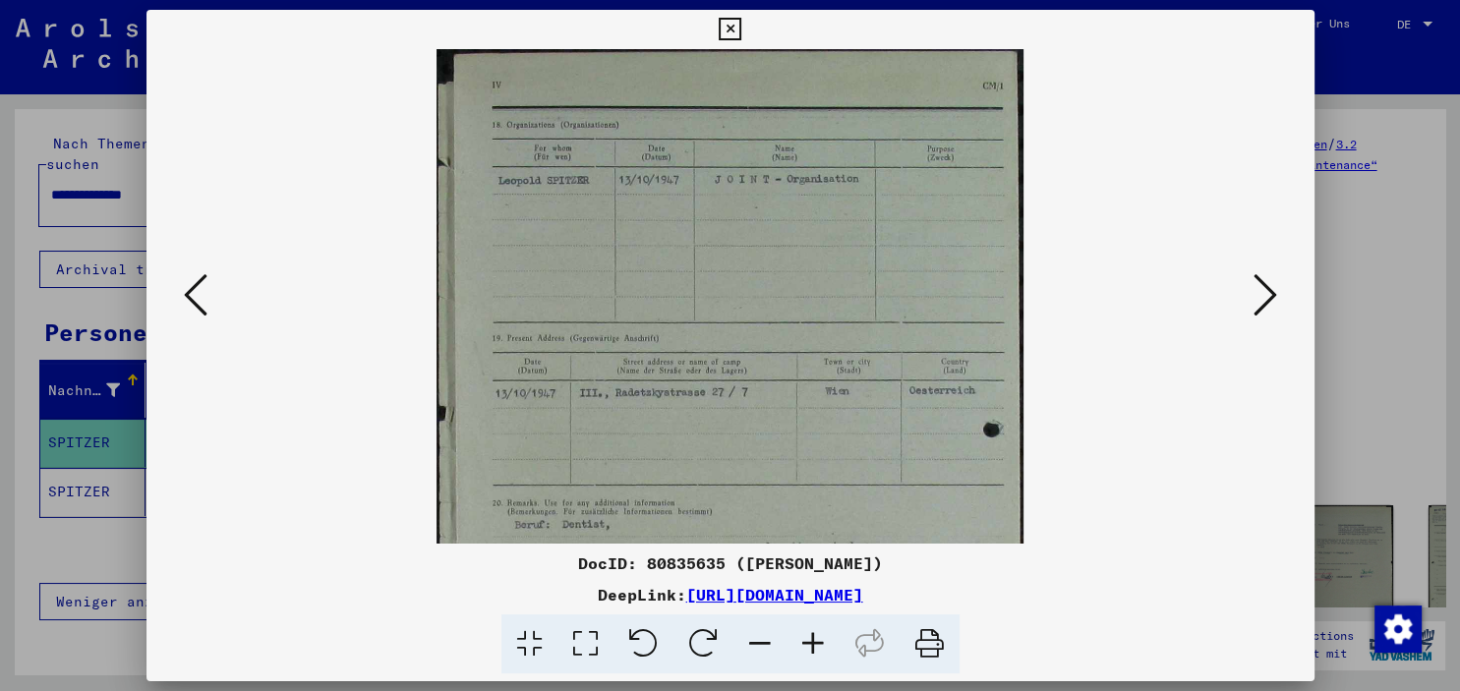
click at [812, 638] on icon at bounding box center [813, 645] width 53 height 60
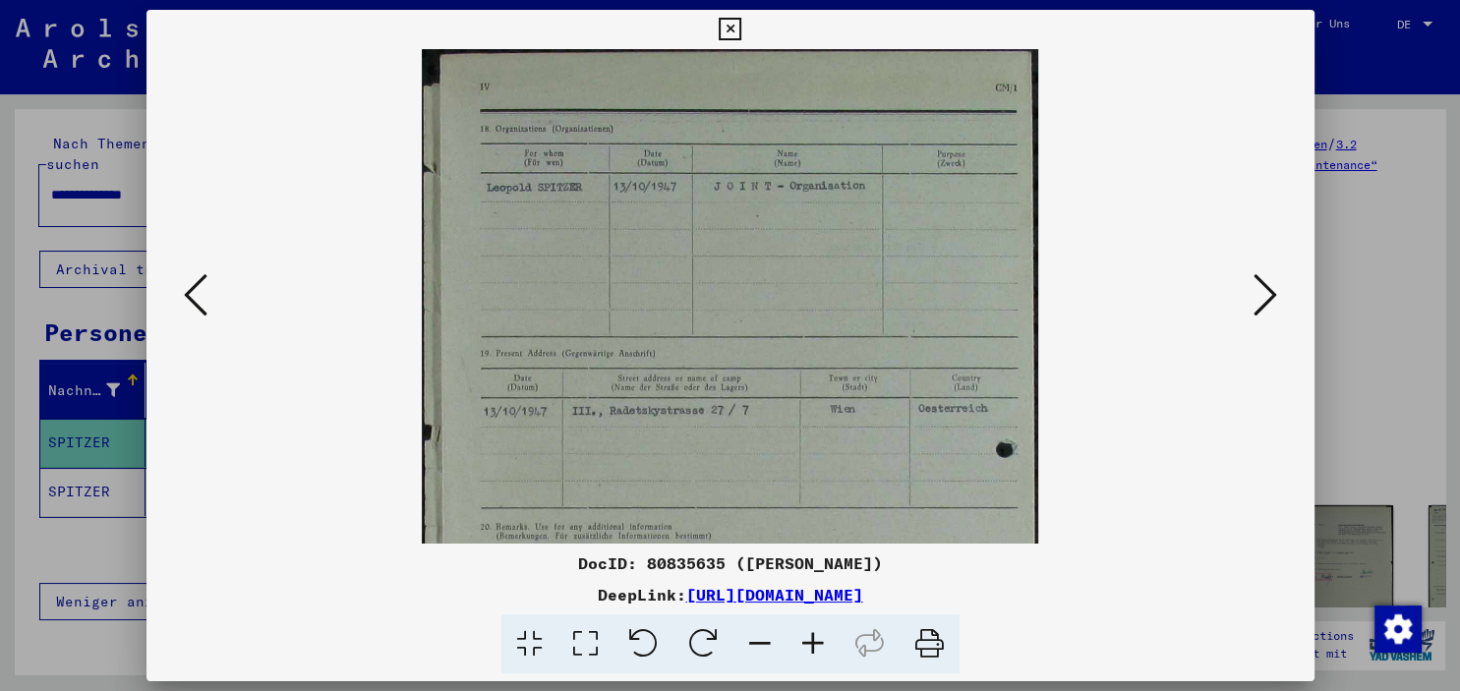
click at [1259, 297] on icon at bounding box center [1266, 294] width 24 height 47
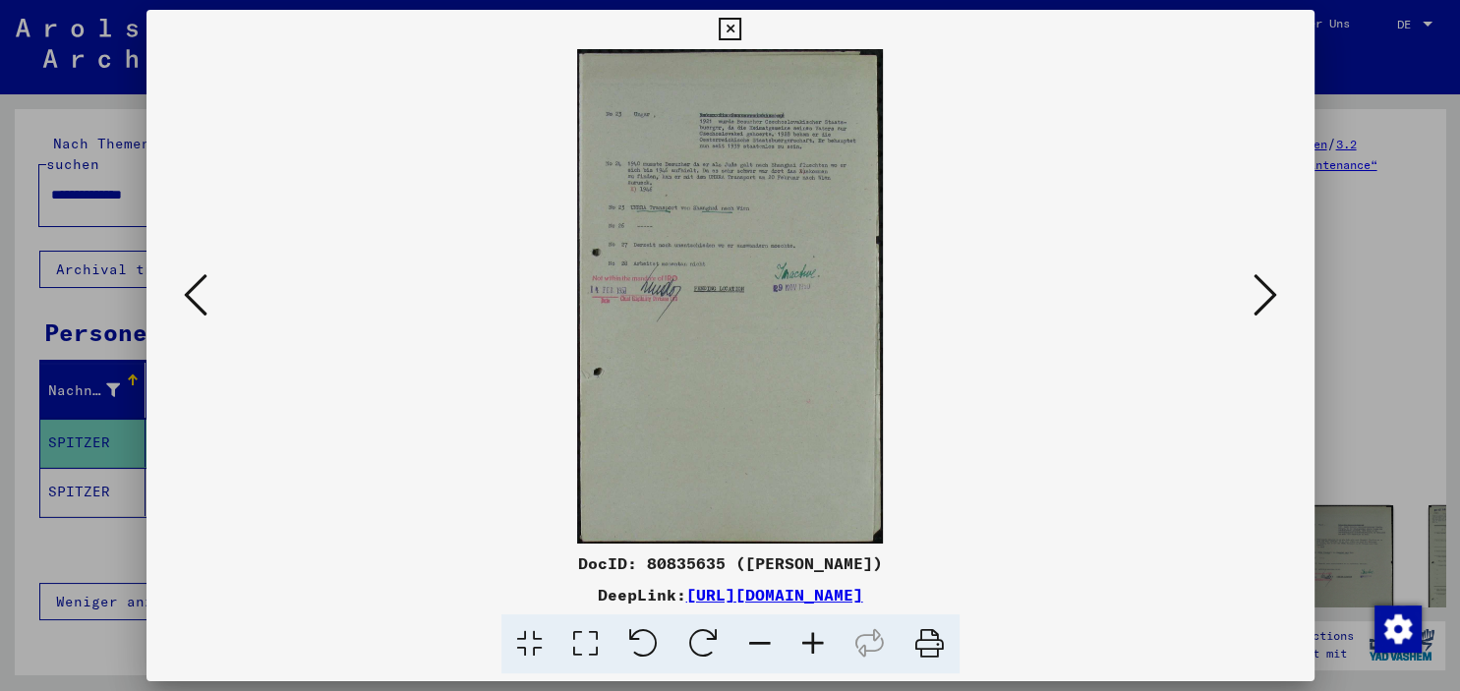
click at [816, 647] on icon at bounding box center [813, 645] width 53 height 60
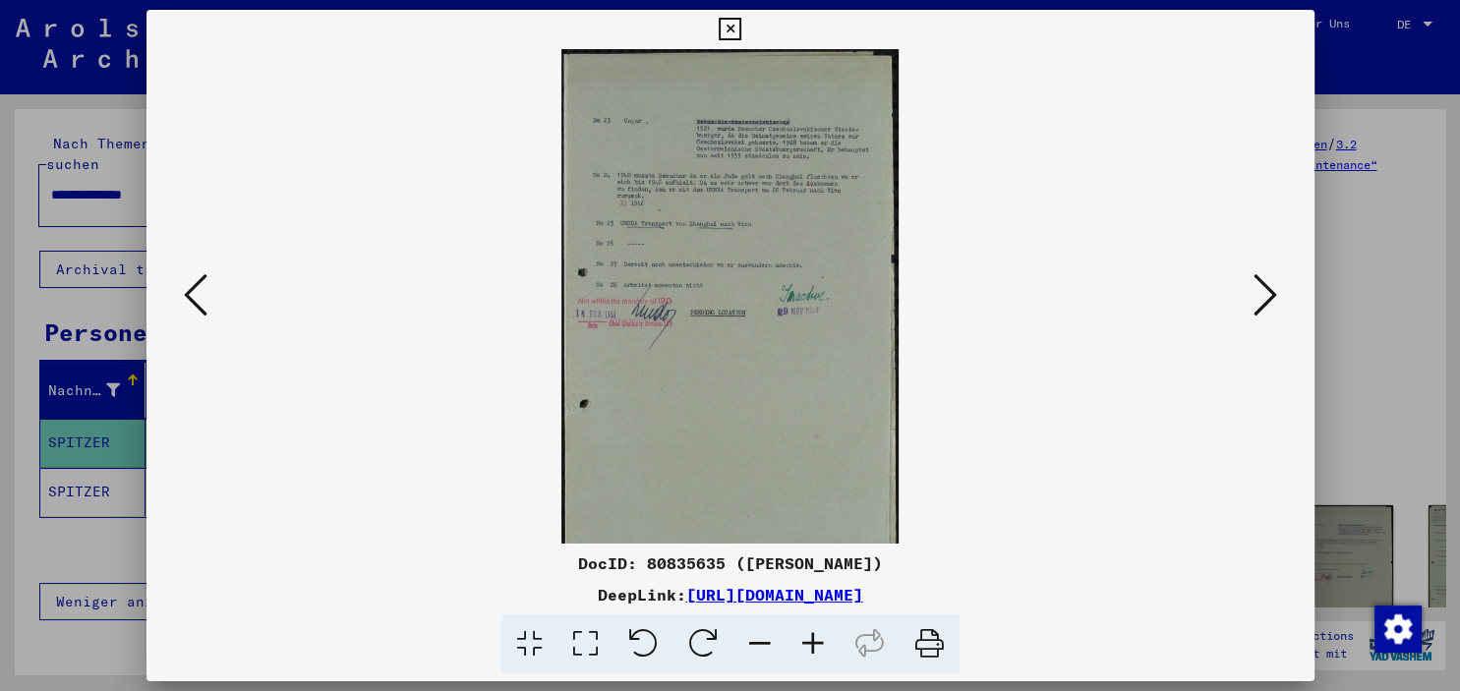
click at [816, 647] on icon at bounding box center [813, 645] width 53 height 60
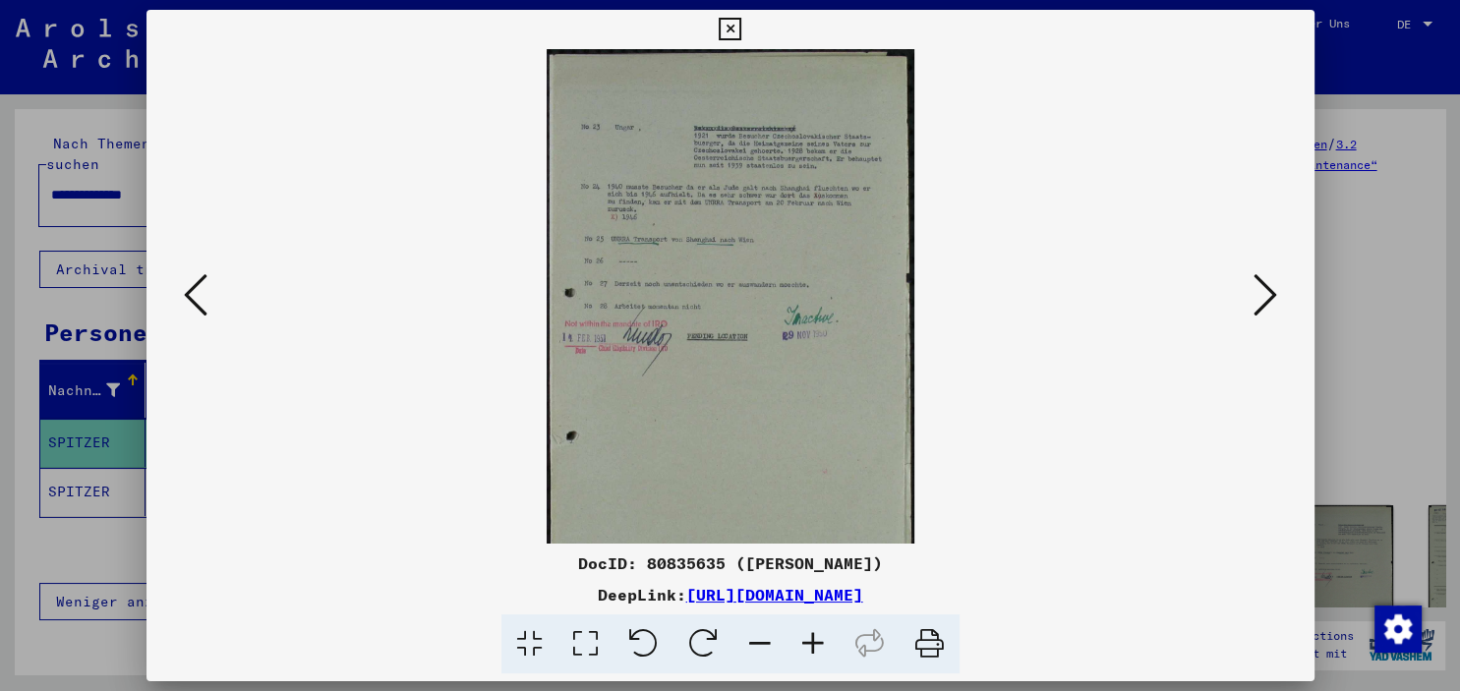
click at [816, 647] on icon at bounding box center [813, 645] width 53 height 60
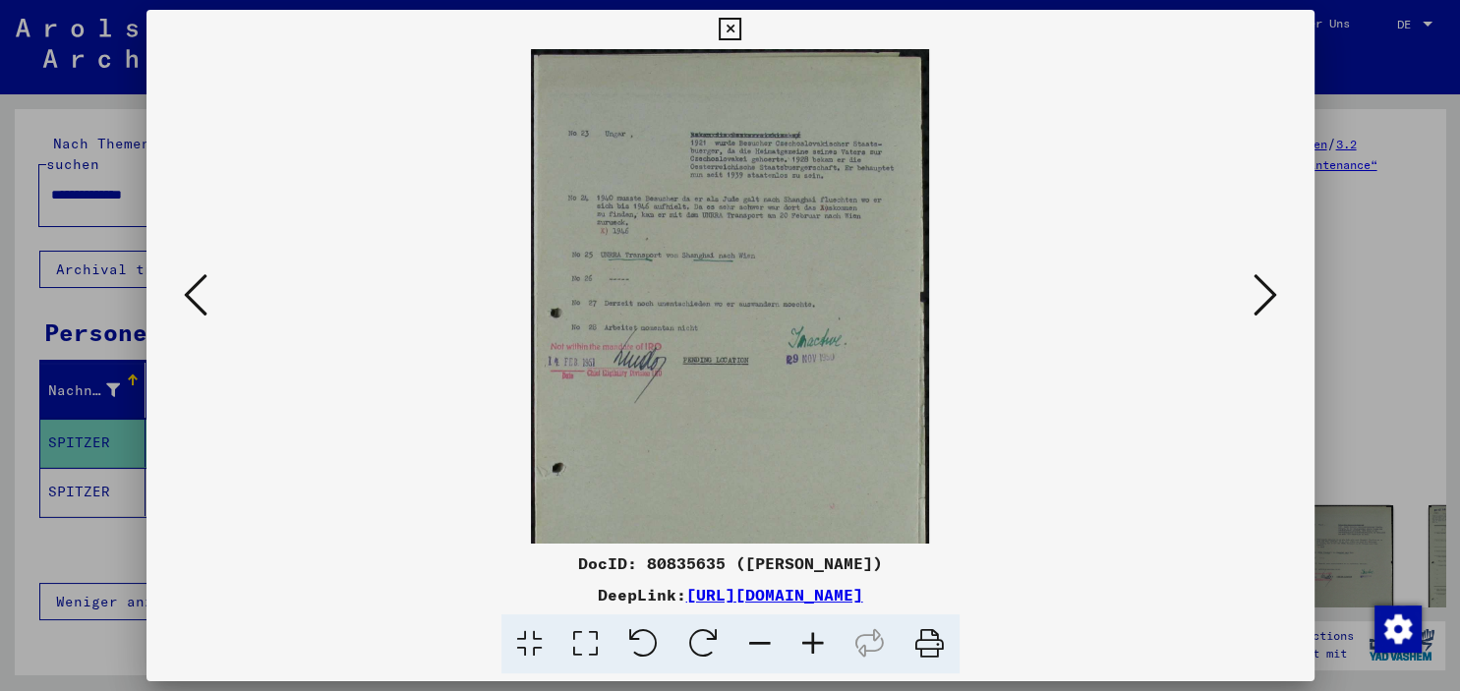
click at [816, 647] on icon at bounding box center [813, 645] width 53 height 60
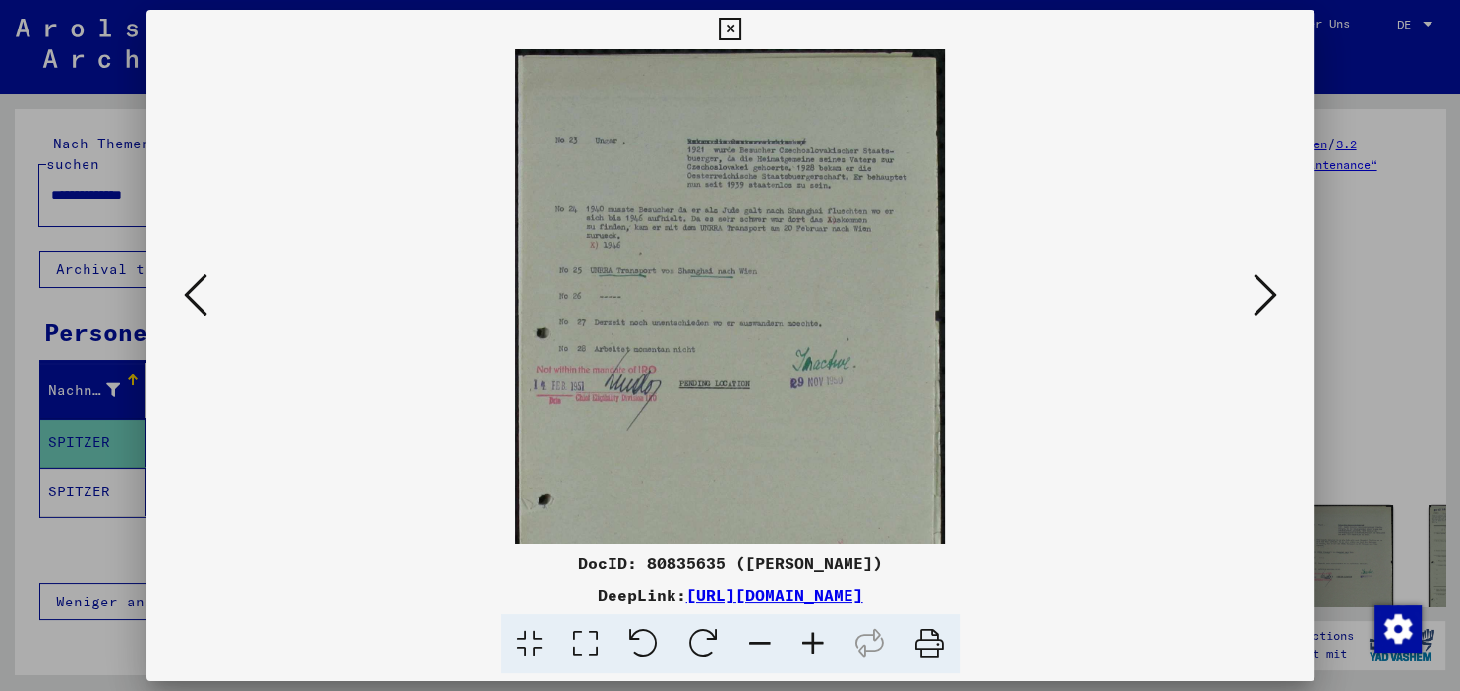
click at [816, 647] on icon at bounding box center [813, 645] width 53 height 60
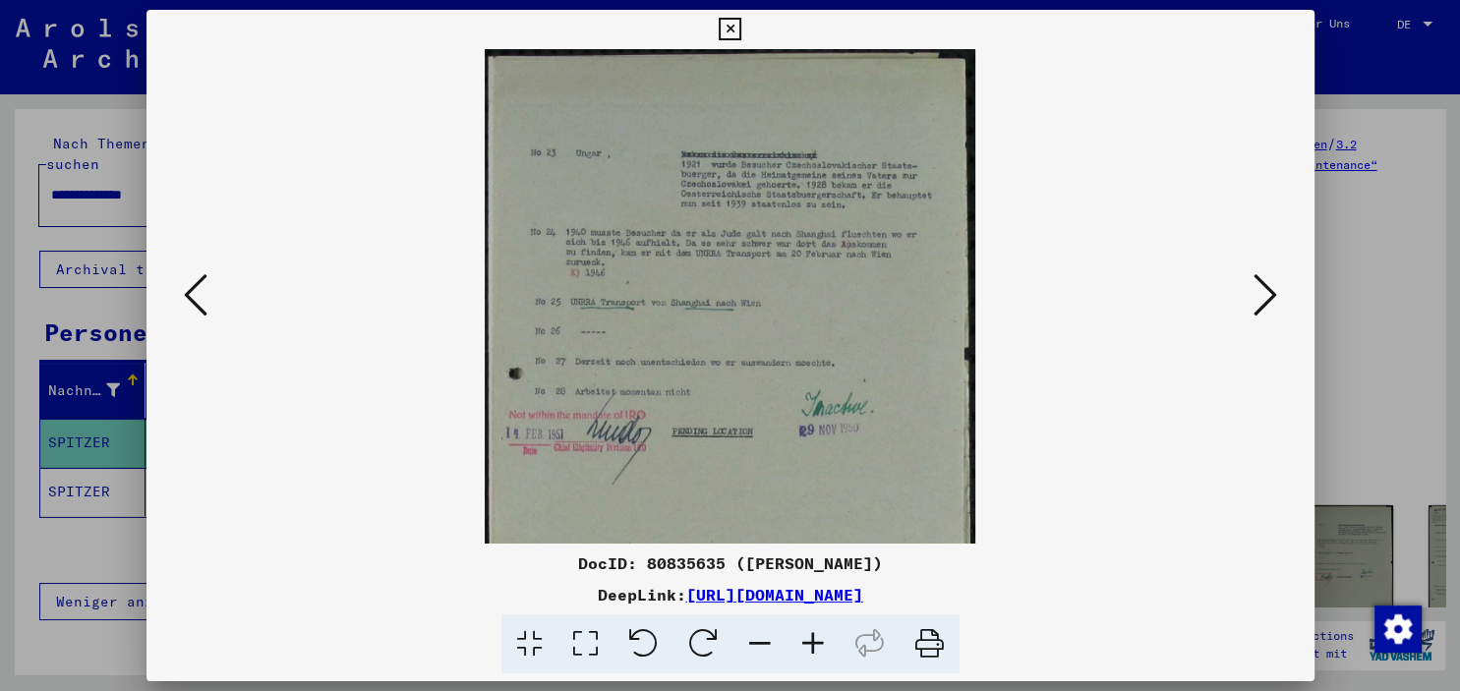
click at [816, 647] on icon at bounding box center [813, 645] width 53 height 60
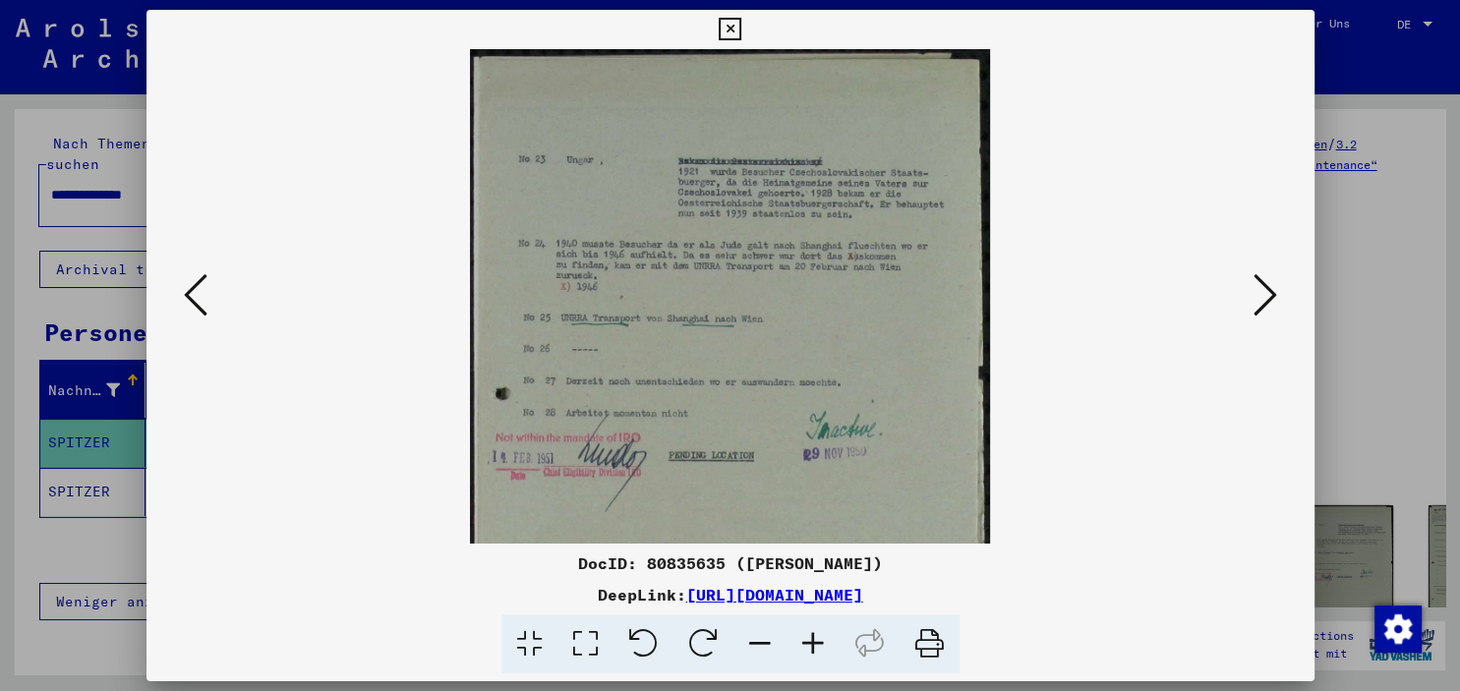
click at [816, 647] on icon at bounding box center [813, 645] width 53 height 60
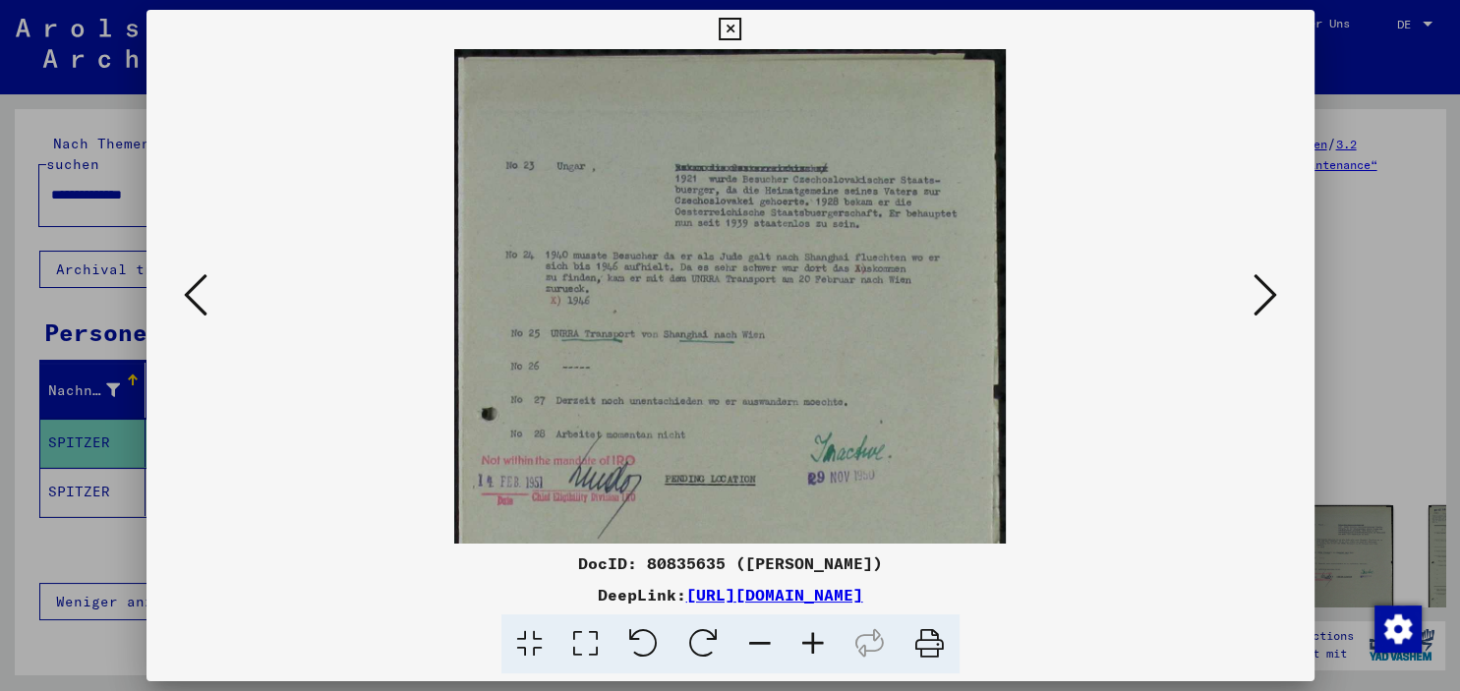
click at [816, 647] on icon at bounding box center [813, 645] width 53 height 60
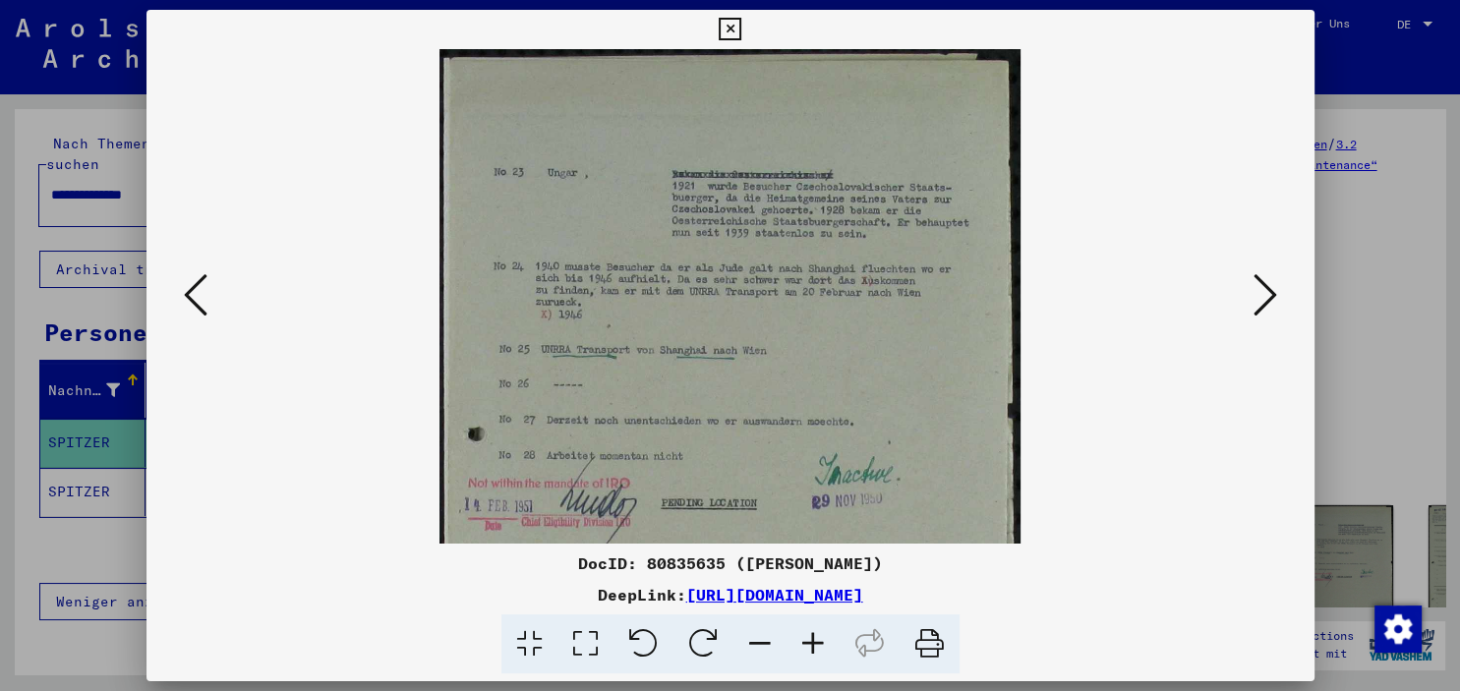
click at [816, 647] on icon at bounding box center [813, 645] width 53 height 60
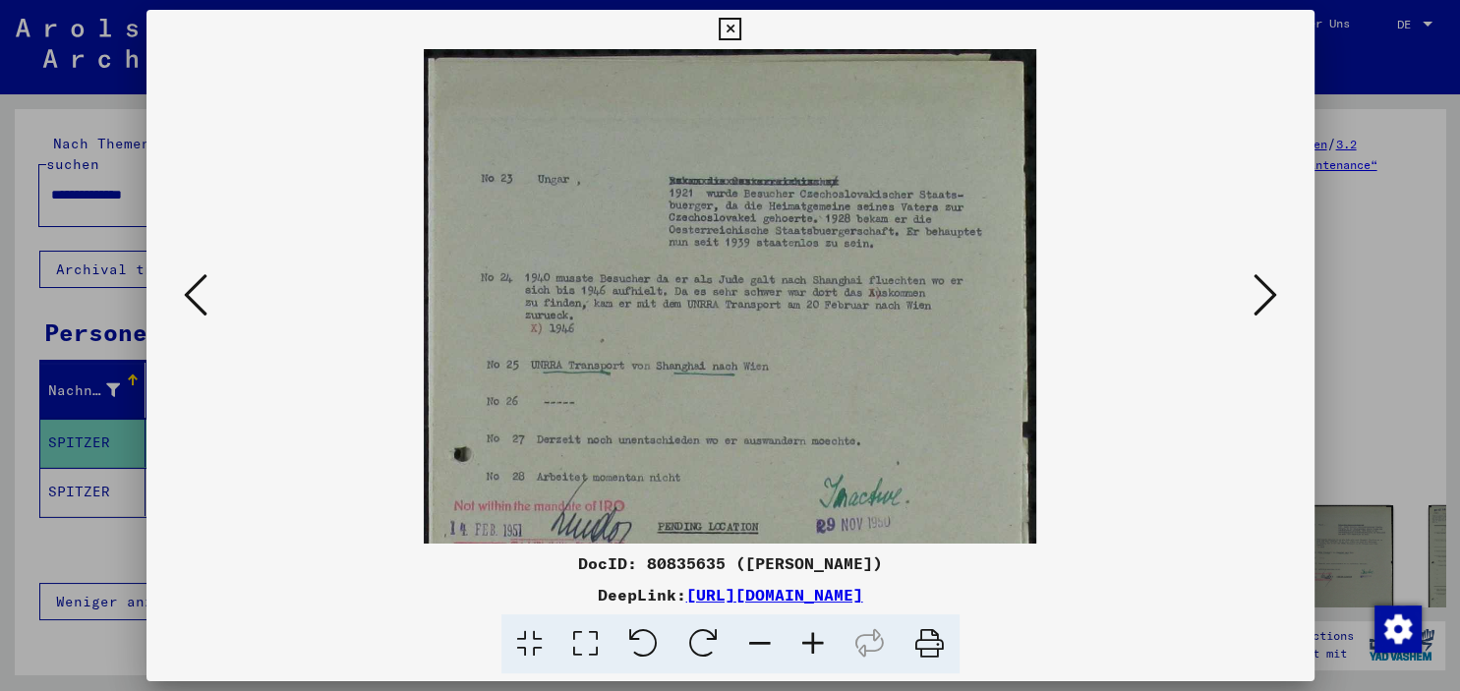
click at [816, 647] on icon at bounding box center [813, 645] width 53 height 60
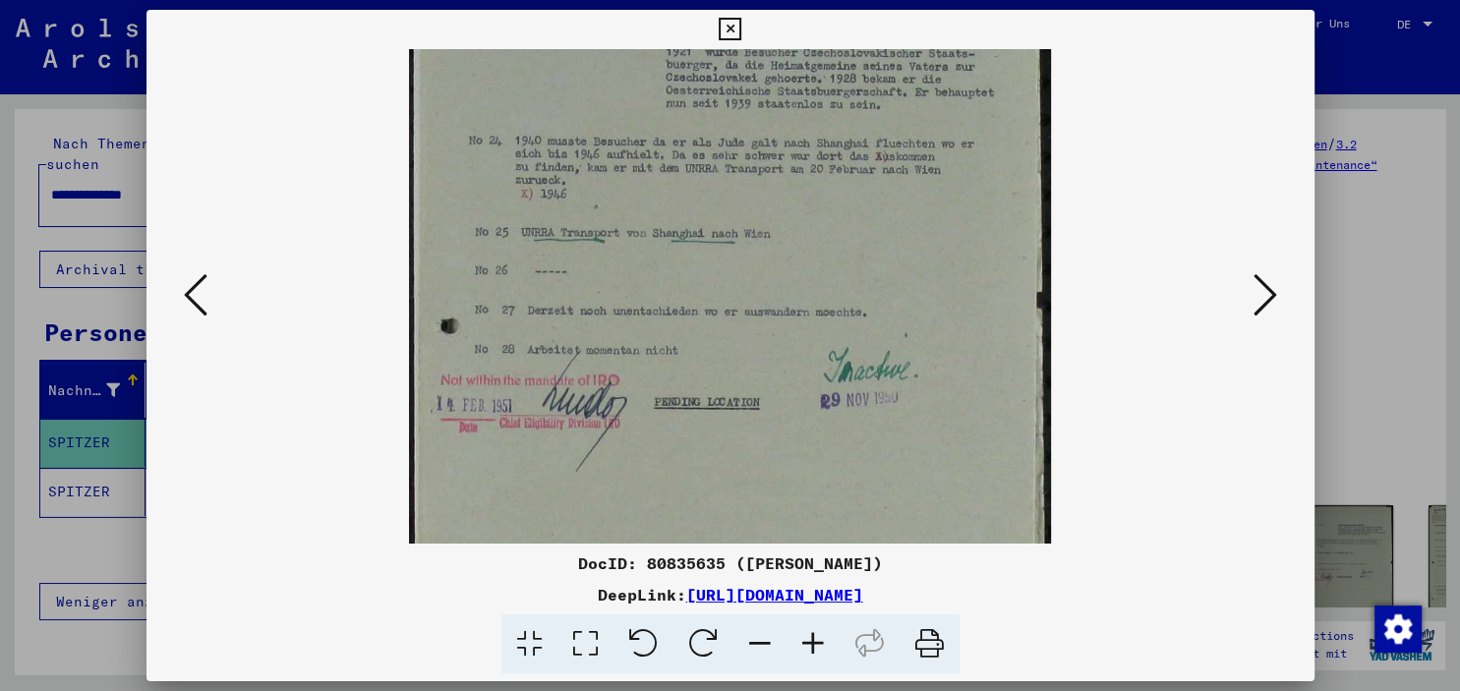
drag, startPoint x: 852, startPoint y: 460, endPoint x: 870, endPoint y: 291, distance: 170.0
click at [870, 292] on img at bounding box center [730, 418] width 642 height 1035
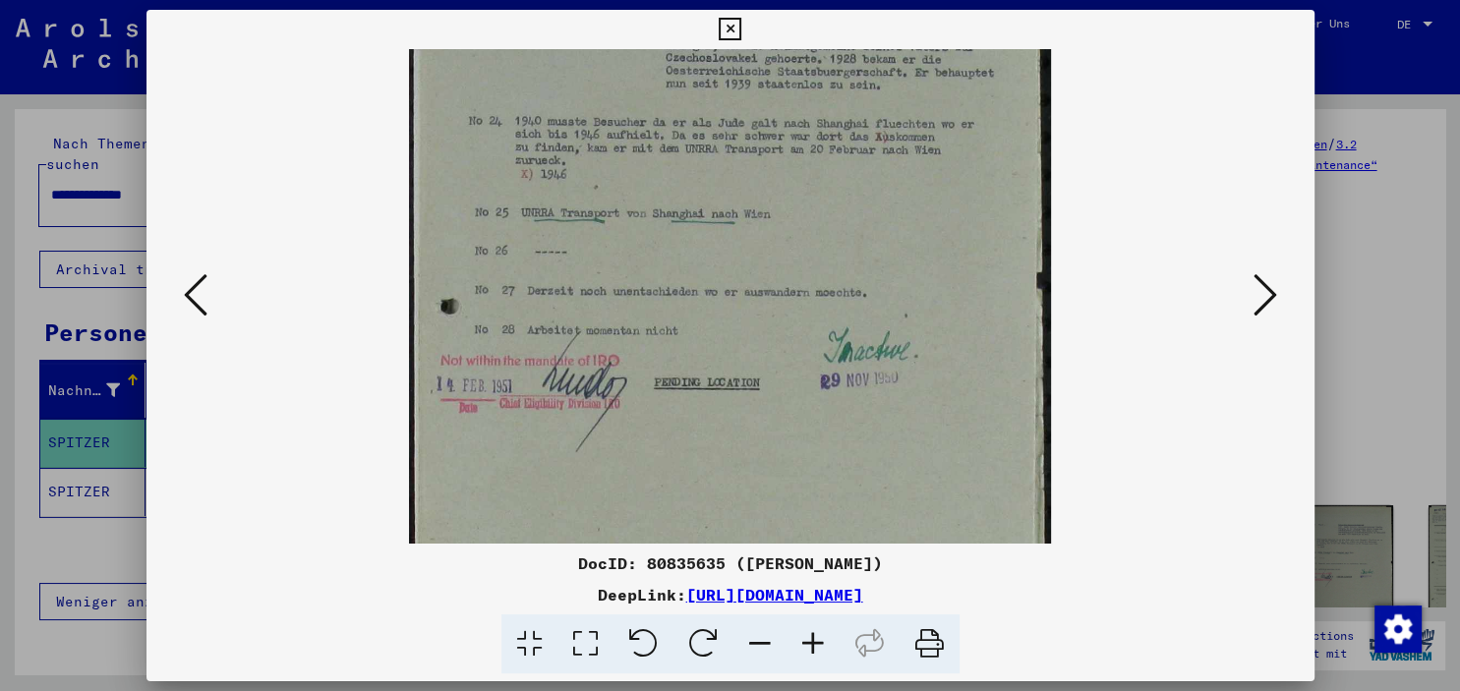
click at [1272, 301] on icon at bounding box center [1266, 294] width 24 height 47
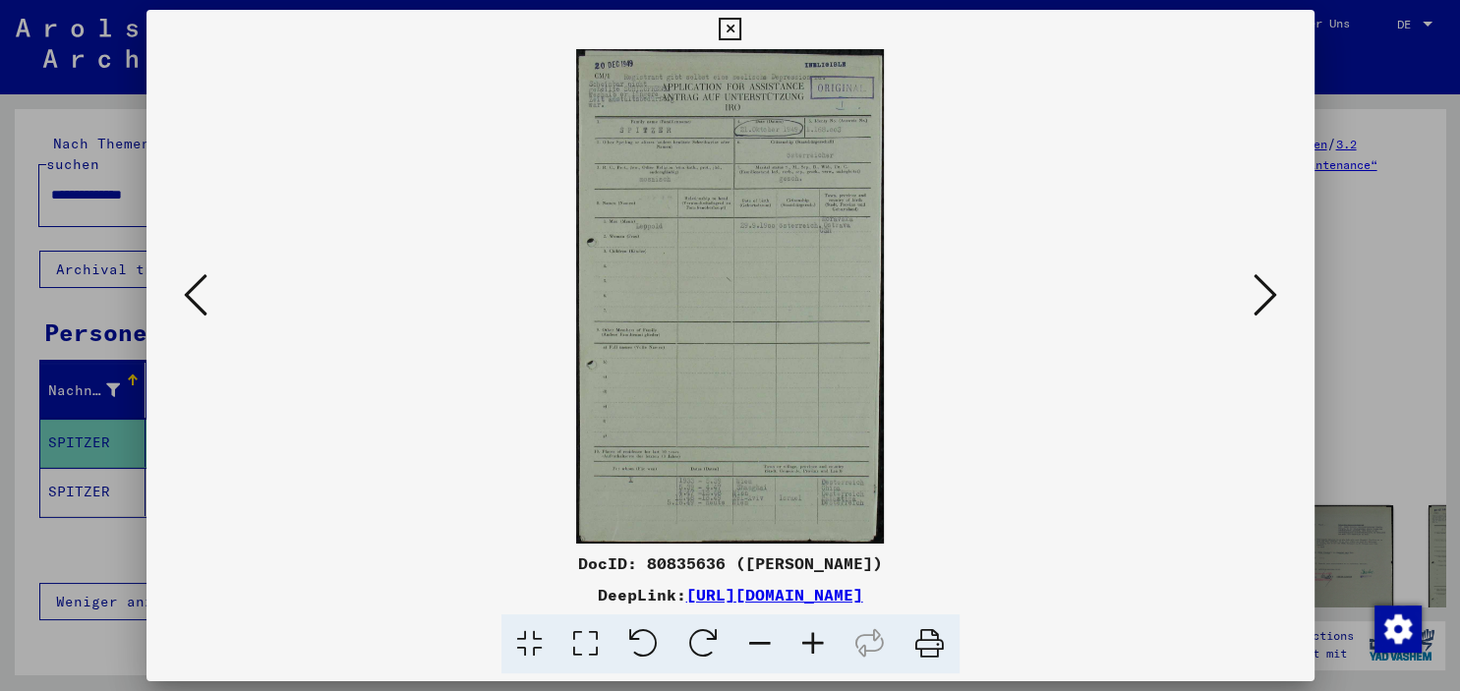
scroll to position [0, 0]
click at [804, 645] on icon at bounding box center [813, 645] width 53 height 60
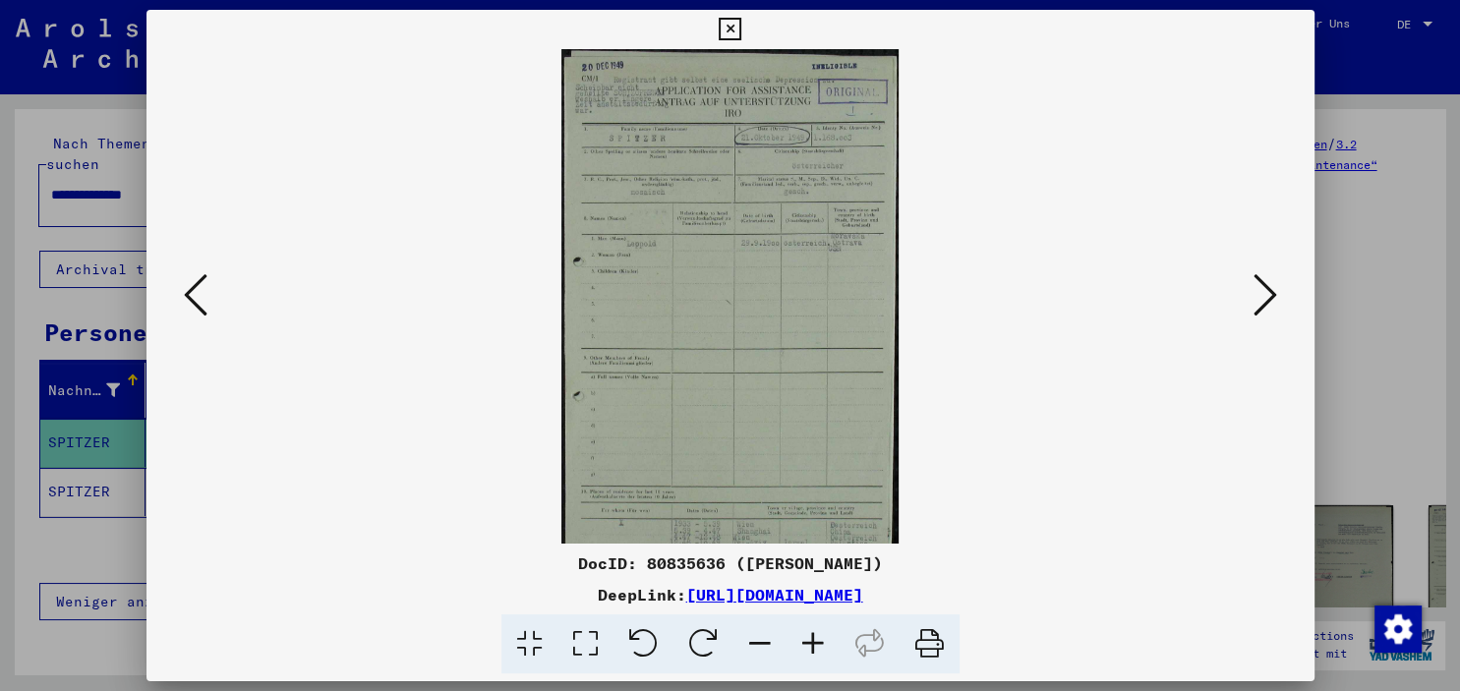
click at [804, 645] on icon at bounding box center [813, 645] width 53 height 60
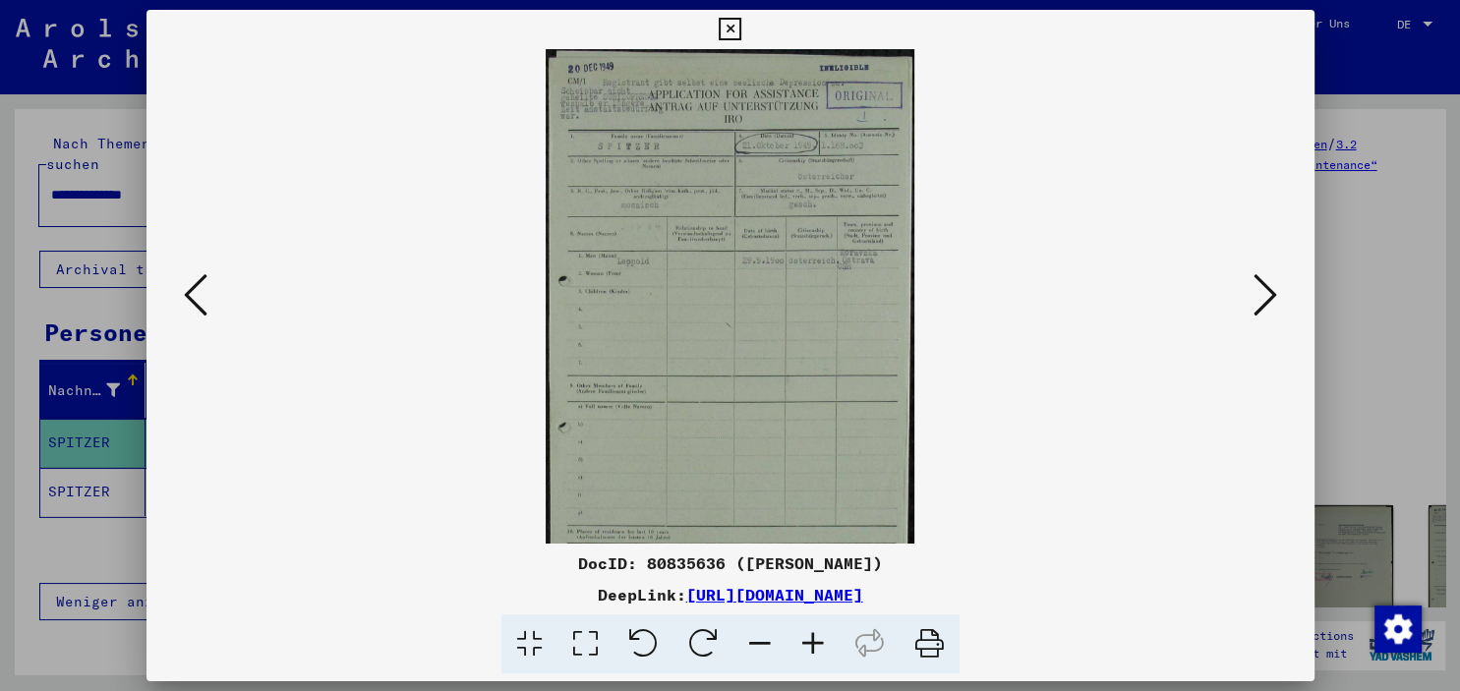
click at [804, 645] on icon at bounding box center [813, 645] width 53 height 60
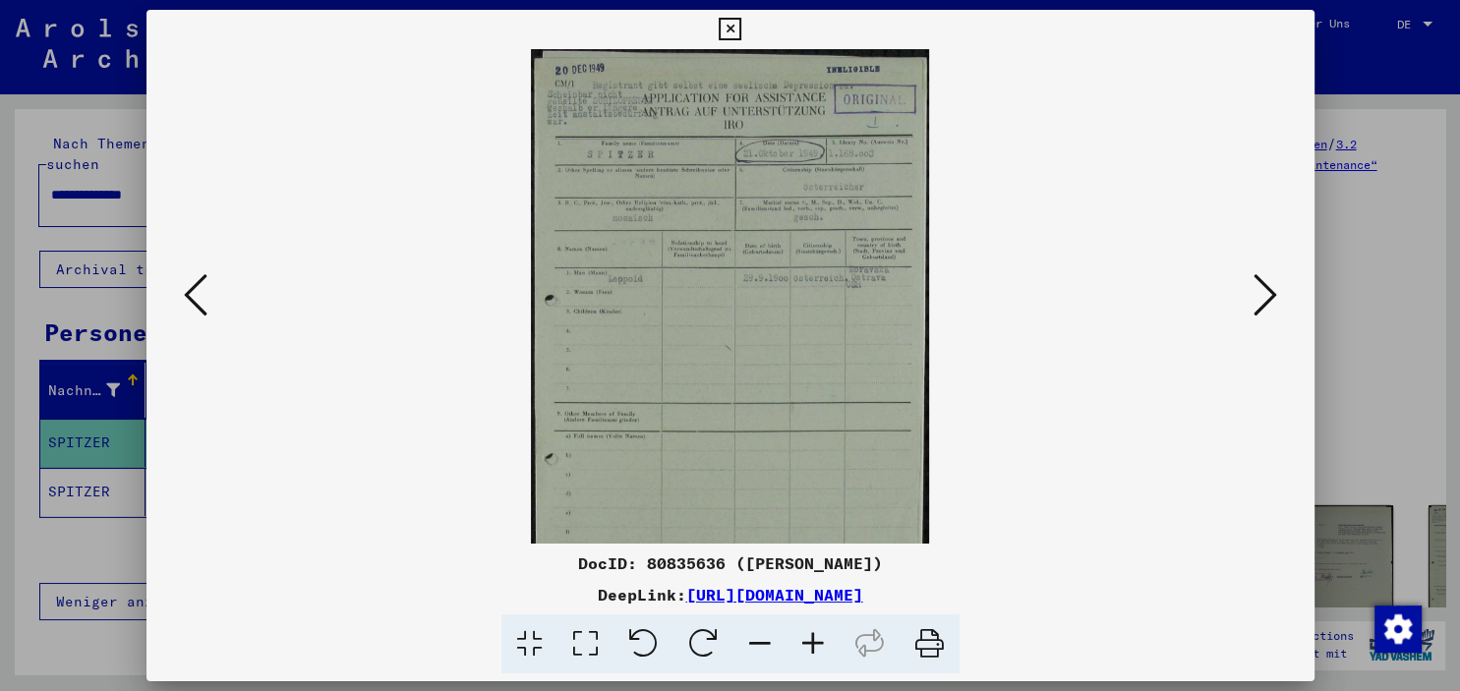
click at [804, 645] on icon at bounding box center [813, 645] width 53 height 60
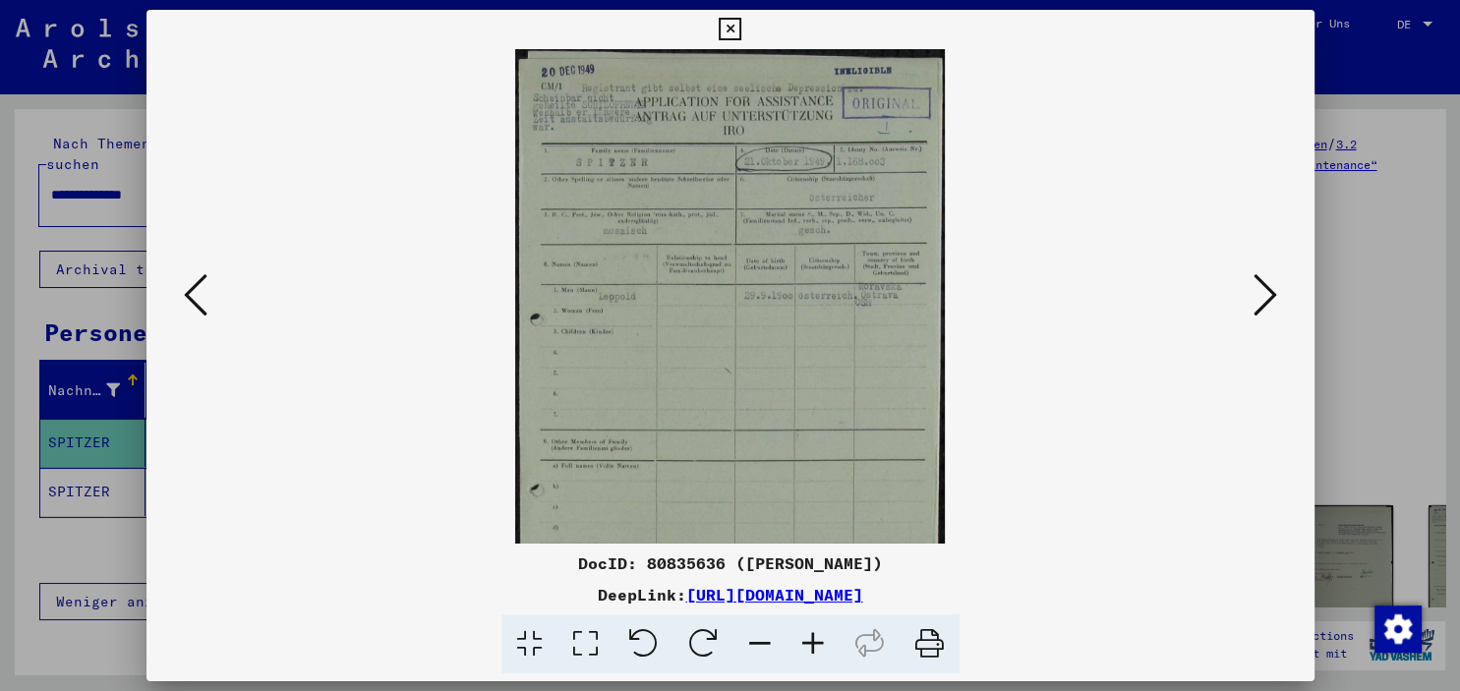
click at [804, 645] on icon at bounding box center [813, 645] width 53 height 60
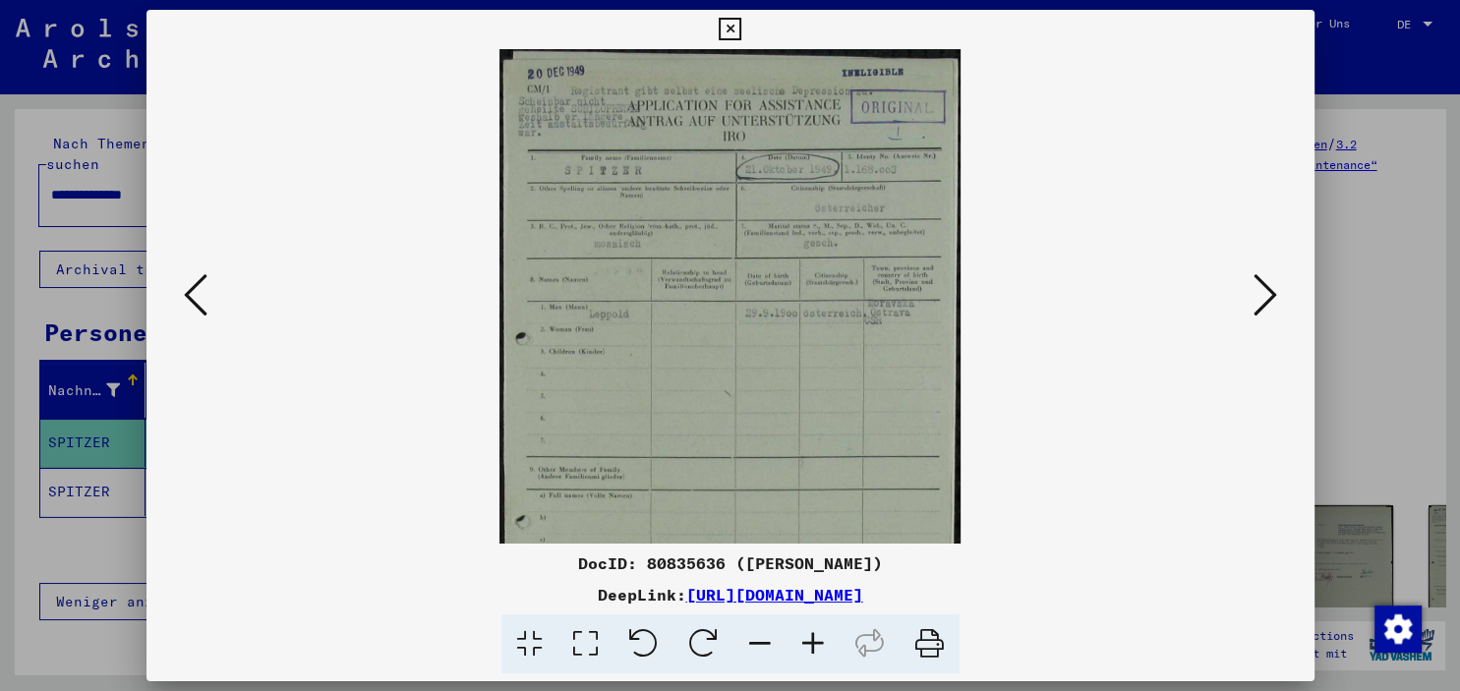
click at [804, 645] on icon at bounding box center [813, 645] width 53 height 60
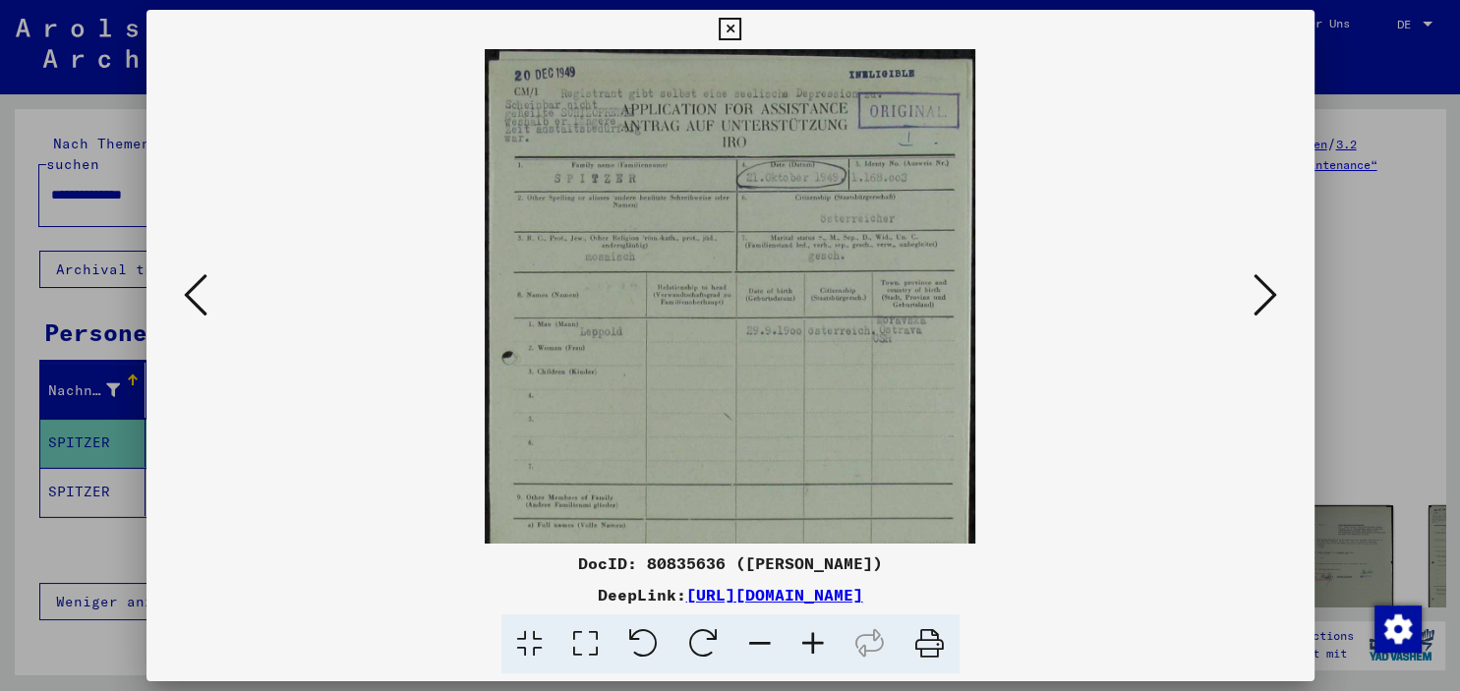
click at [804, 645] on icon at bounding box center [813, 645] width 53 height 60
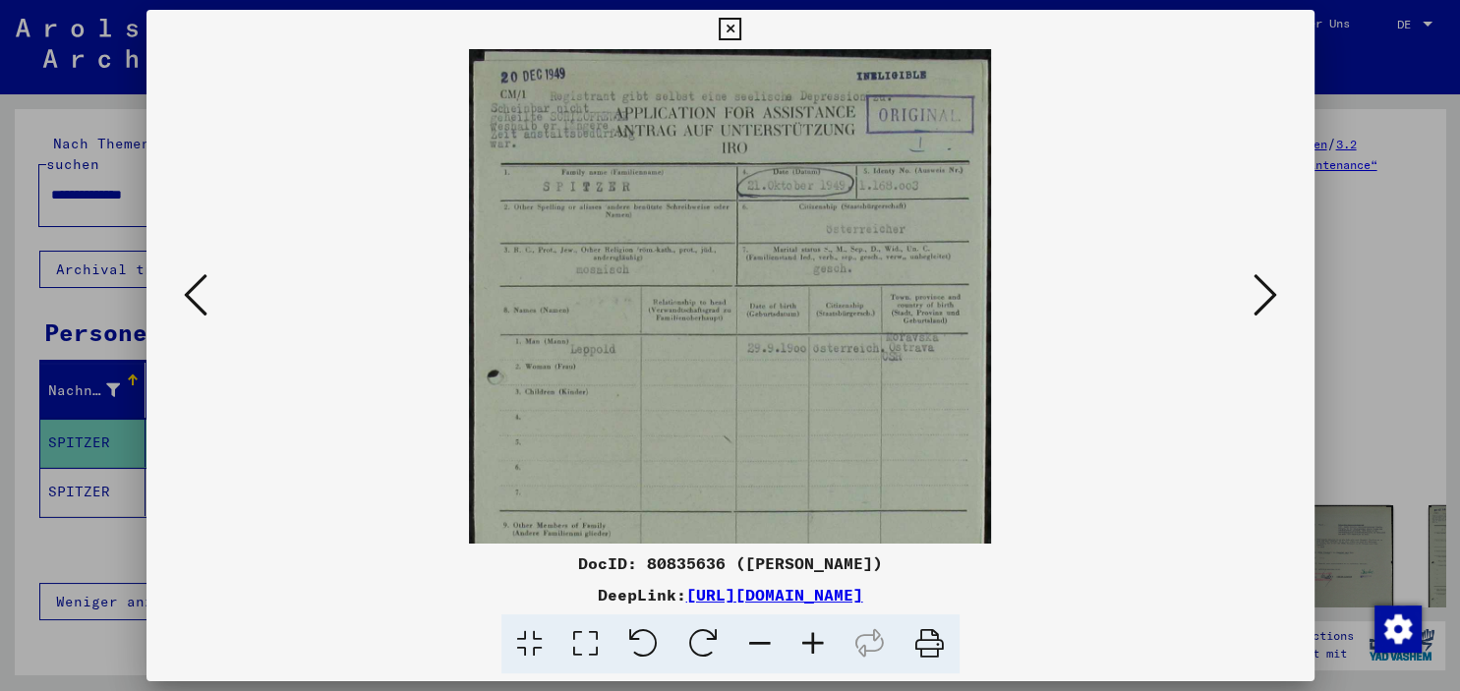
click at [804, 645] on icon at bounding box center [813, 645] width 53 height 60
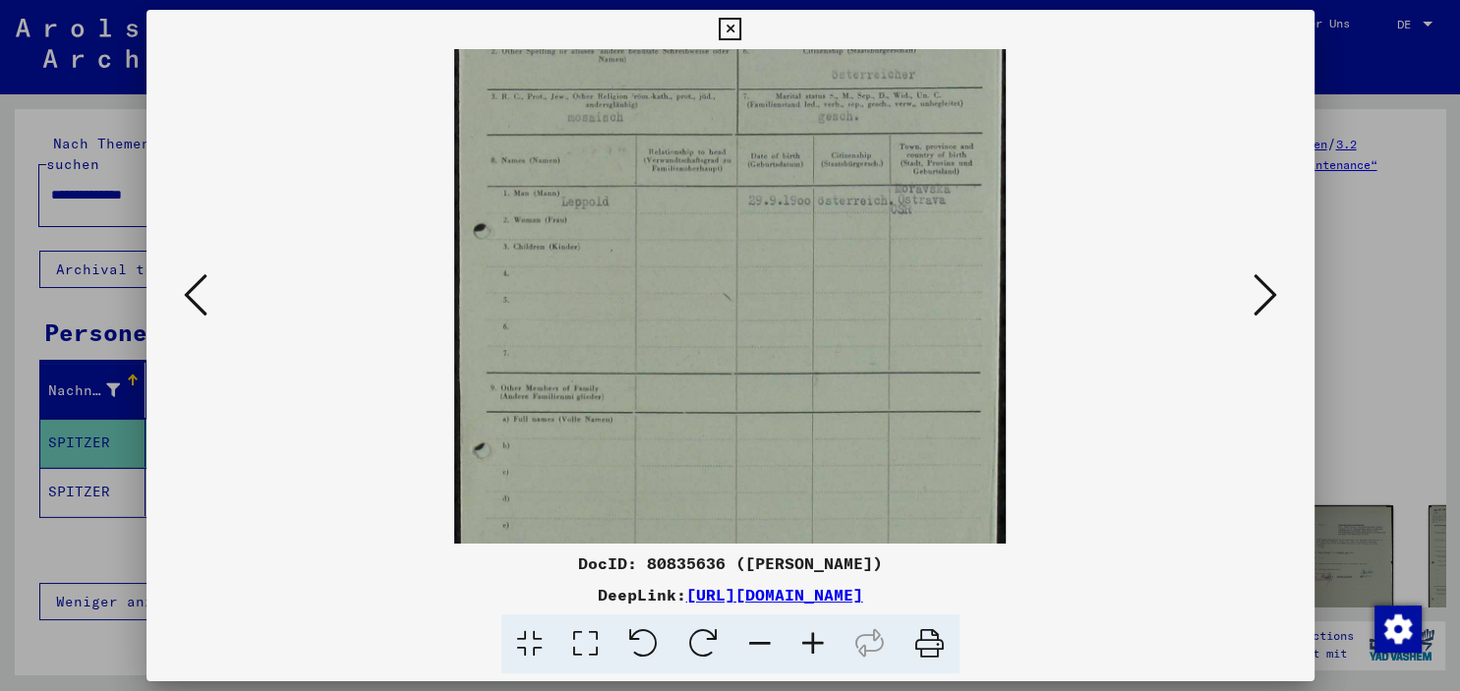
drag, startPoint x: 804, startPoint y: 482, endPoint x: 824, endPoint y: 313, distance: 170.3
click at [824, 313] on img at bounding box center [730, 328] width 552 height 888
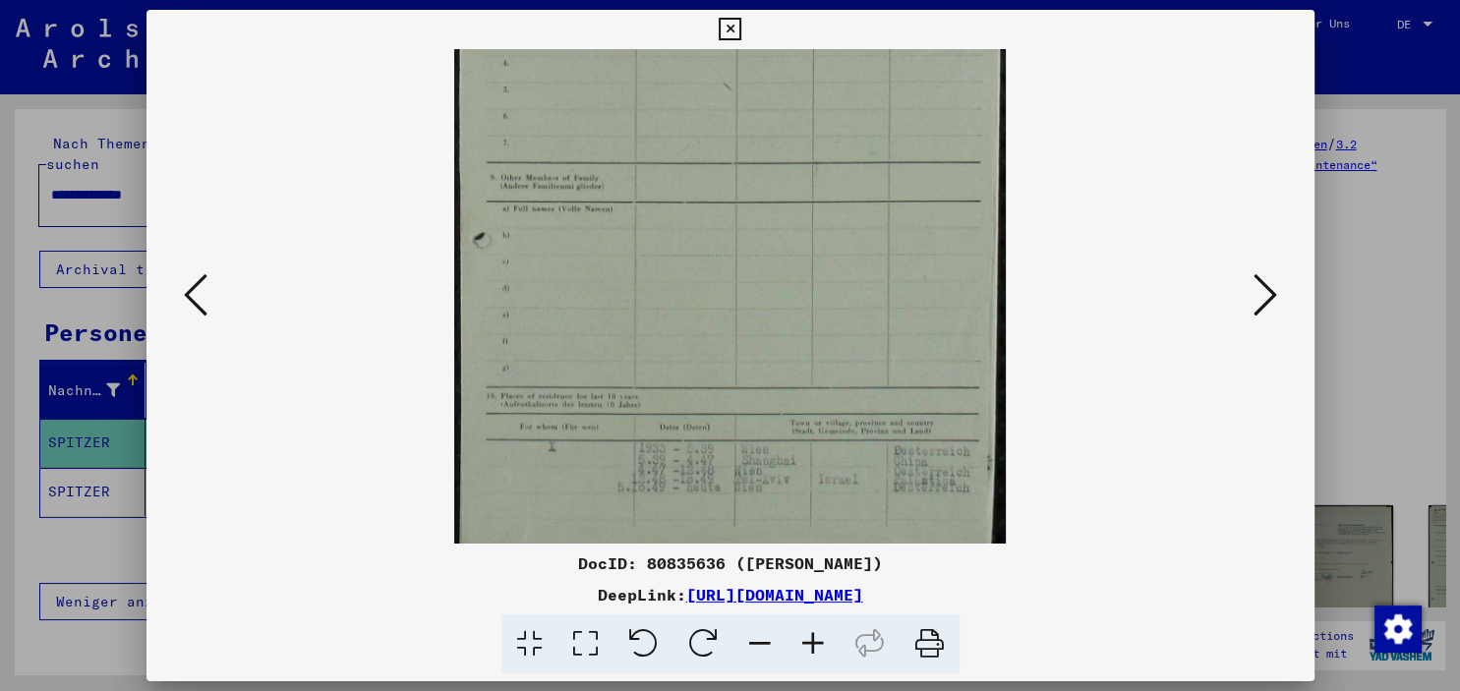
scroll to position [387, 0]
drag, startPoint x: 795, startPoint y: 462, endPoint x: 800, endPoint y: 246, distance: 216.4
click at [800, 246] on img at bounding box center [730, 106] width 552 height 888
click at [822, 659] on icon at bounding box center [813, 645] width 53 height 60
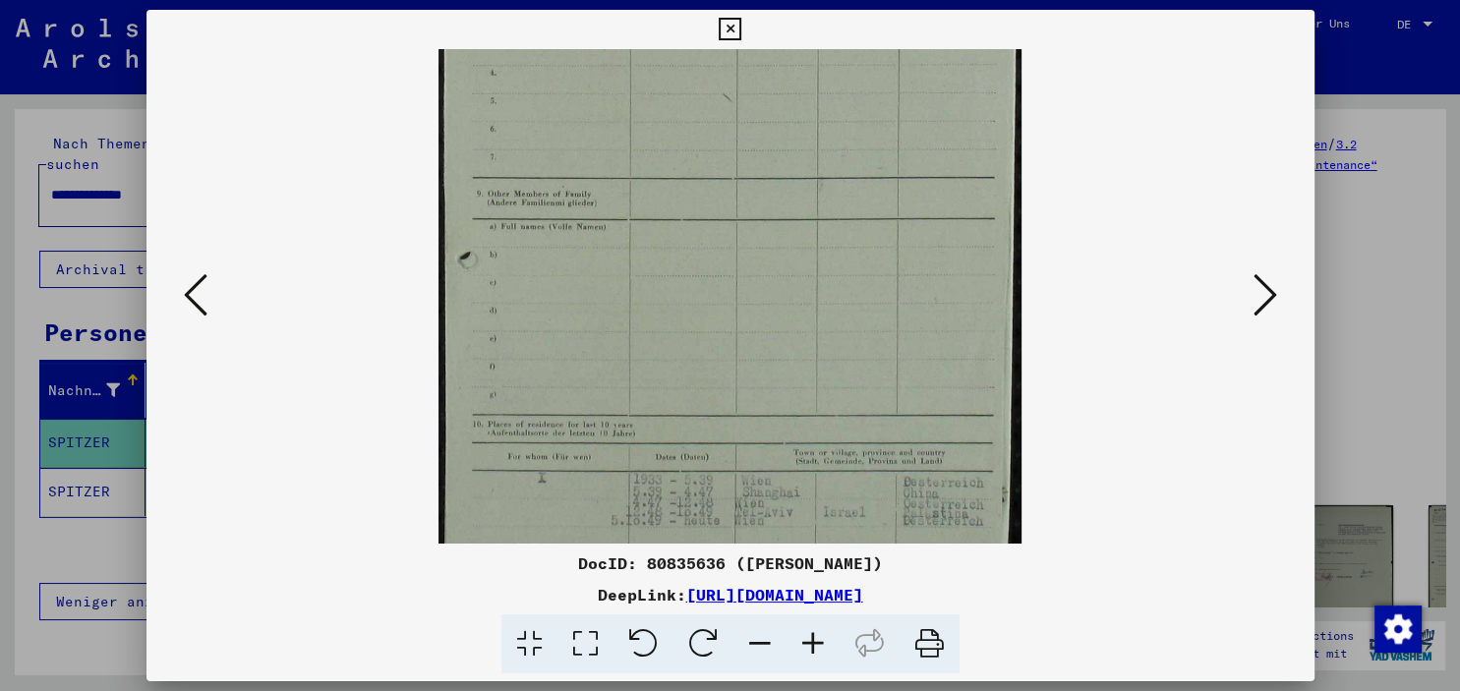
click at [822, 659] on icon at bounding box center [813, 645] width 53 height 60
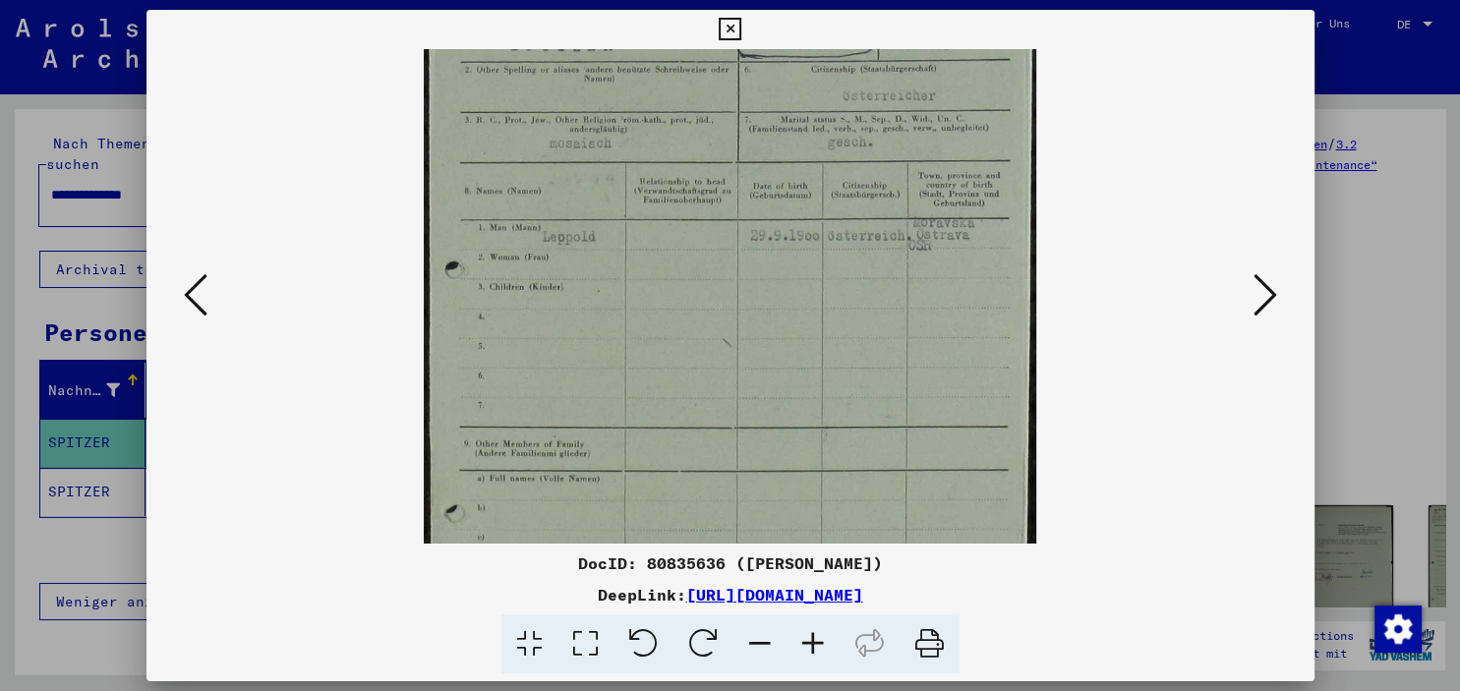
scroll to position [162, 0]
drag, startPoint x: 859, startPoint y: 279, endPoint x: 834, endPoint y: 499, distance: 221.7
click at [834, 499] on img at bounding box center [731, 380] width 614 height 986
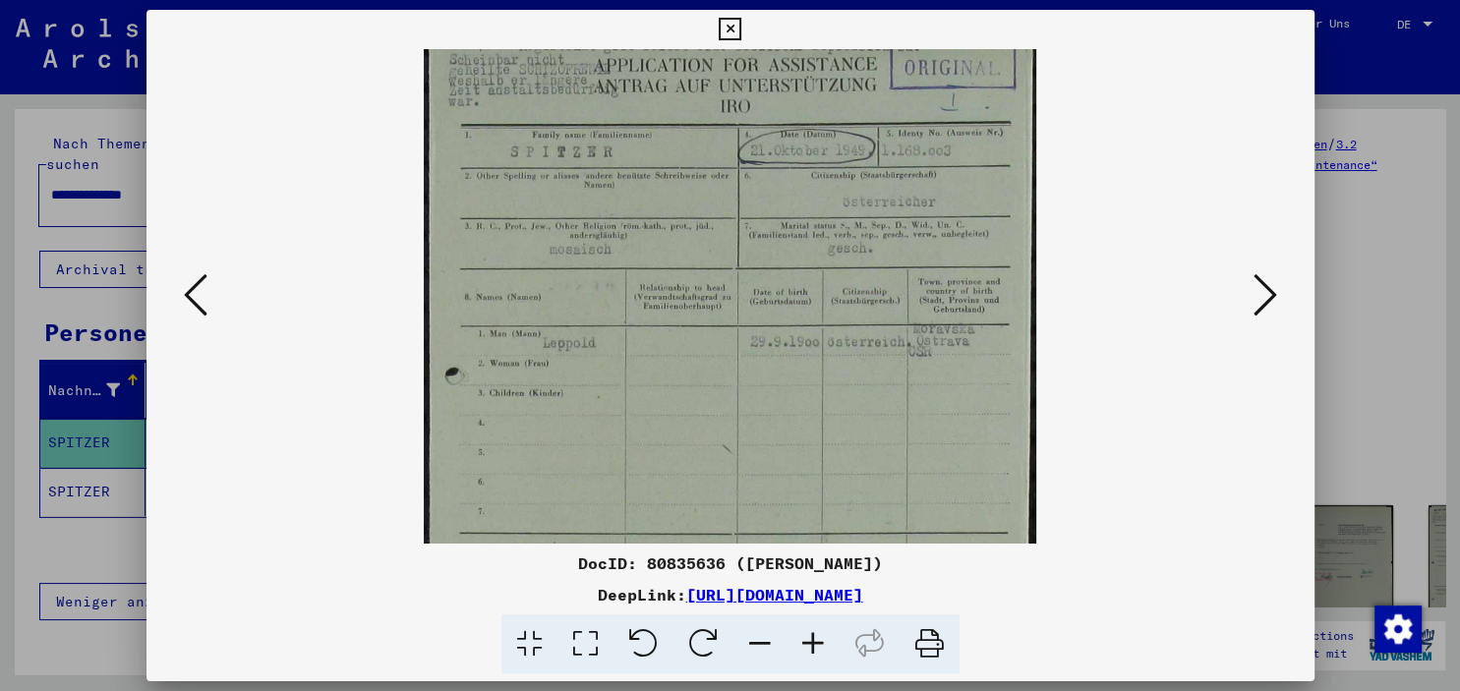
scroll to position [55, 0]
drag, startPoint x: 864, startPoint y: 318, endPoint x: 858, endPoint y: 399, distance: 81.8
click at [858, 399] on img at bounding box center [731, 487] width 614 height 986
click at [1272, 293] on icon at bounding box center [1266, 294] width 24 height 47
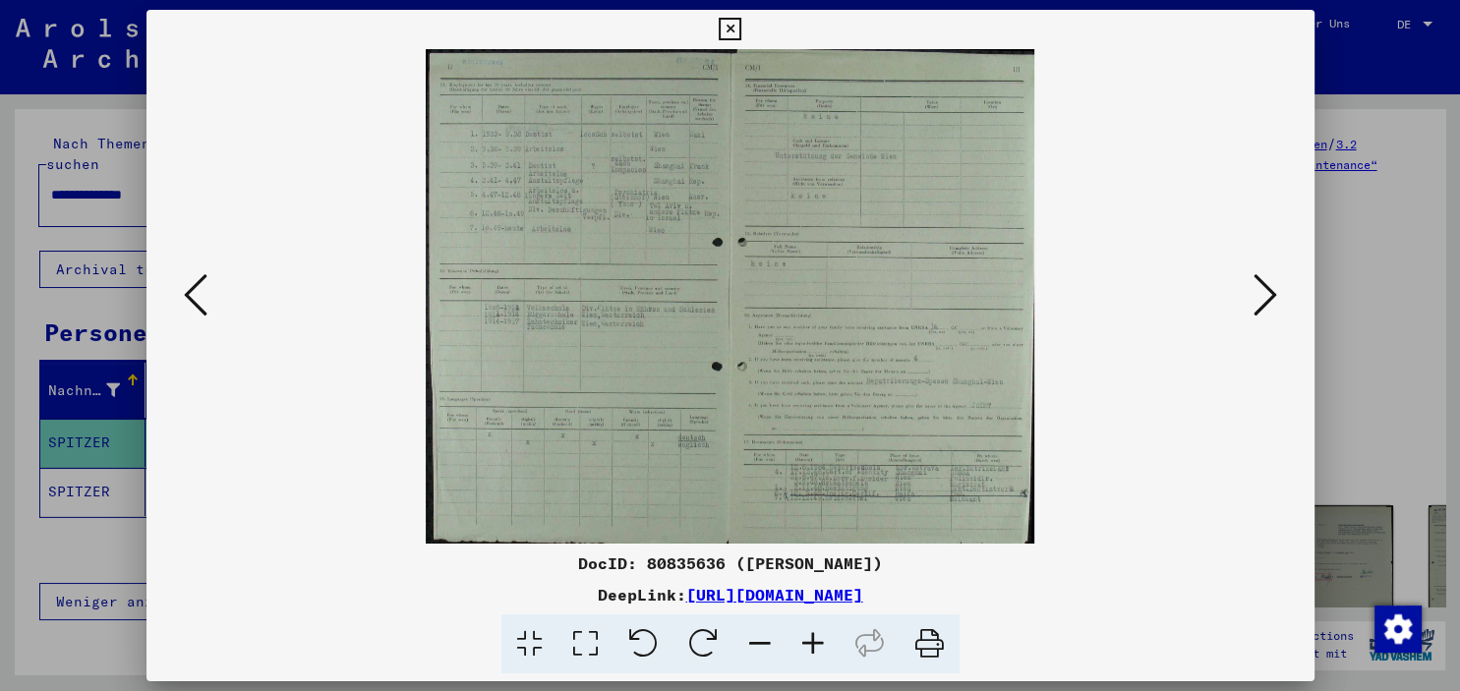
click at [1272, 293] on icon at bounding box center [1266, 294] width 24 height 47
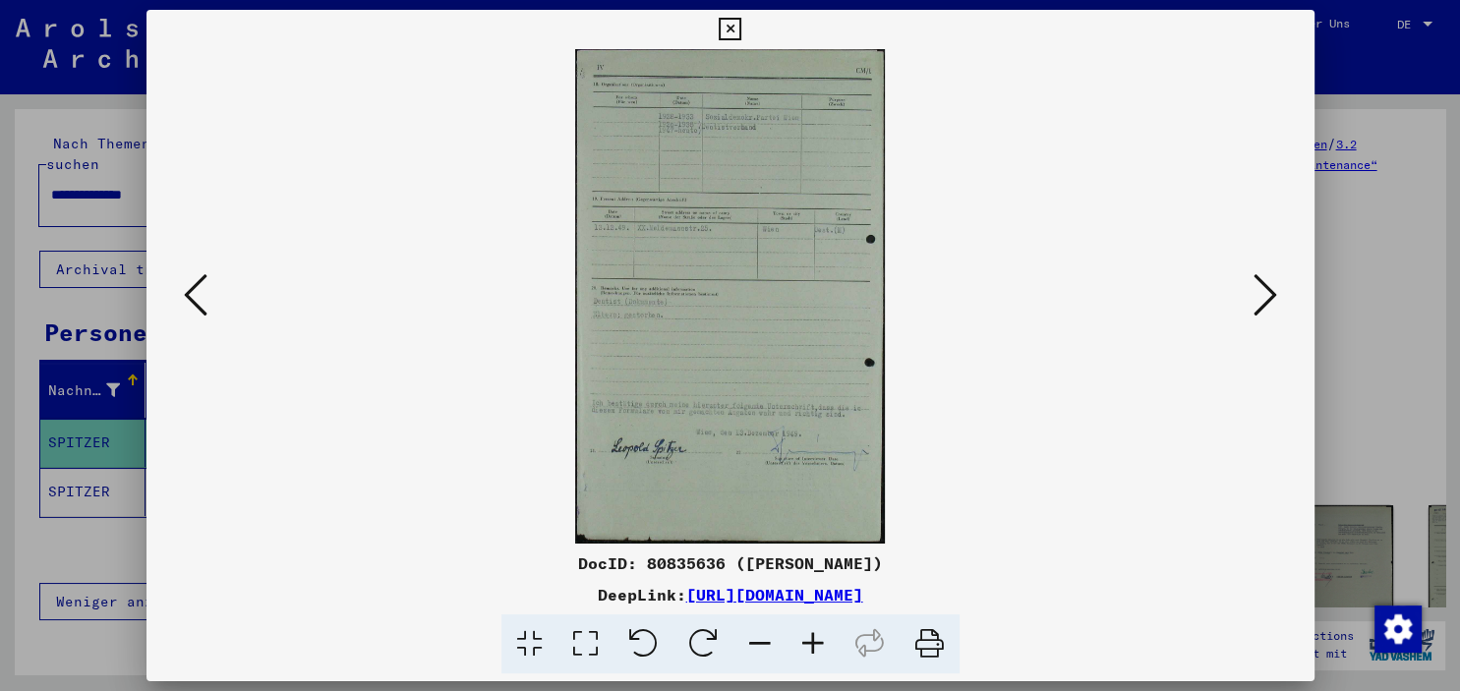
click at [1272, 293] on icon at bounding box center [1266, 294] width 24 height 47
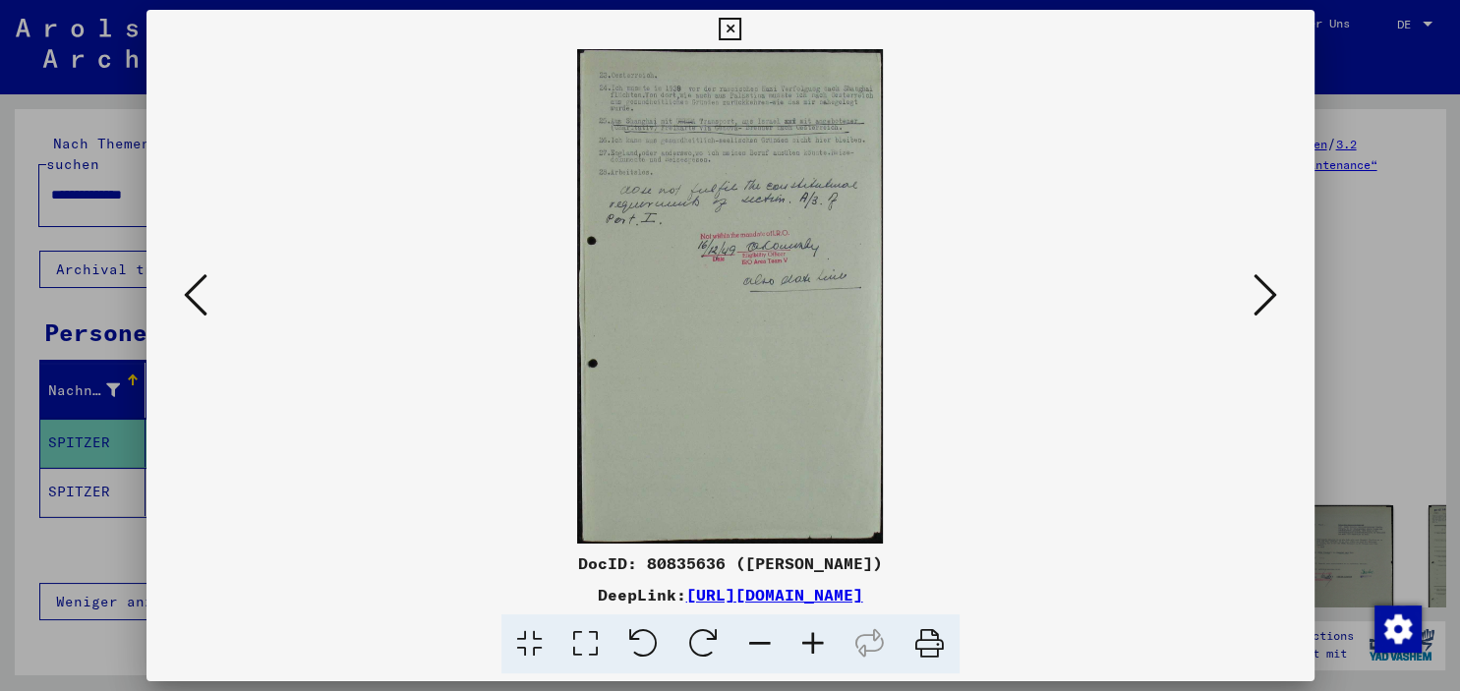
click at [222, 301] on viewer-one-image at bounding box center [730, 296] width 1034 height 495
click at [196, 301] on icon at bounding box center [196, 294] width 24 height 47
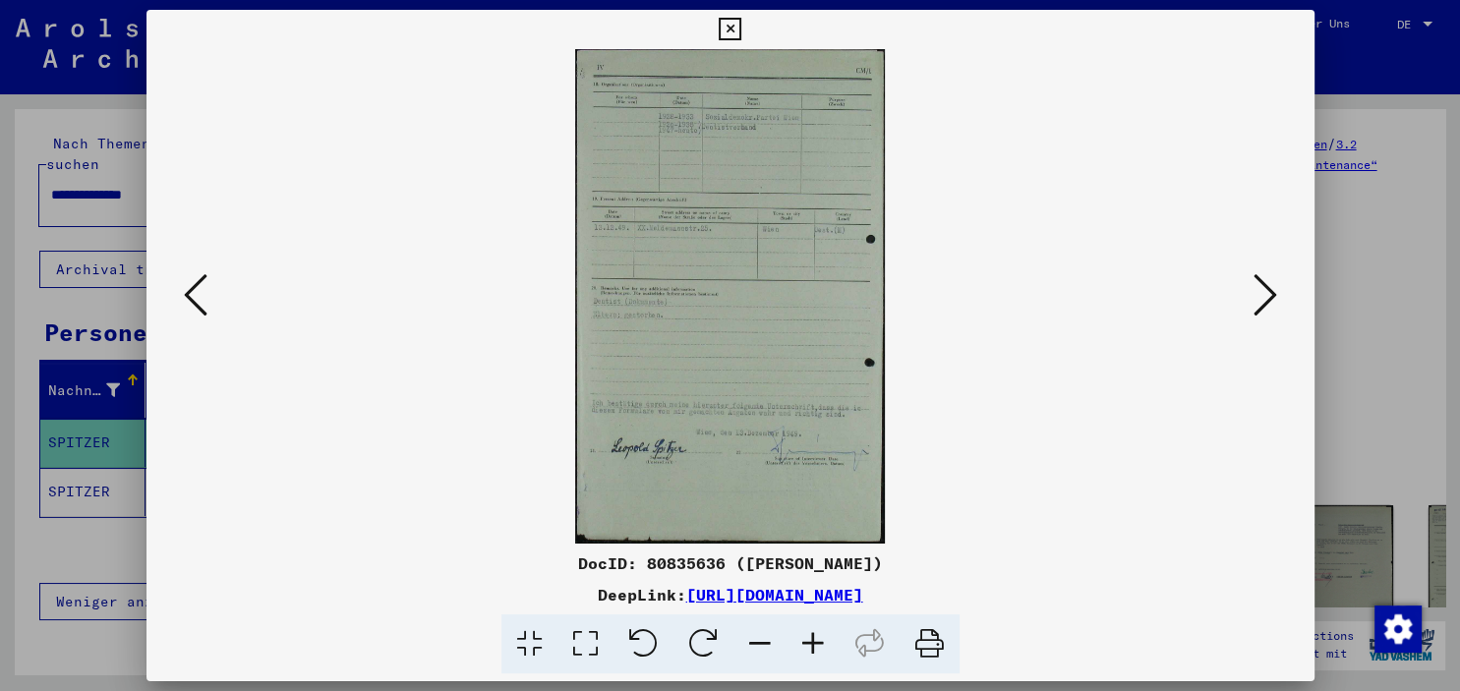
click at [728, 323] on img at bounding box center [729, 296] width 309 height 495
click at [812, 642] on icon at bounding box center [813, 645] width 53 height 60
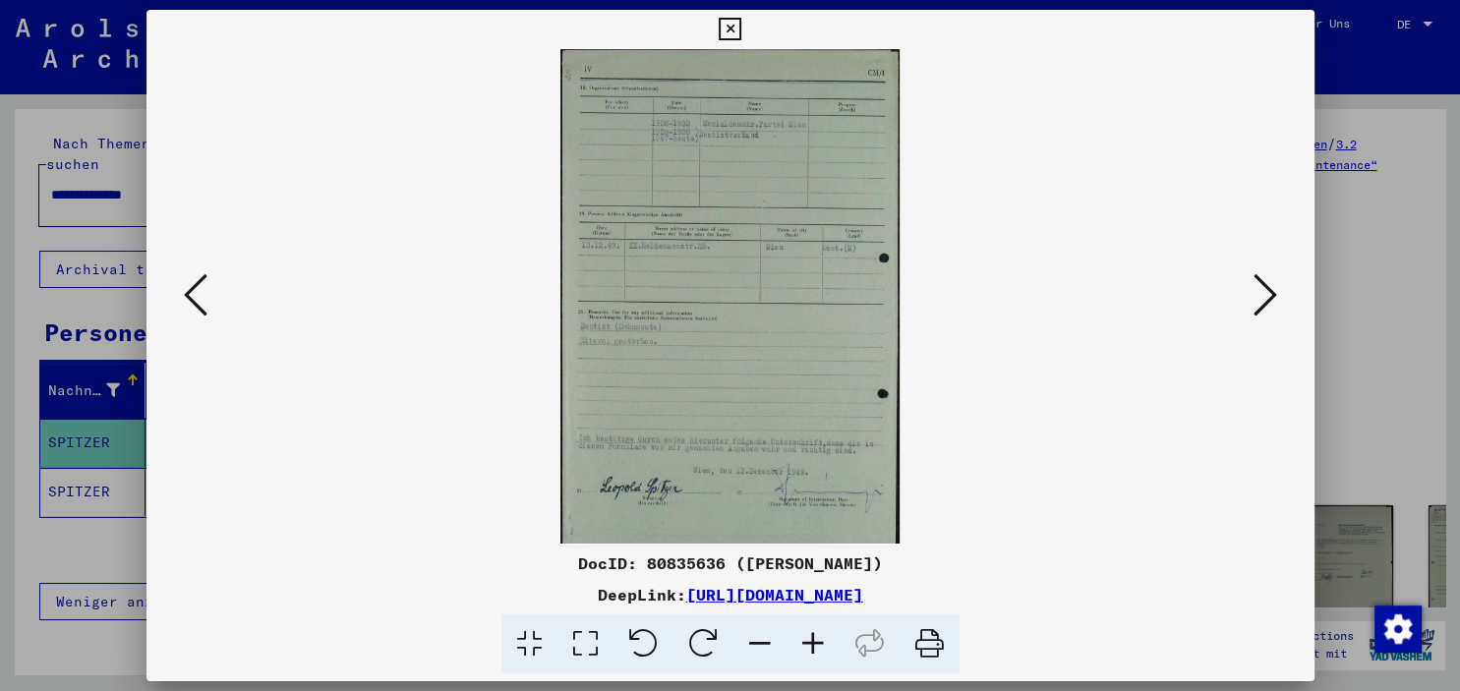
click at [812, 642] on icon at bounding box center [813, 645] width 53 height 60
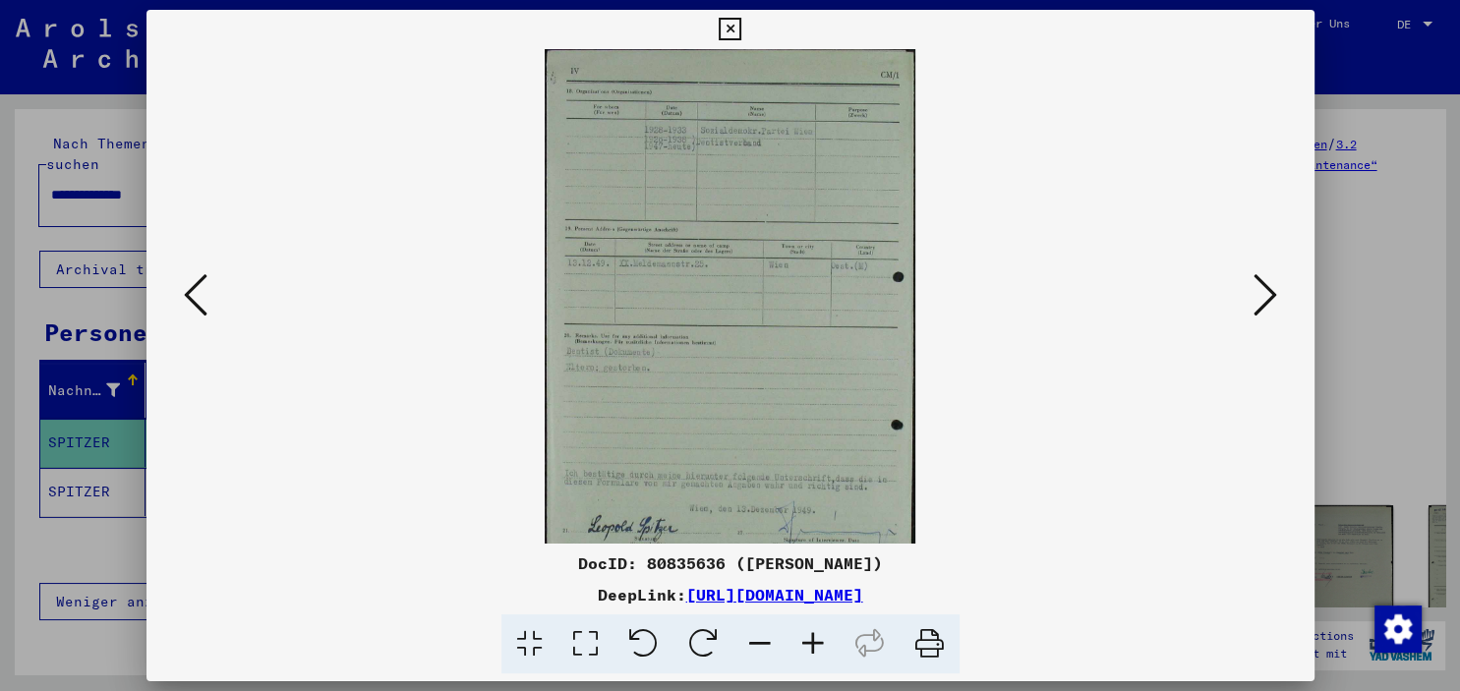
click at [812, 642] on icon at bounding box center [813, 645] width 53 height 60
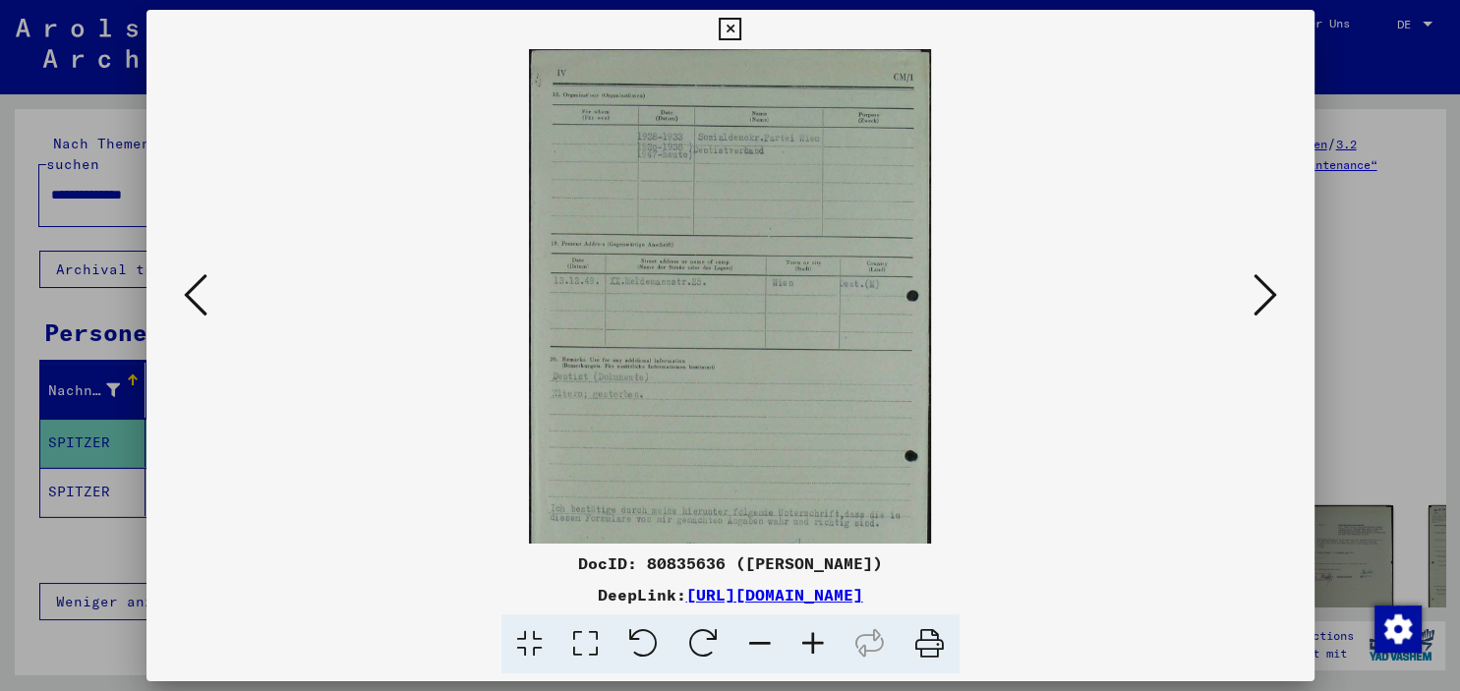
click at [812, 642] on icon at bounding box center [813, 645] width 53 height 60
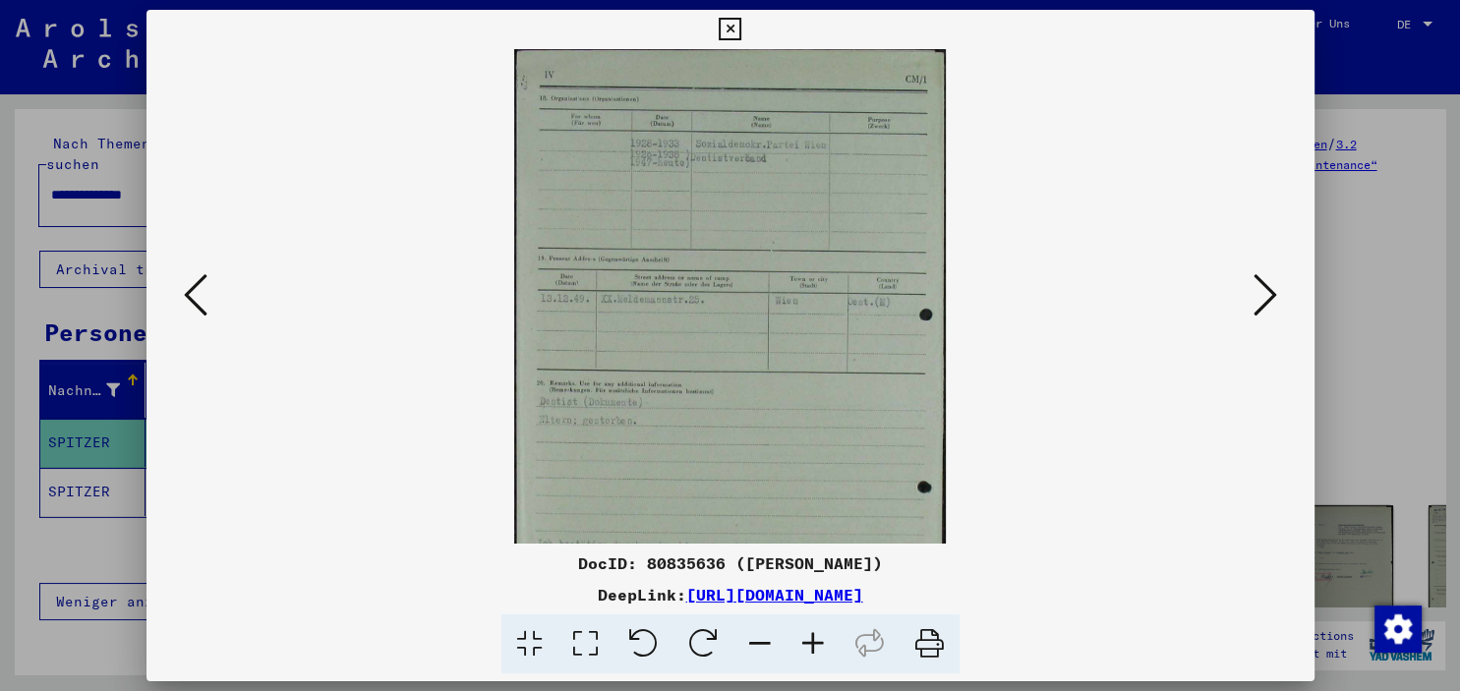
click at [812, 642] on icon at bounding box center [813, 645] width 53 height 60
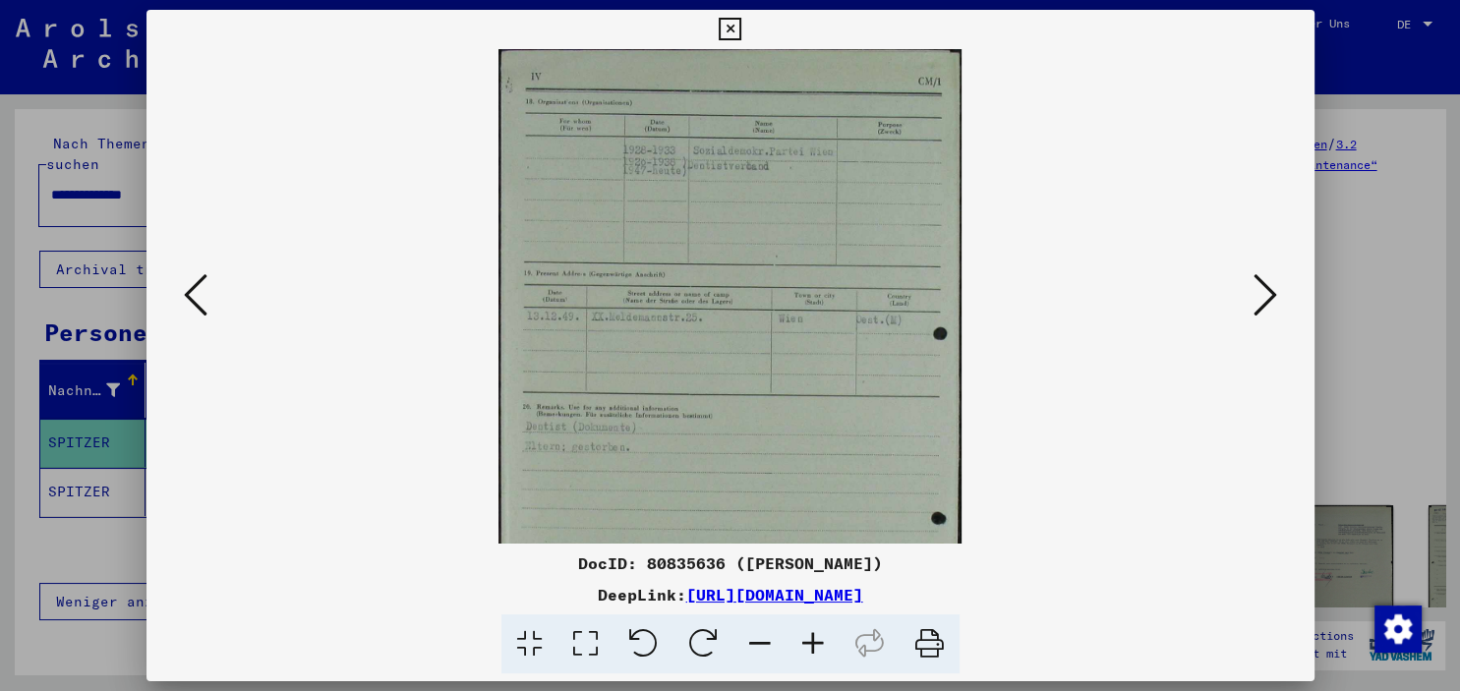
click at [812, 642] on icon at bounding box center [813, 645] width 53 height 60
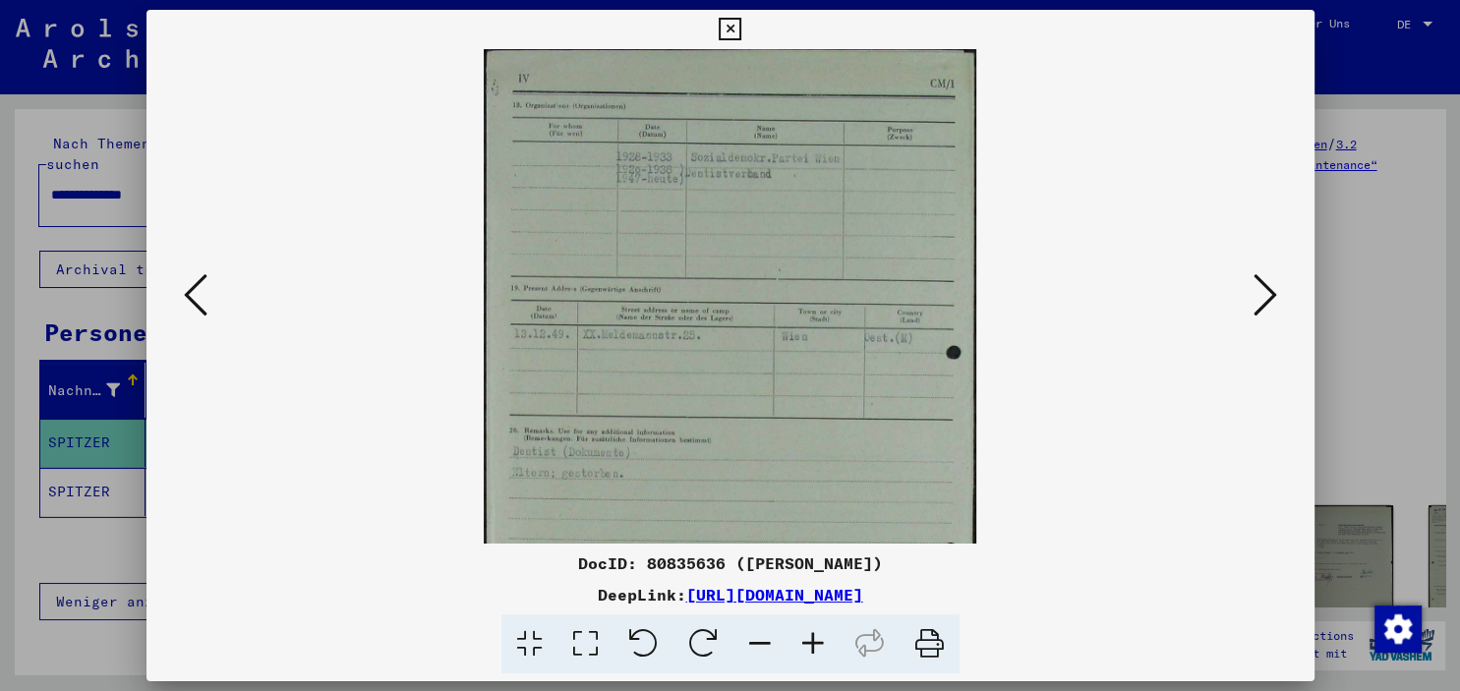
click at [1258, 287] on icon at bounding box center [1266, 294] width 24 height 47
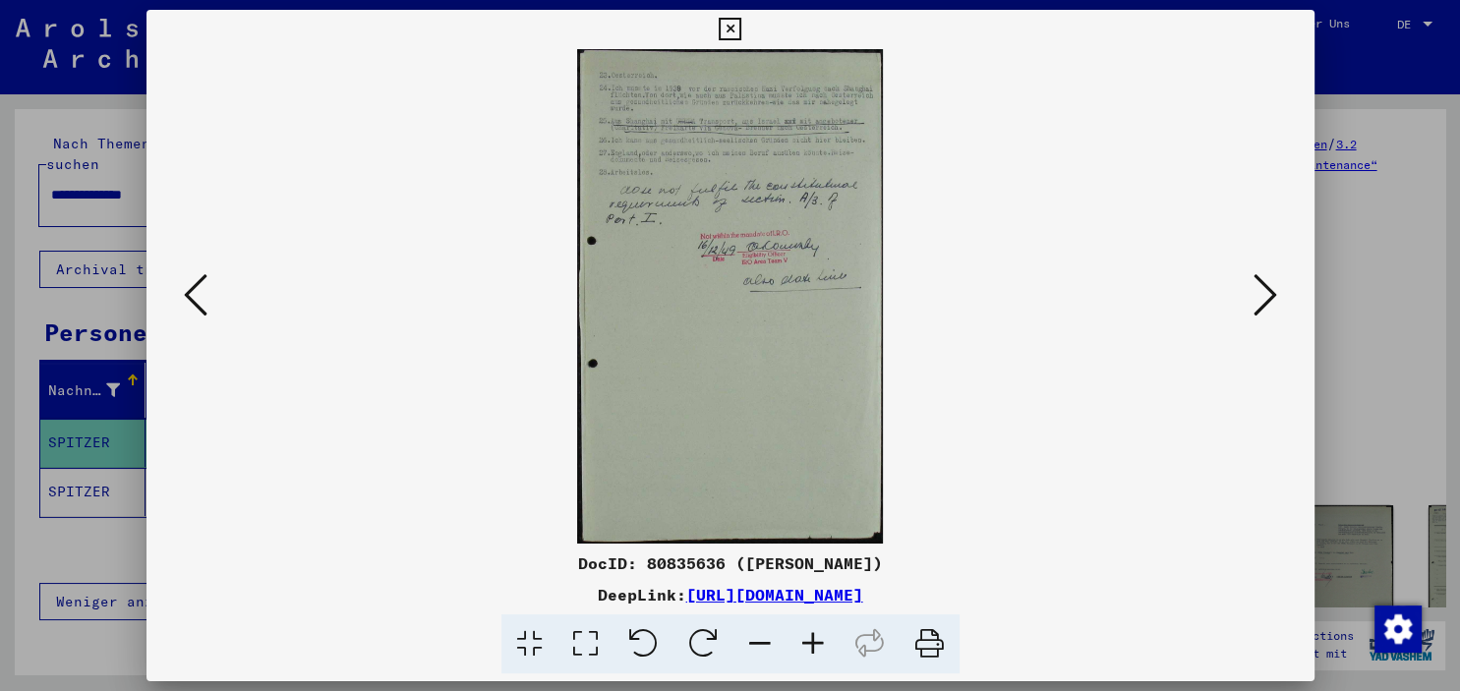
click at [1258, 287] on icon at bounding box center [1266, 294] width 24 height 47
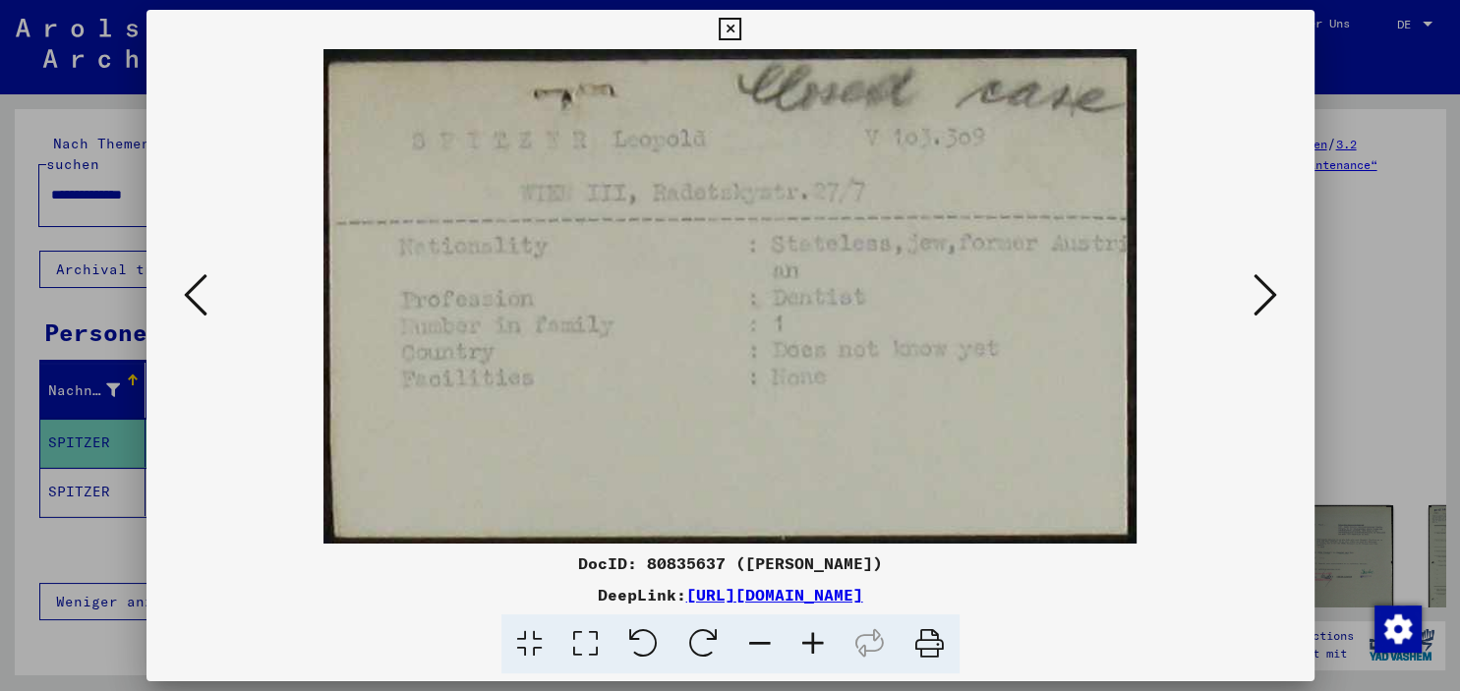
click at [1258, 287] on icon at bounding box center [1266, 294] width 24 height 47
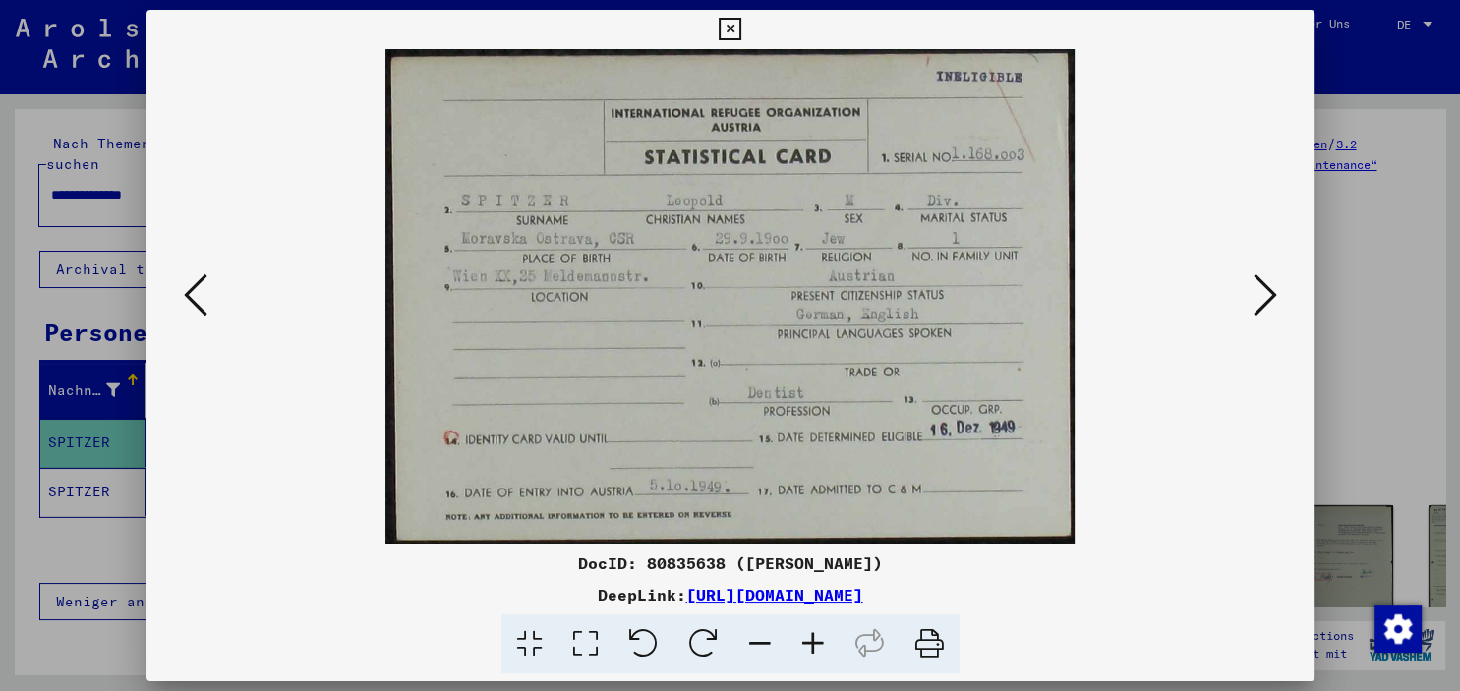
click at [1258, 287] on icon at bounding box center [1266, 294] width 24 height 47
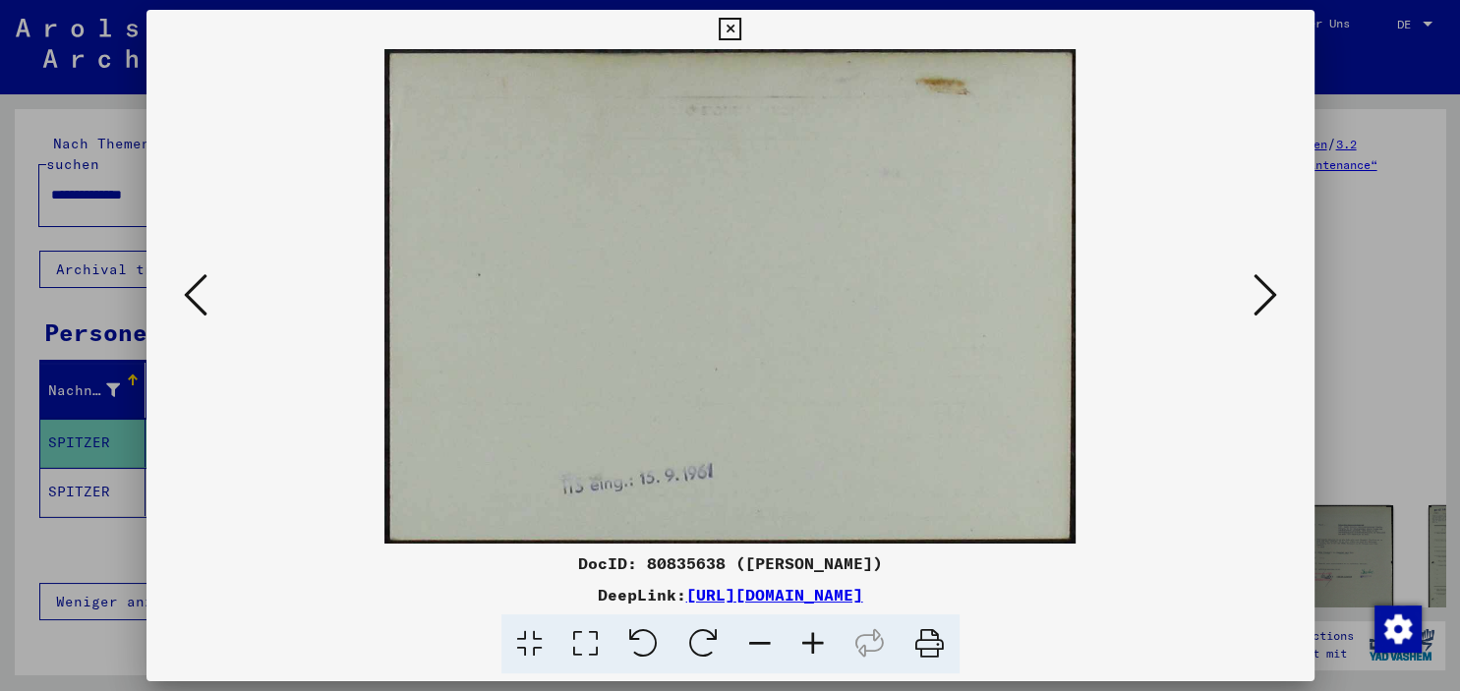
click at [1258, 287] on icon at bounding box center [1266, 294] width 24 height 47
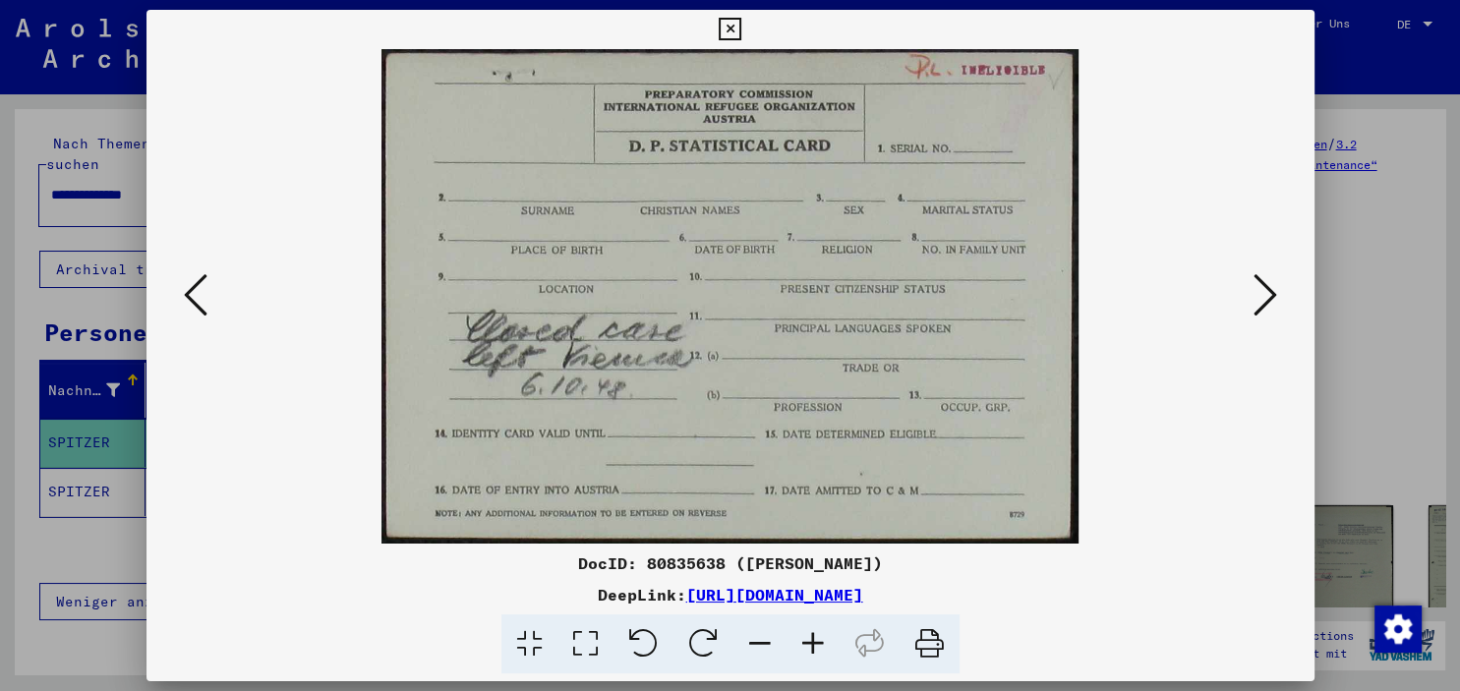
click at [1258, 287] on icon at bounding box center [1266, 294] width 24 height 47
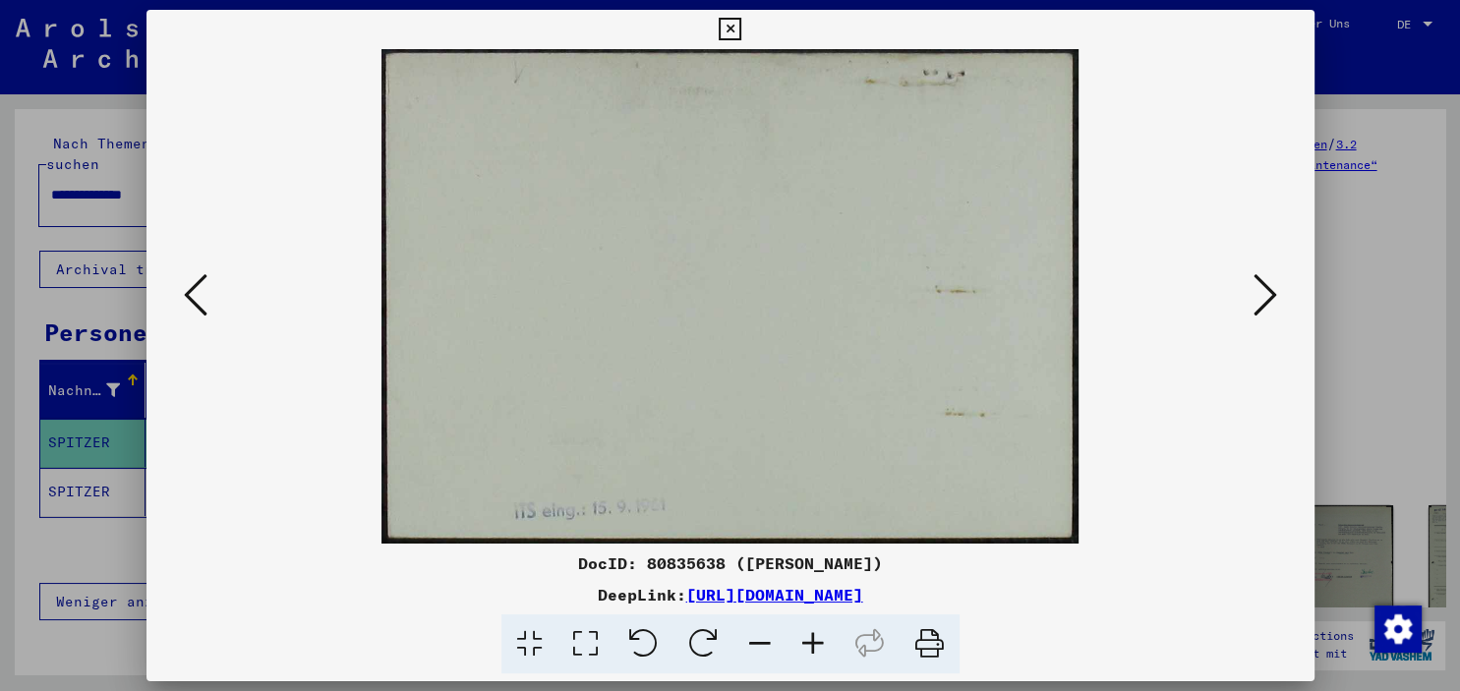
click at [1258, 287] on icon at bounding box center [1266, 294] width 24 height 47
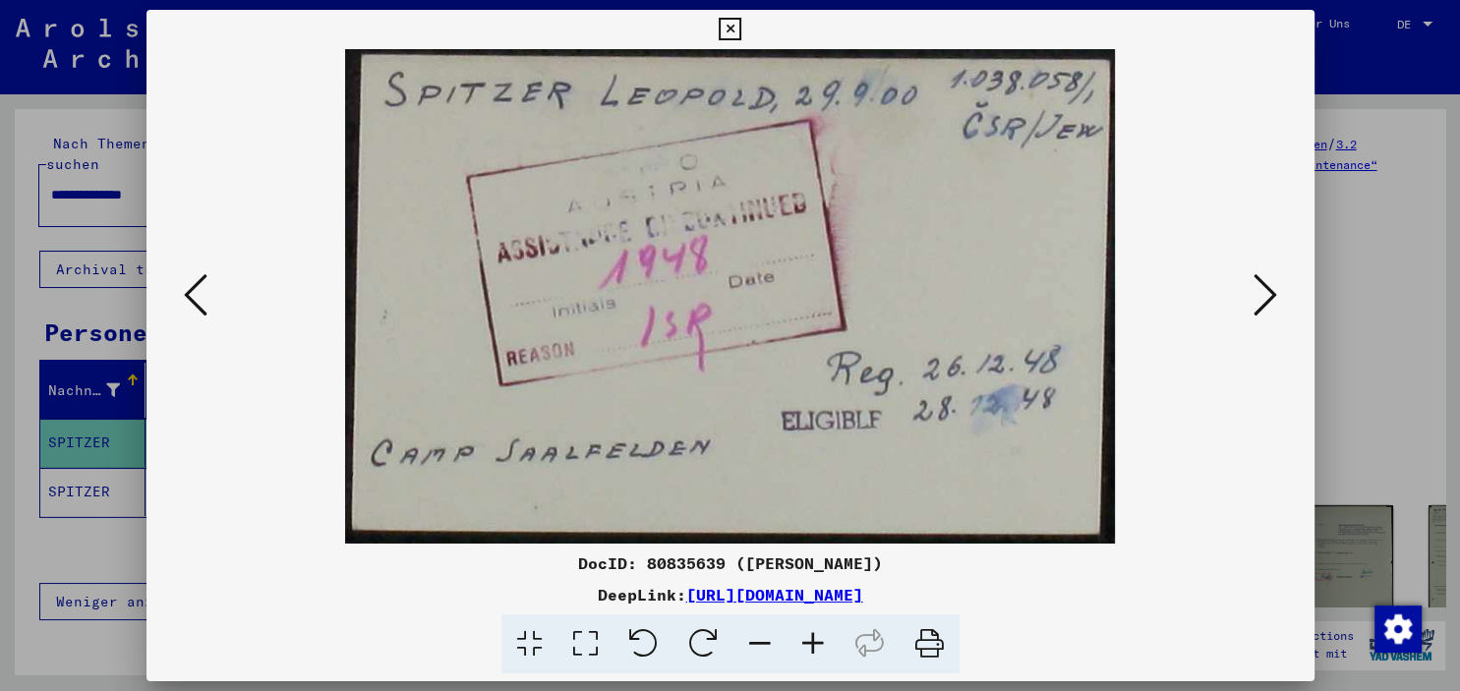
click at [1258, 287] on icon at bounding box center [1266, 294] width 24 height 47
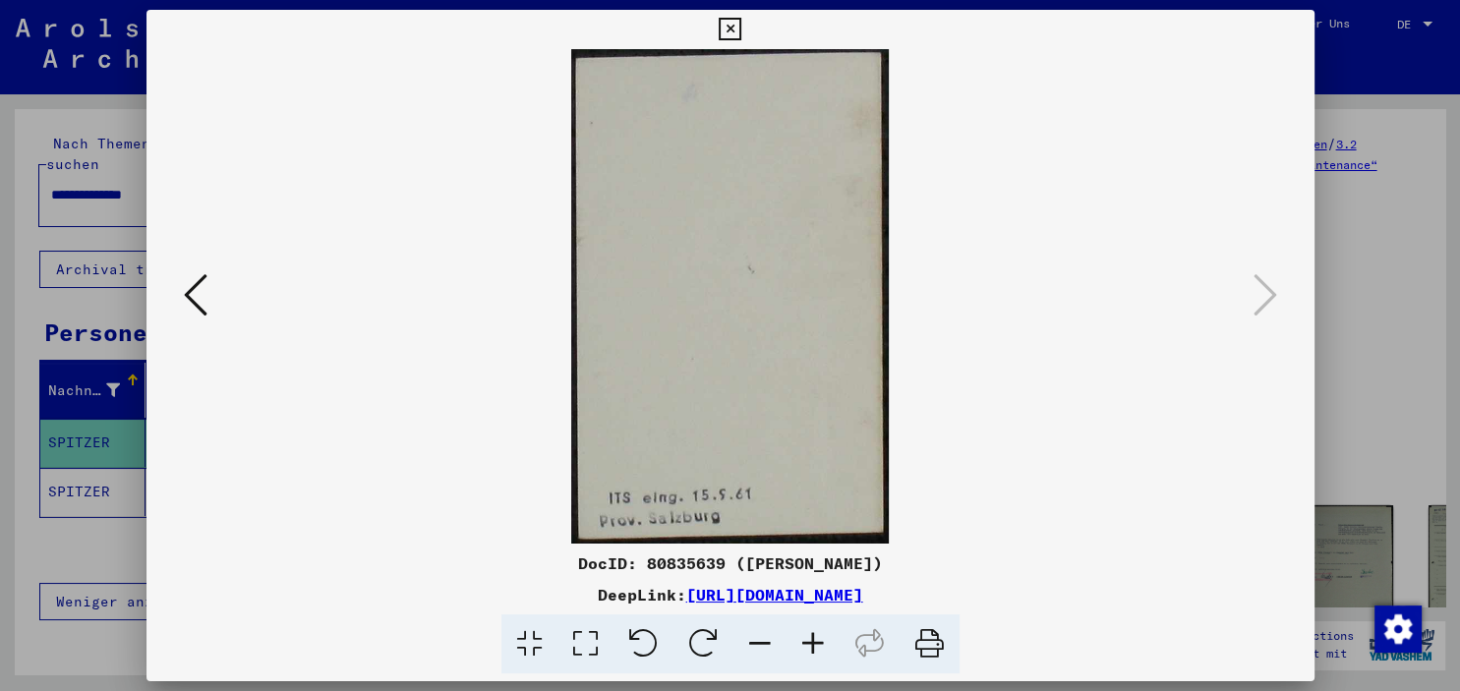
click at [741, 33] on icon at bounding box center [730, 30] width 23 height 24
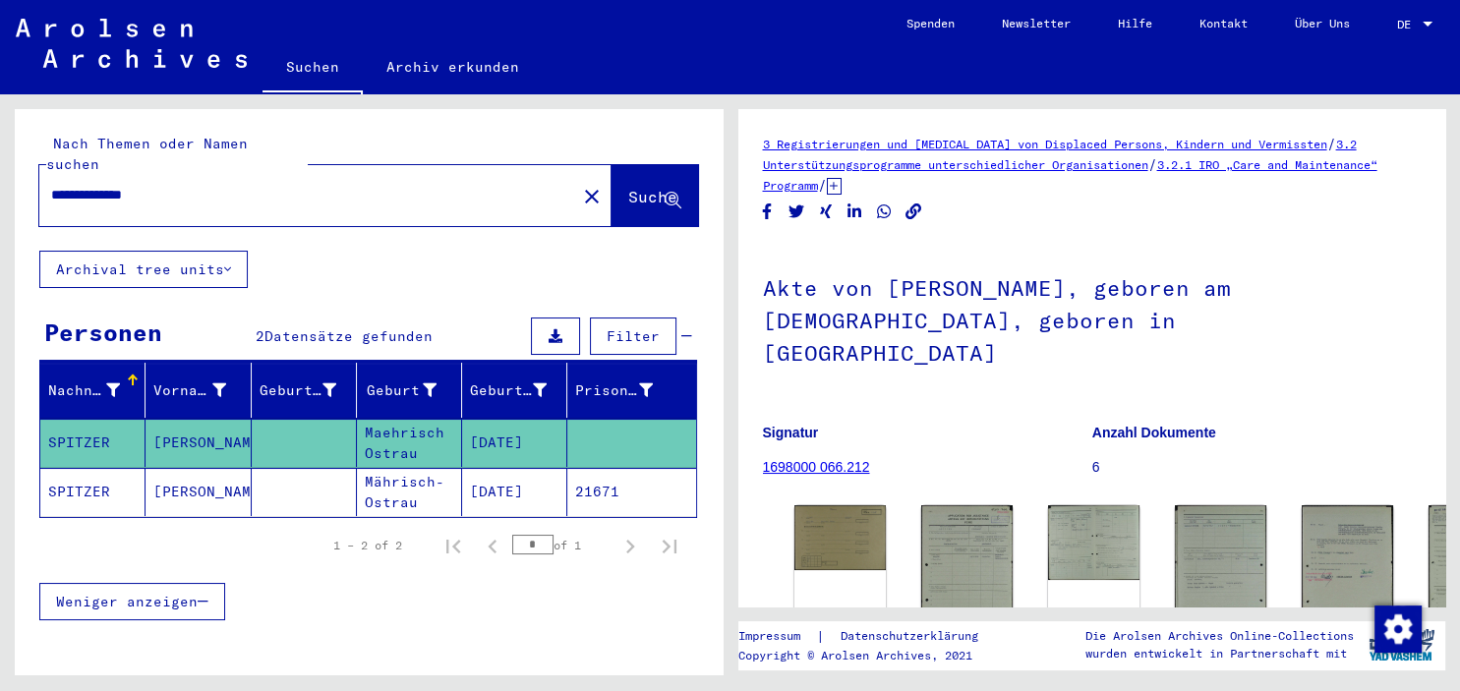
click at [92, 468] on mat-cell "SPITZER" at bounding box center [92, 492] width 105 height 48
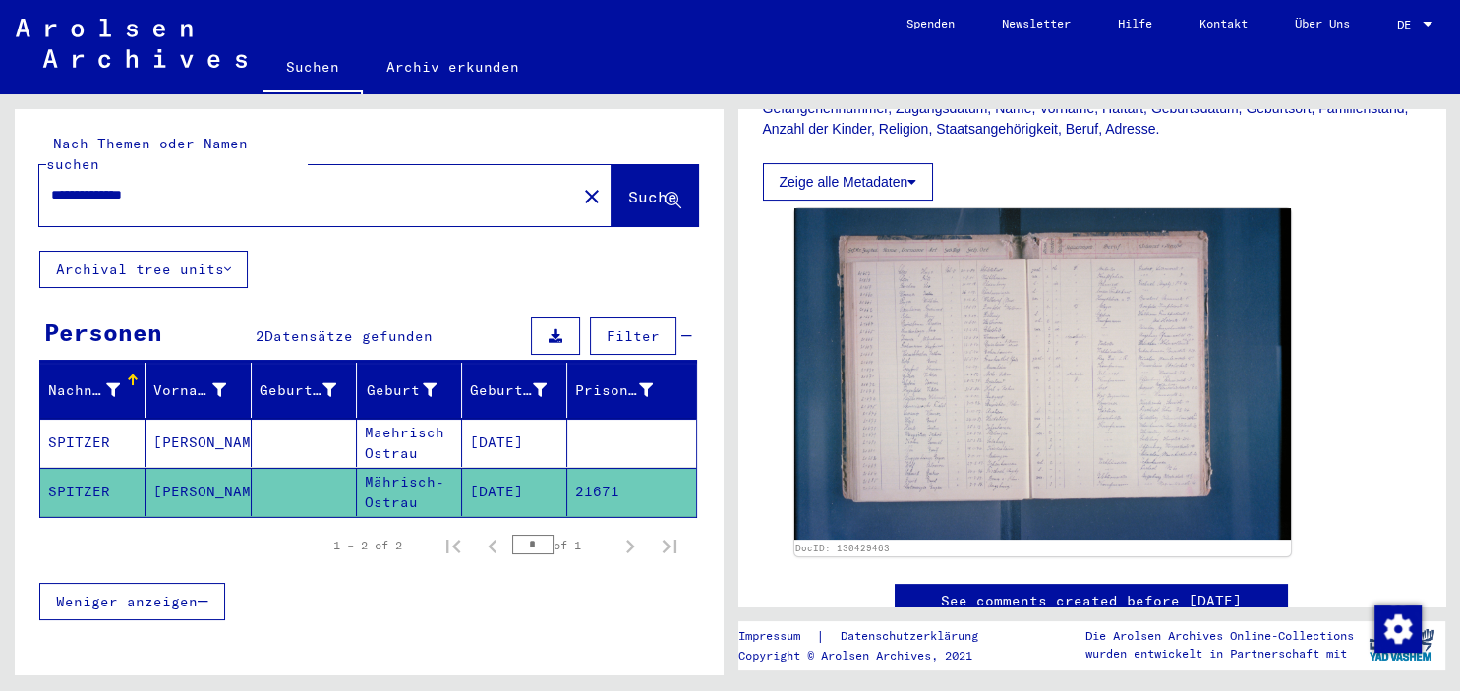
scroll to position [401, 0]
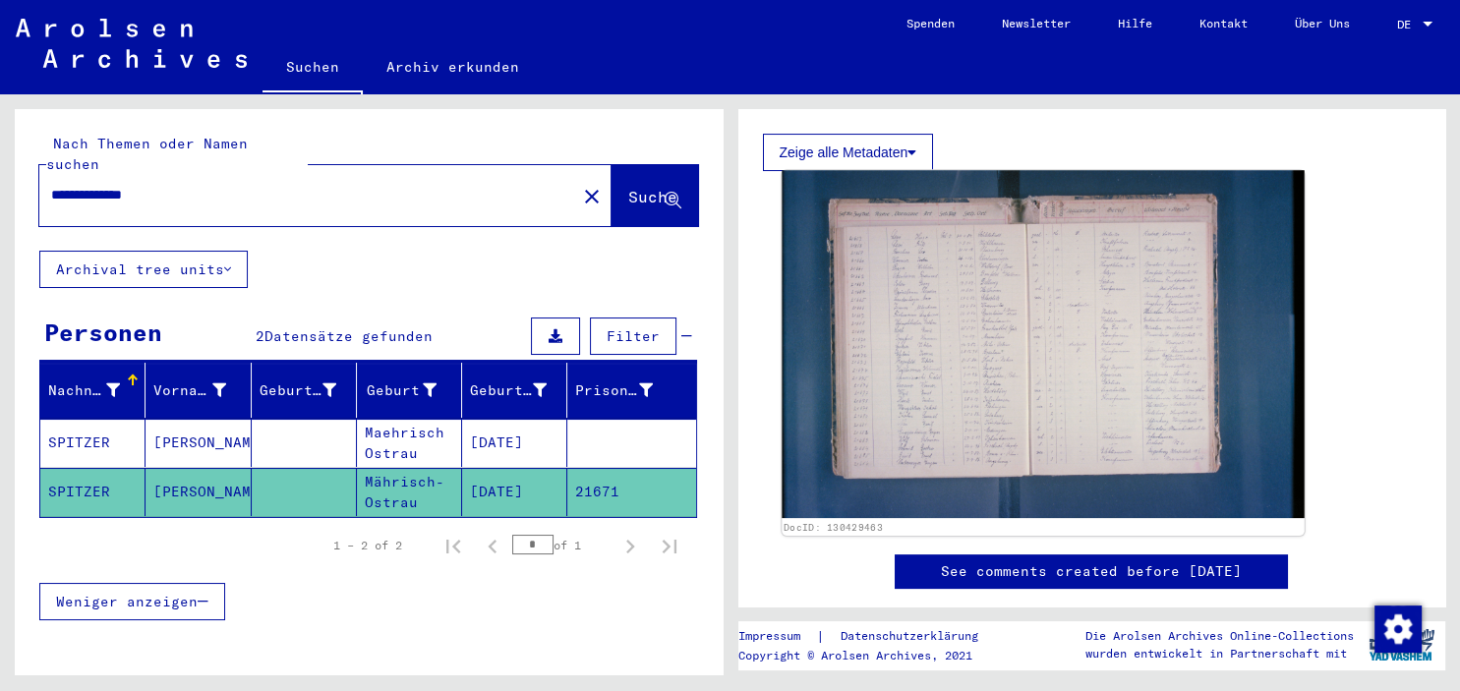
click at [959, 422] on img at bounding box center [1043, 344] width 522 height 348
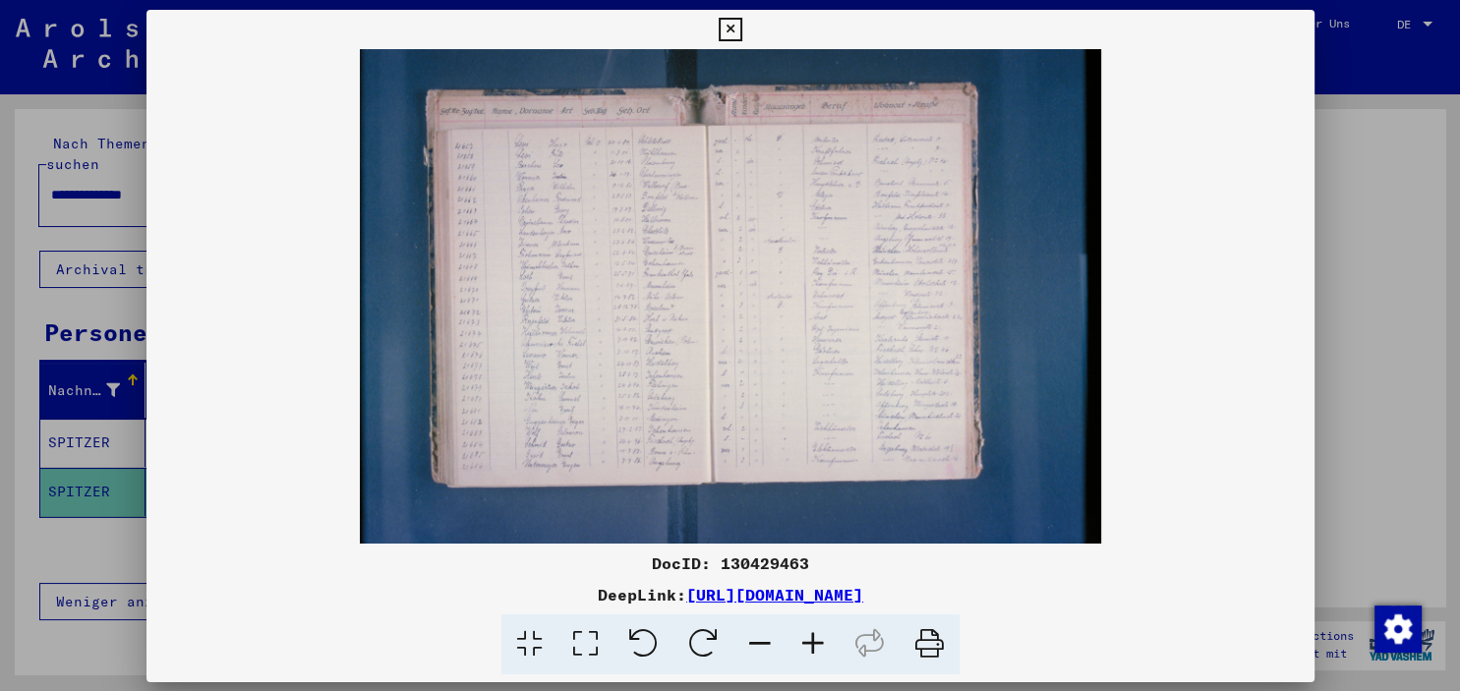
click at [959, 422] on img at bounding box center [730, 296] width 1168 height 495
click at [799, 646] on icon at bounding box center [813, 645] width 53 height 60
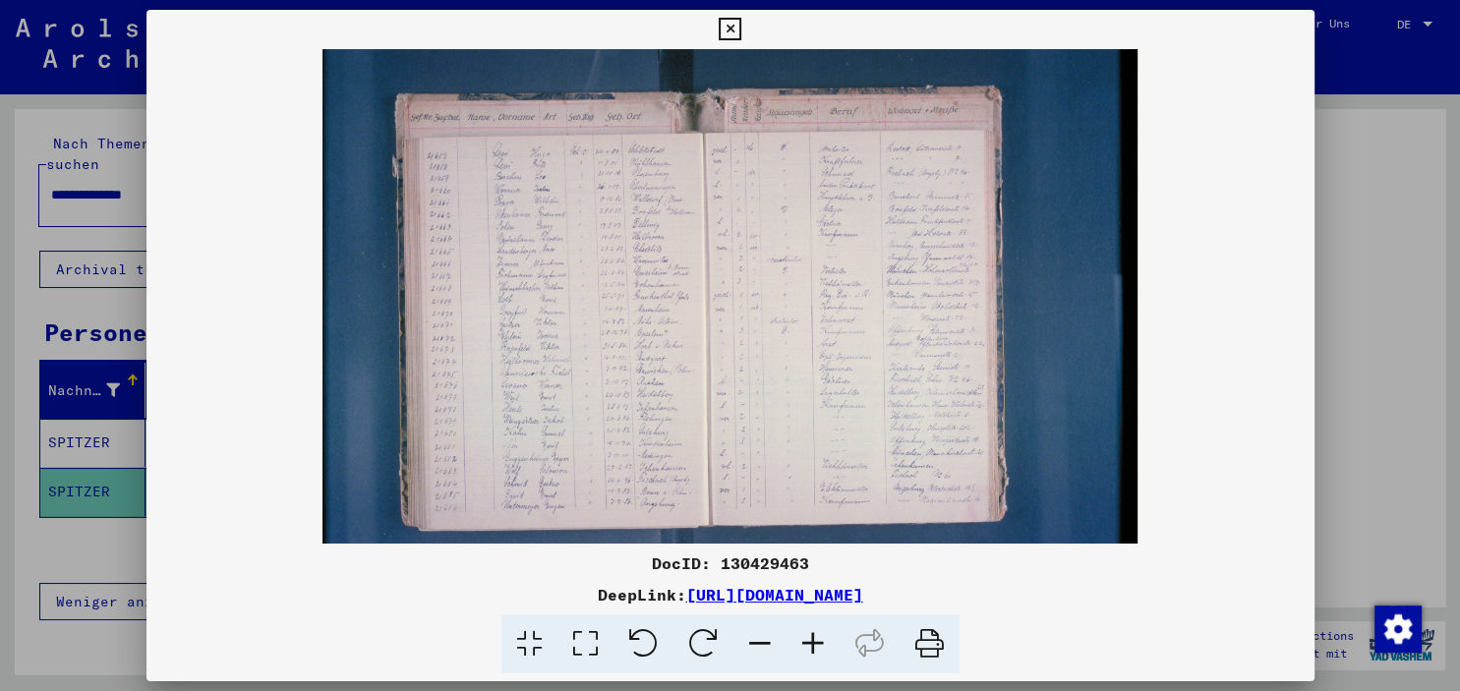
click at [799, 646] on icon at bounding box center [813, 645] width 53 height 60
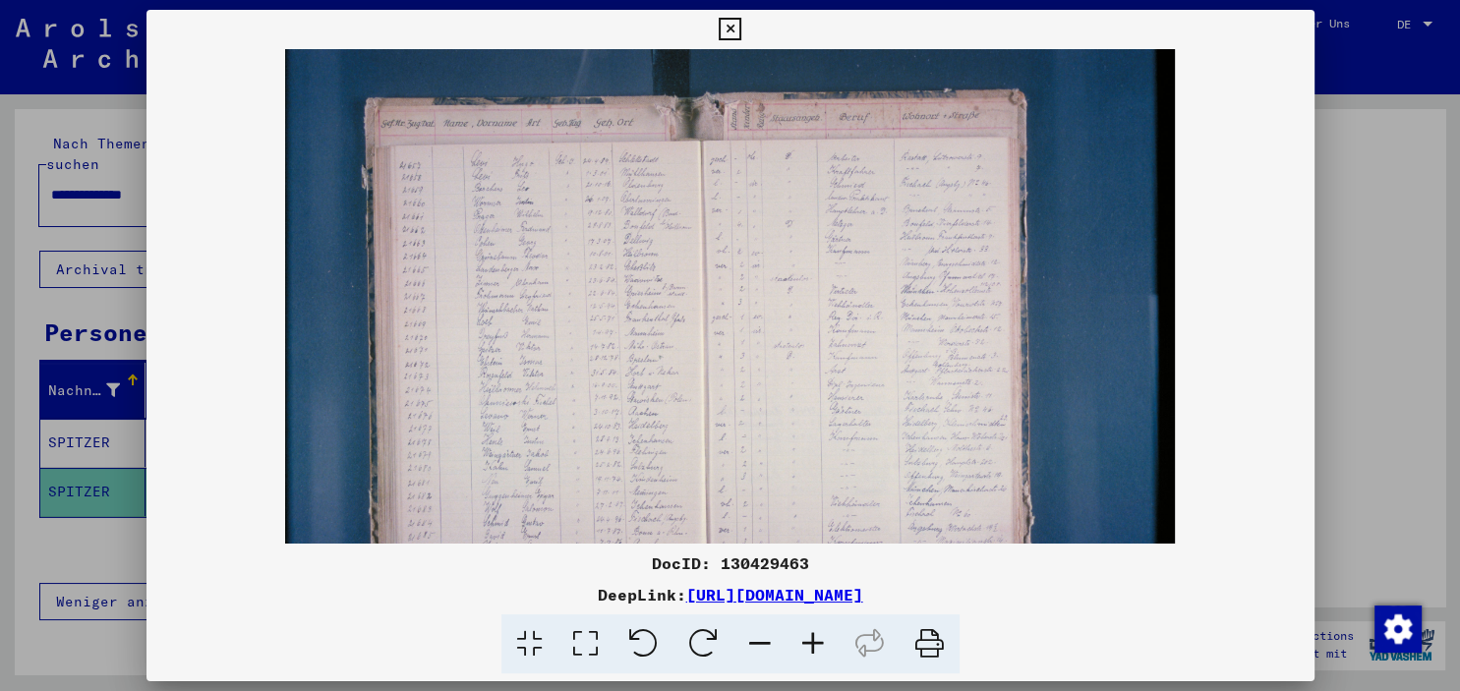
click at [799, 646] on icon at bounding box center [813, 645] width 53 height 60
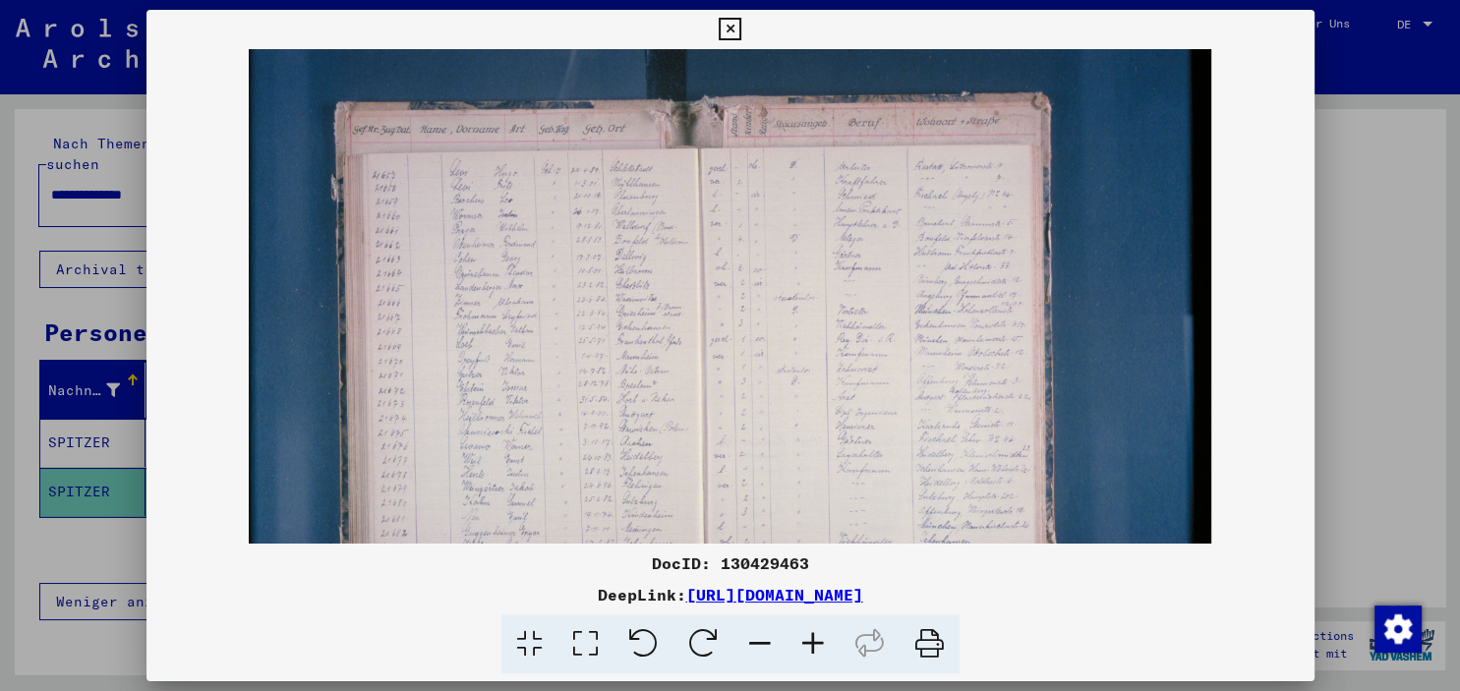
click at [799, 646] on icon at bounding box center [813, 645] width 53 height 60
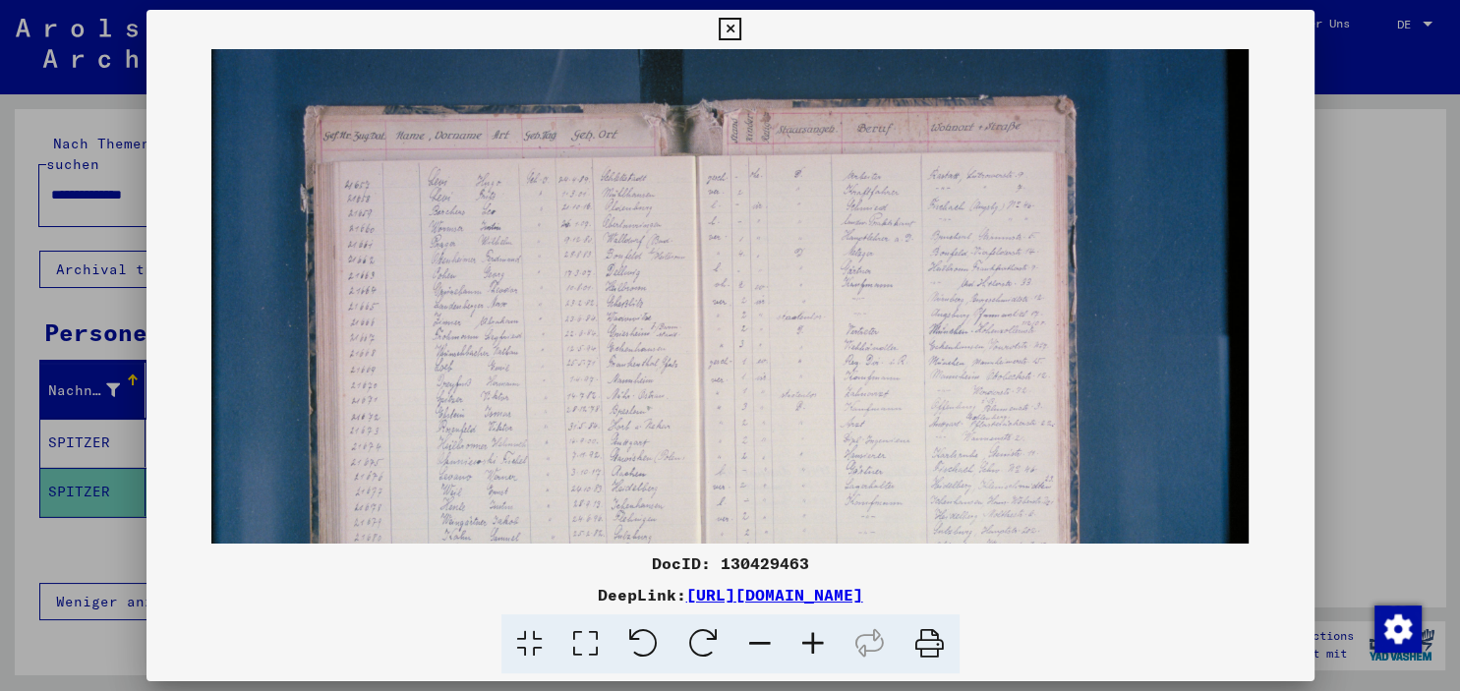
click at [799, 646] on icon at bounding box center [813, 645] width 53 height 60
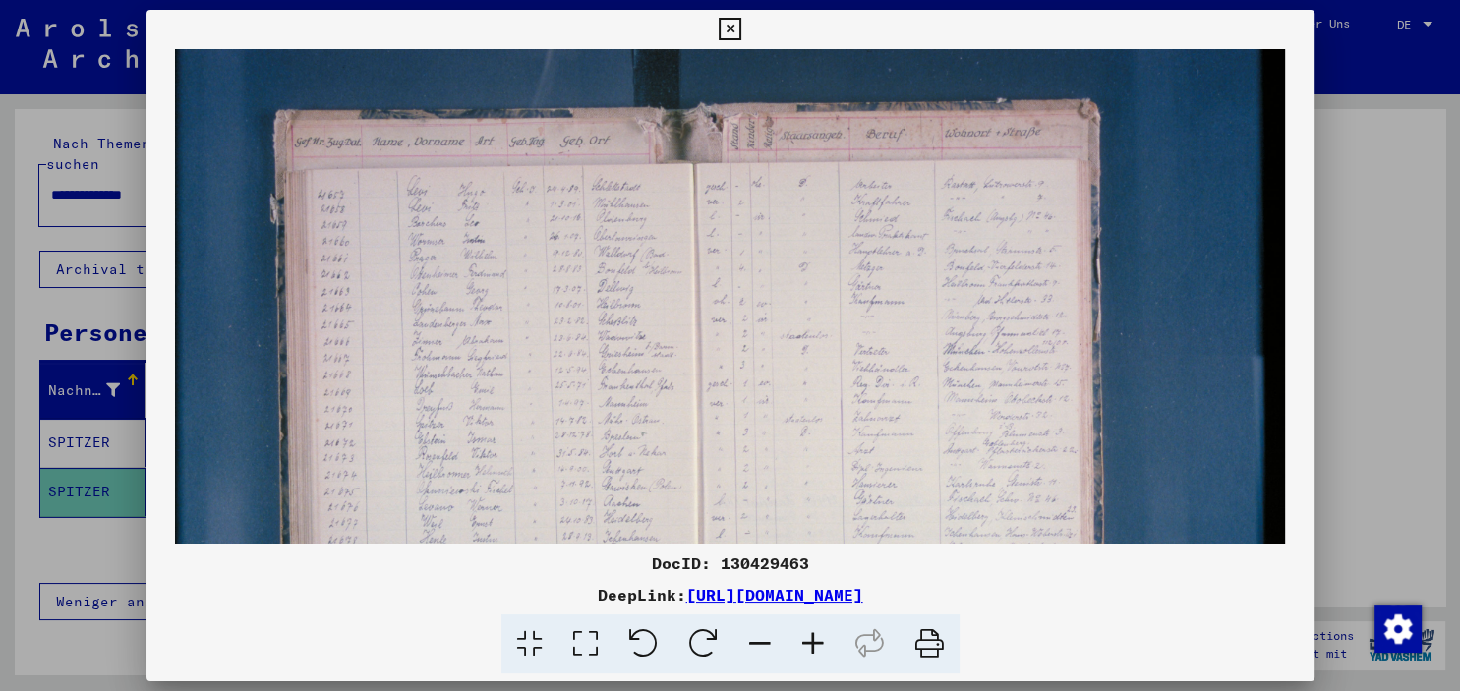
click at [799, 646] on icon at bounding box center [813, 645] width 53 height 60
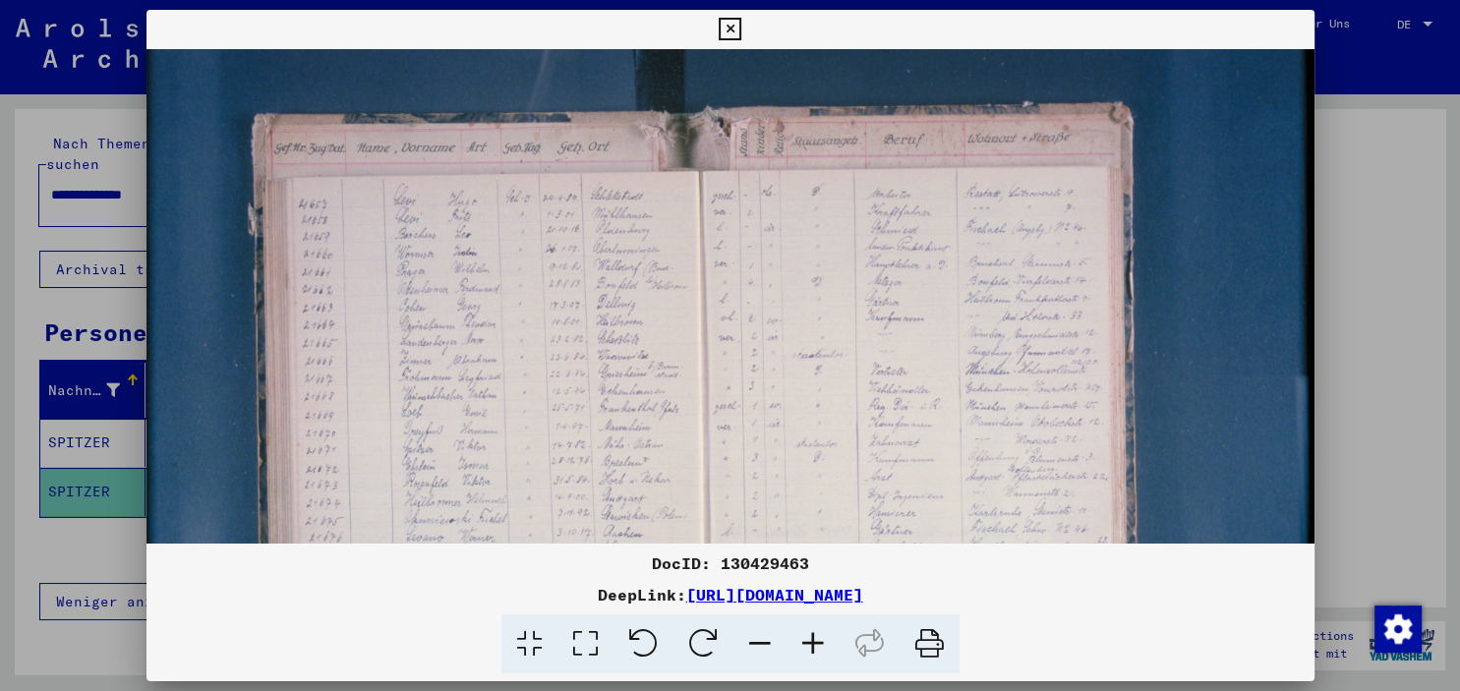
click at [799, 646] on icon at bounding box center [813, 645] width 53 height 60
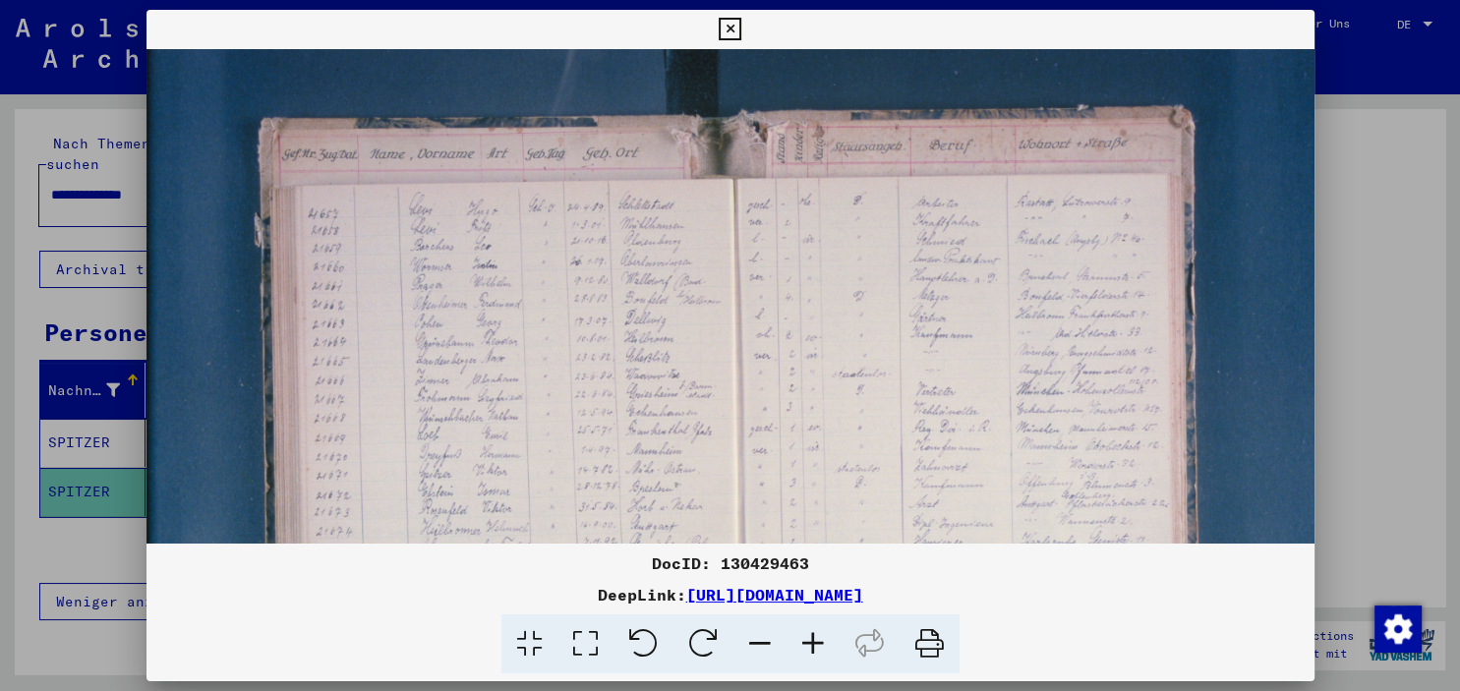
click at [799, 646] on icon at bounding box center [813, 645] width 53 height 60
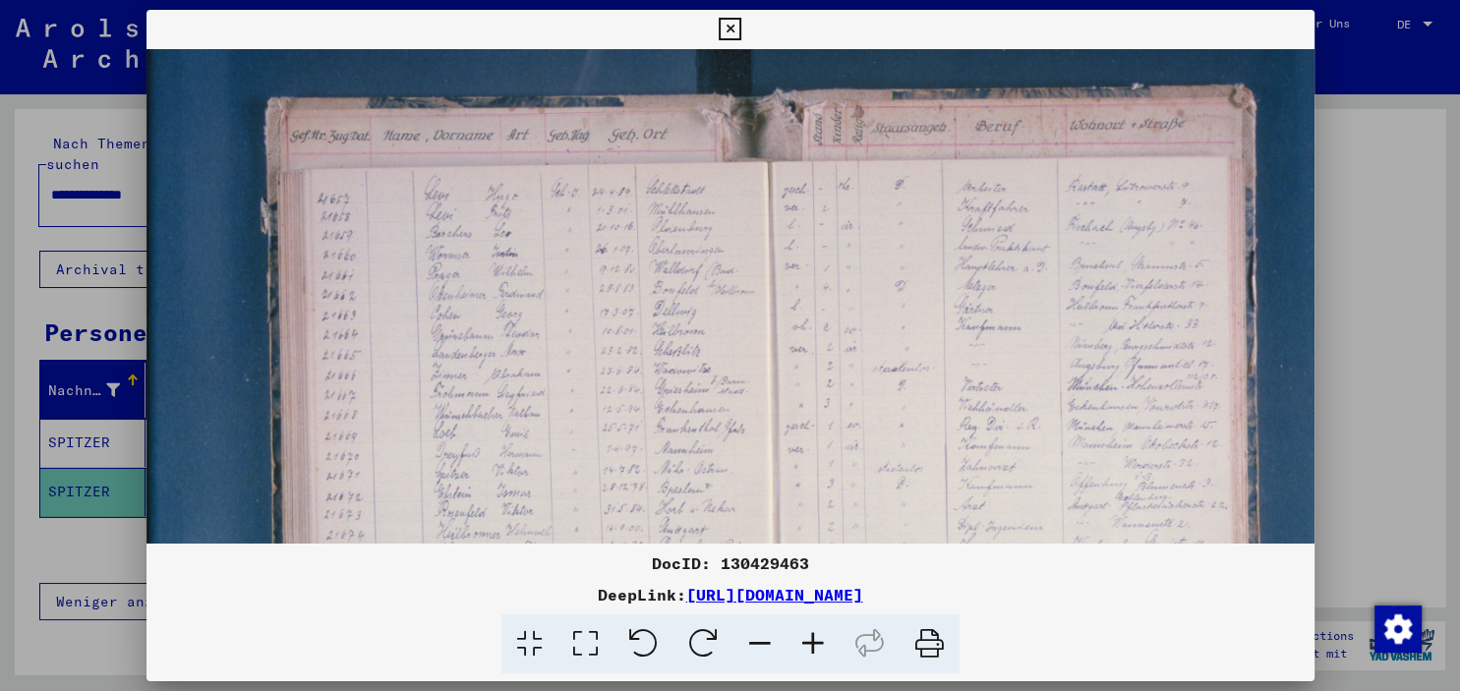
drag, startPoint x: 748, startPoint y: 427, endPoint x: 774, endPoint y: 402, distance: 35.5
click at [774, 402] on img at bounding box center [812, 469] width 1332 height 888
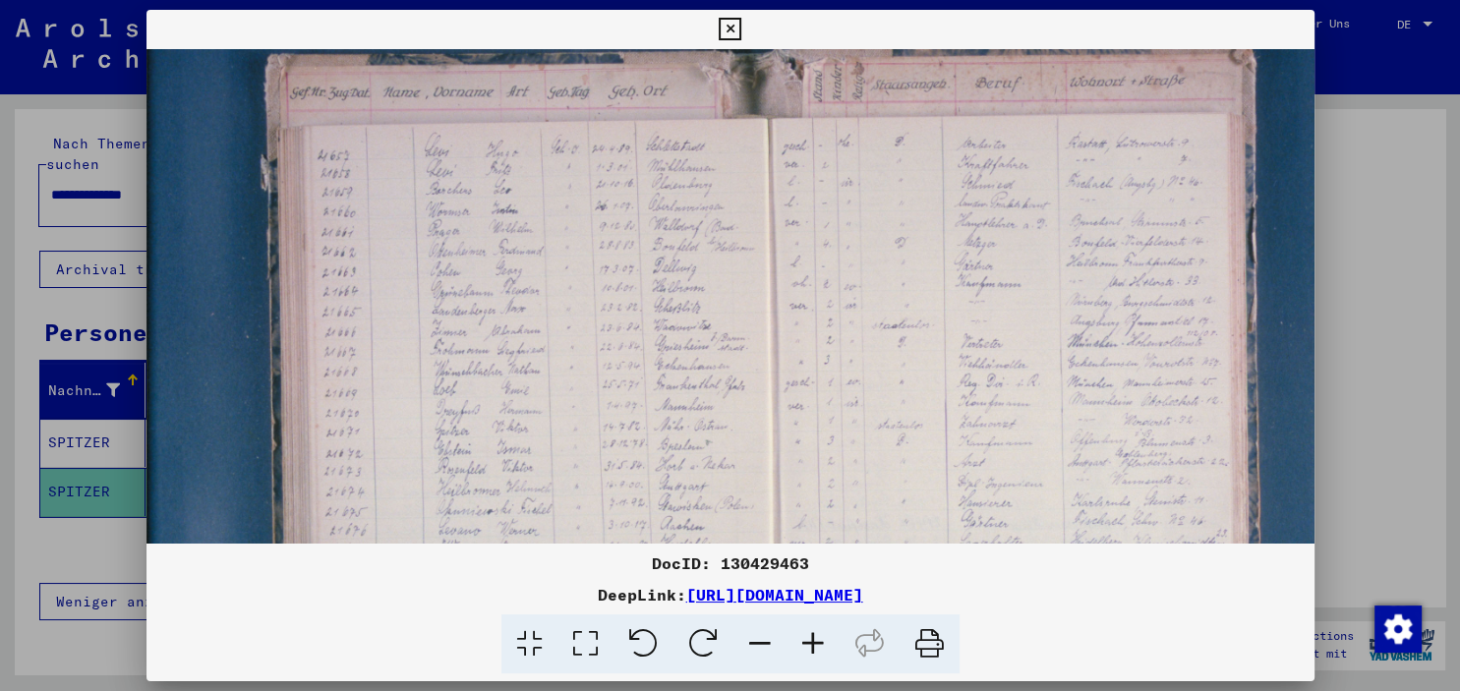
scroll to position [71, 0]
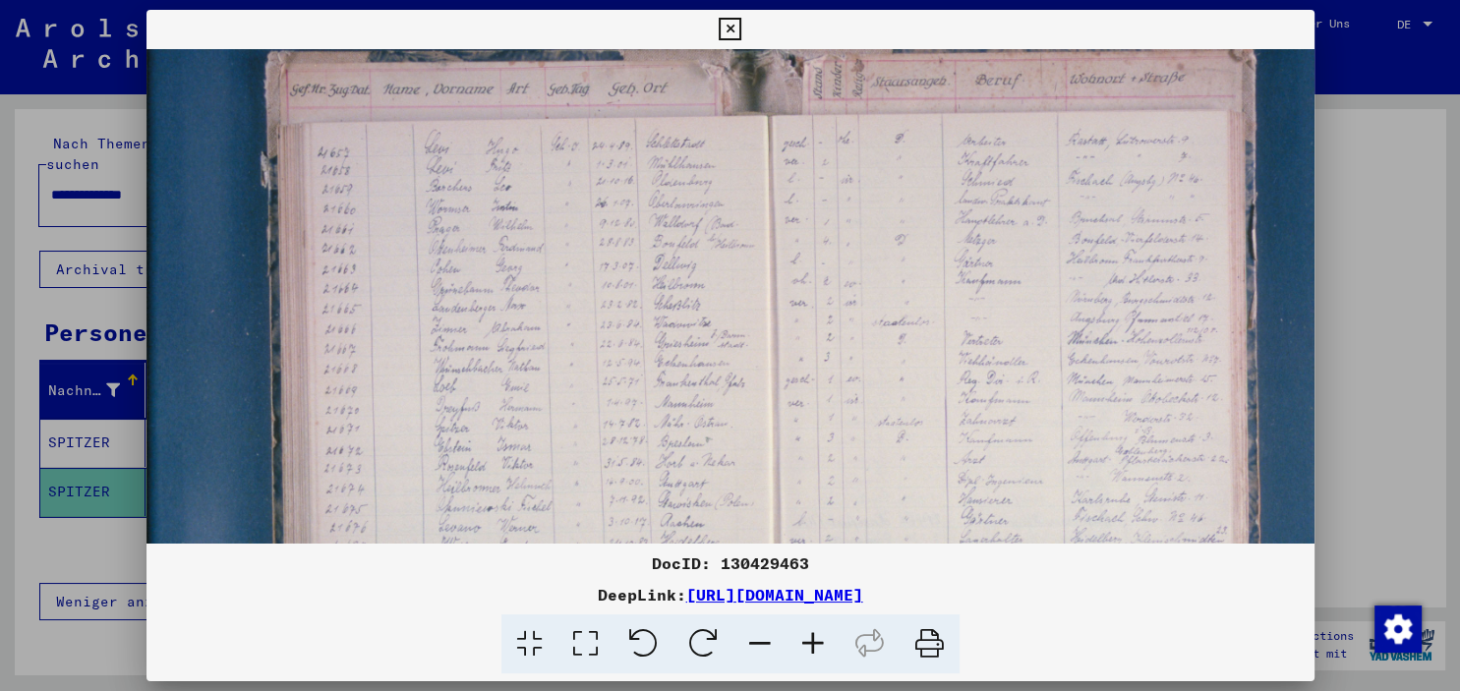
drag, startPoint x: 726, startPoint y: 507, endPoint x: 737, endPoint y: 463, distance: 45.8
click at [737, 463] on img at bounding box center [812, 422] width 1332 height 888
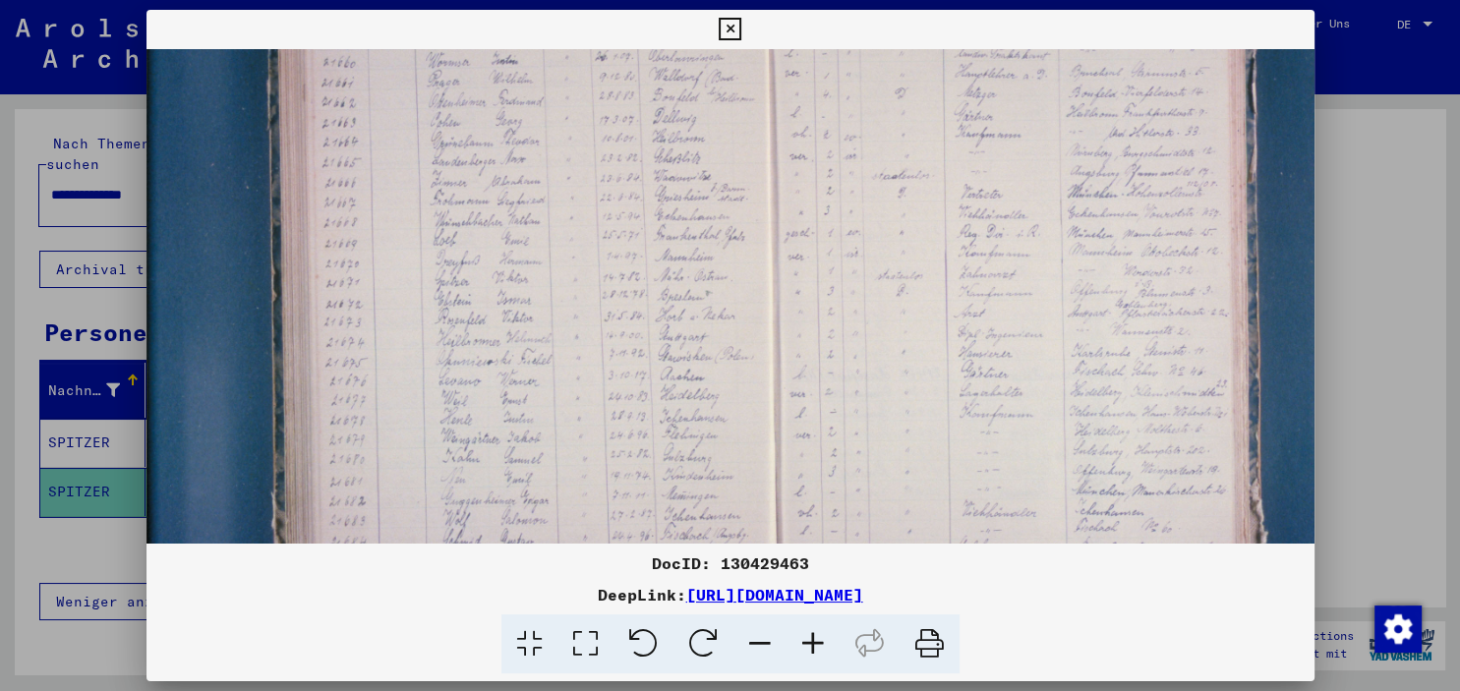
drag, startPoint x: 749, startPoint y: 462, endPoint x: 756, endPoint y: 316, distance: 146.7
click at [756, 316] on img at bounding box center [812, 276] width 1332 height 888
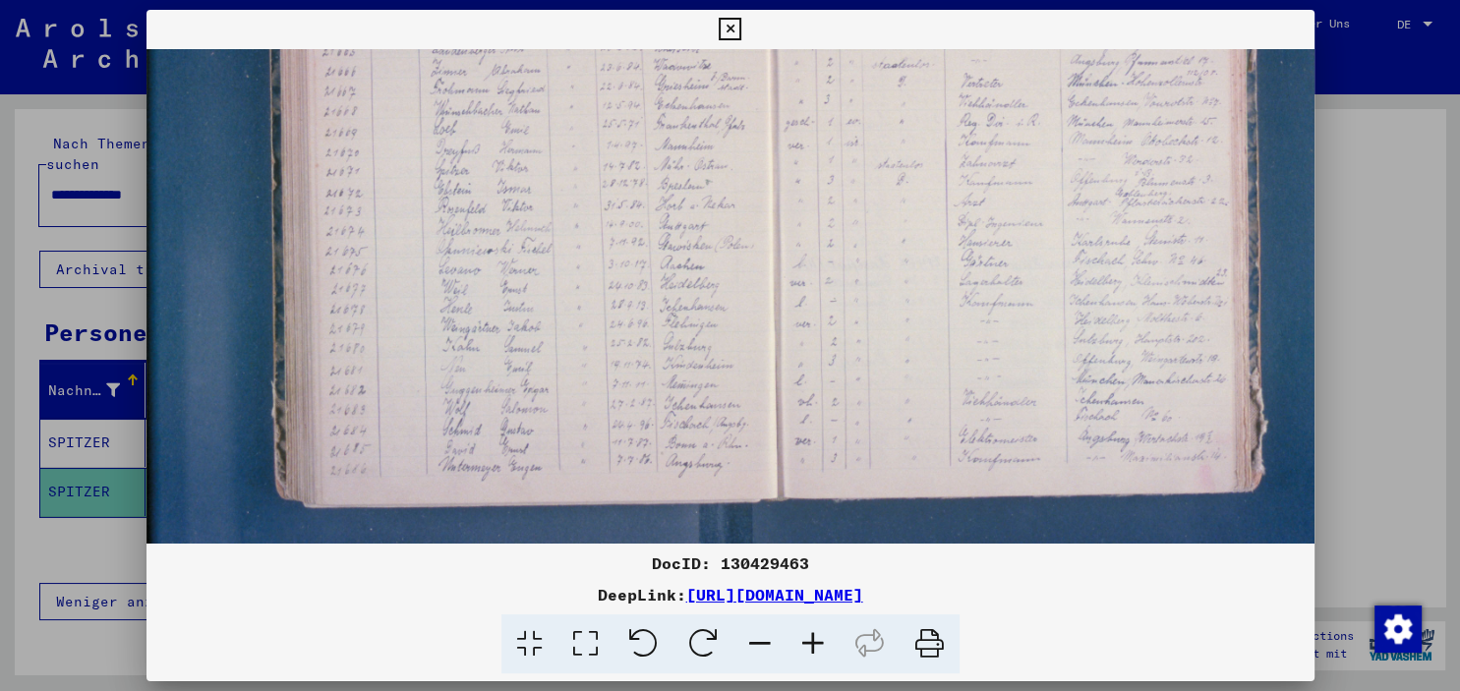
scroll to position [332, 0]
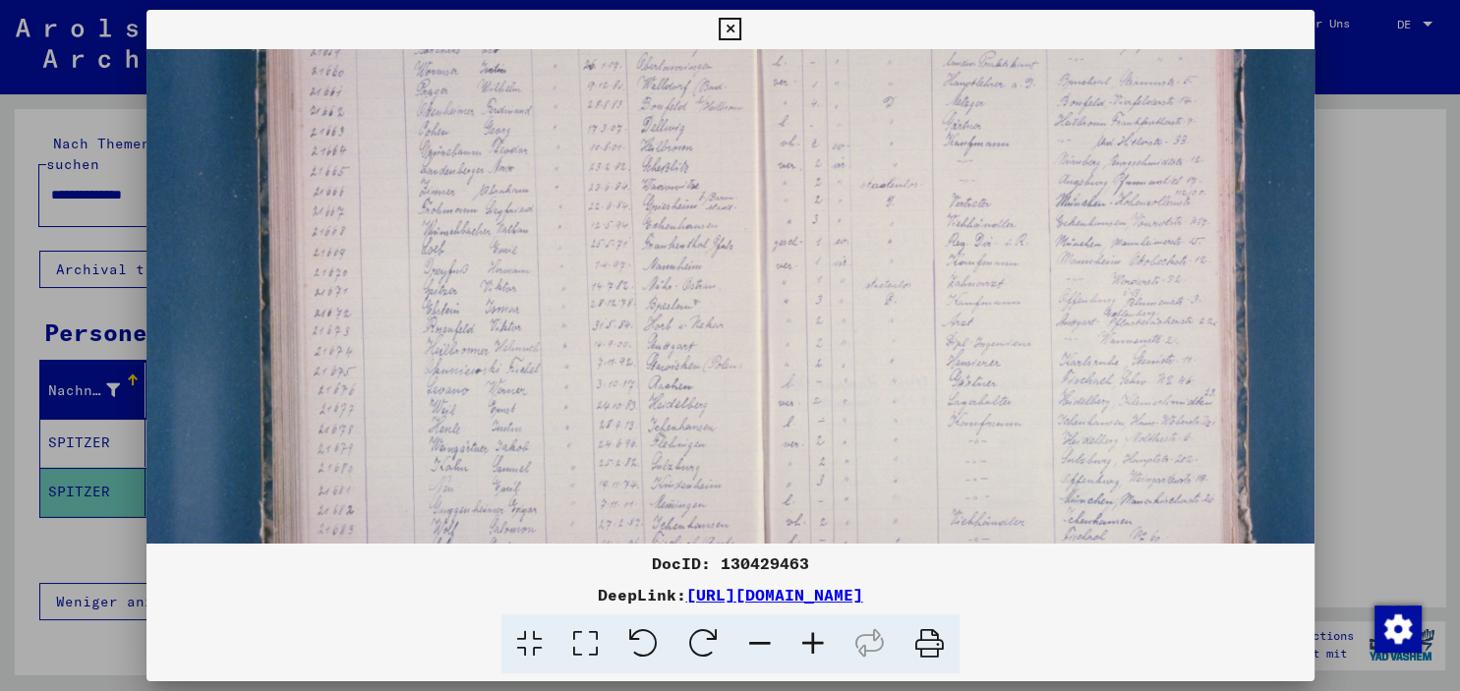
click at [725, 454] on img at bounding box center [801, 285] width 1332 height 888
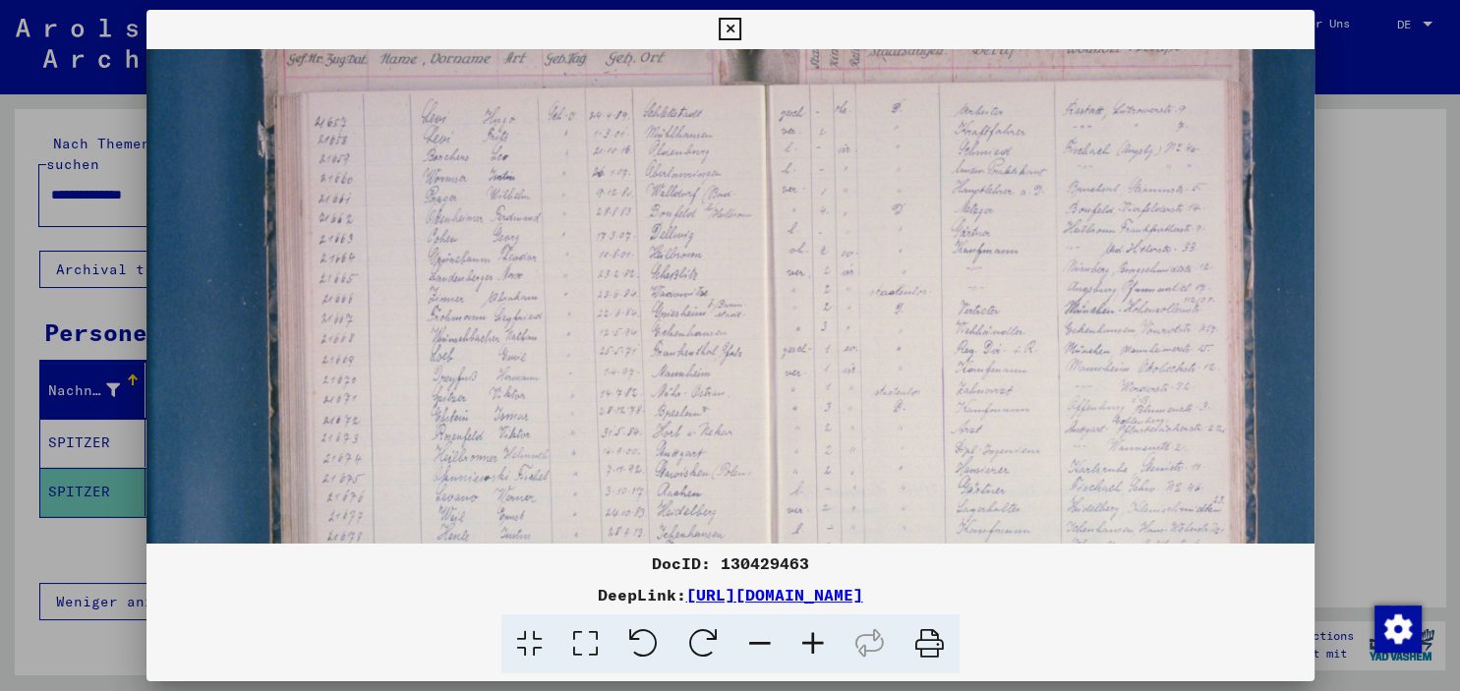
scroll to position [90, 3]
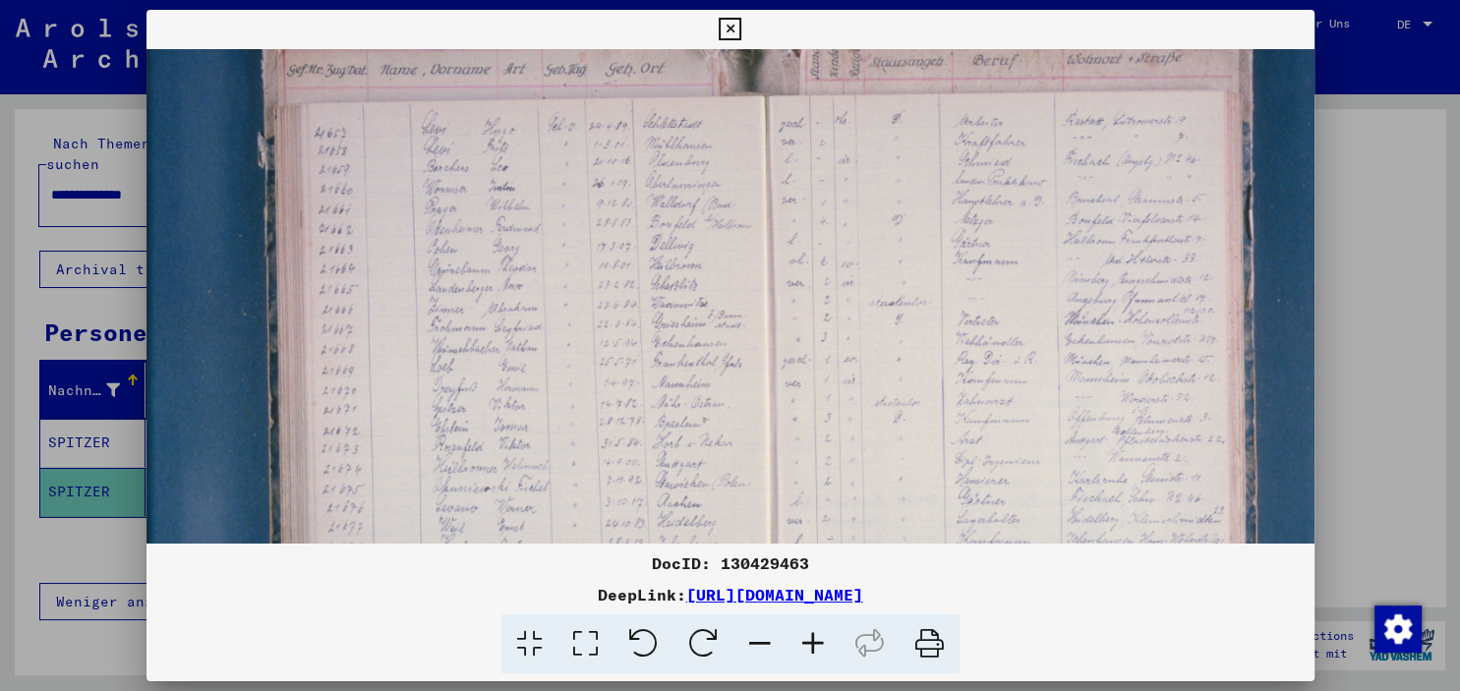
drag, startPoint x: 656, startPoint y: 270, endPoint x: 664, endPoint y: 387, distance: 117.3
click at [664, 387] on img at bounding box center [810, 403] width 1332 height 888
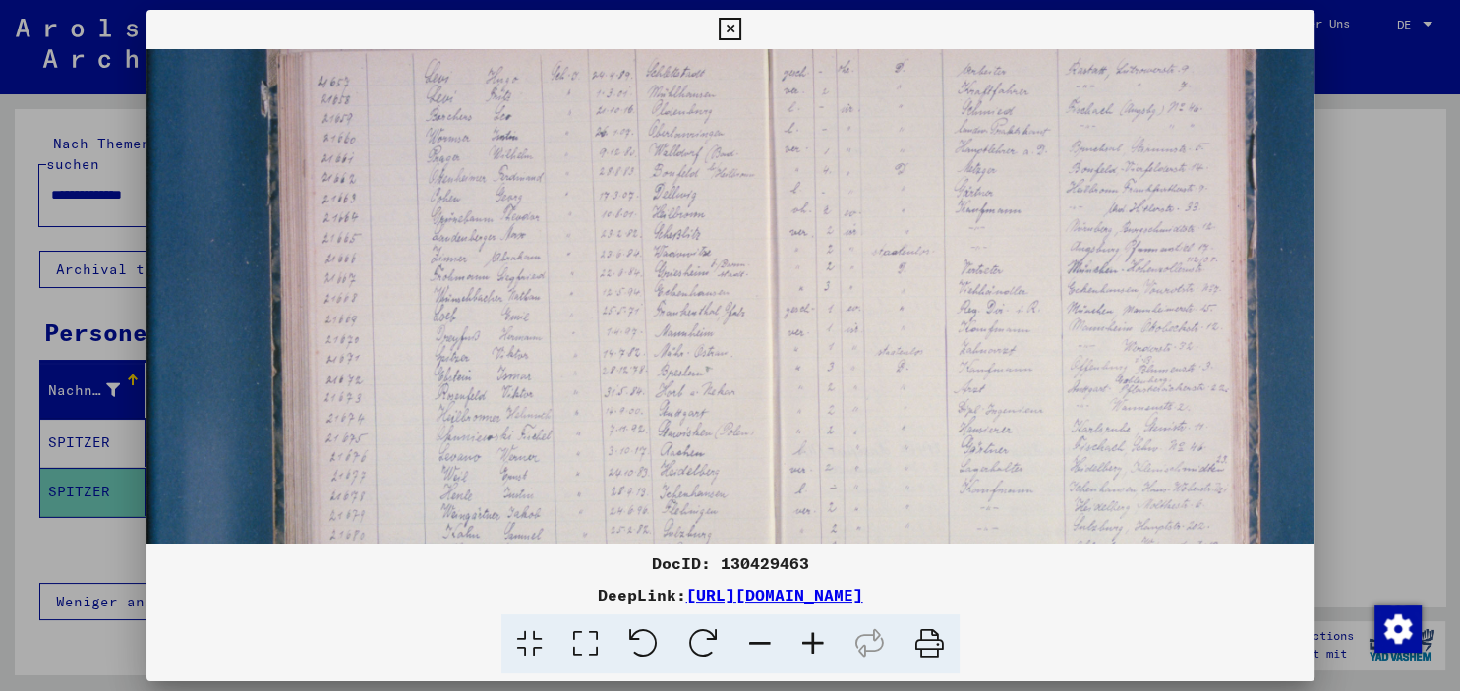
drag, startPoint x: 458, startPoint y: 348, endPoint x: 491, endPoint y: 312, distance: 48.7
click at [478, 295] on img at bounding box center [812, 352] width 1332 height 888
click at [501, 395] on img at bounding box center [812, 351] width 1332 height 888
click at [741, 22] on icon at bounding box center [730, 30] width 23 height 24
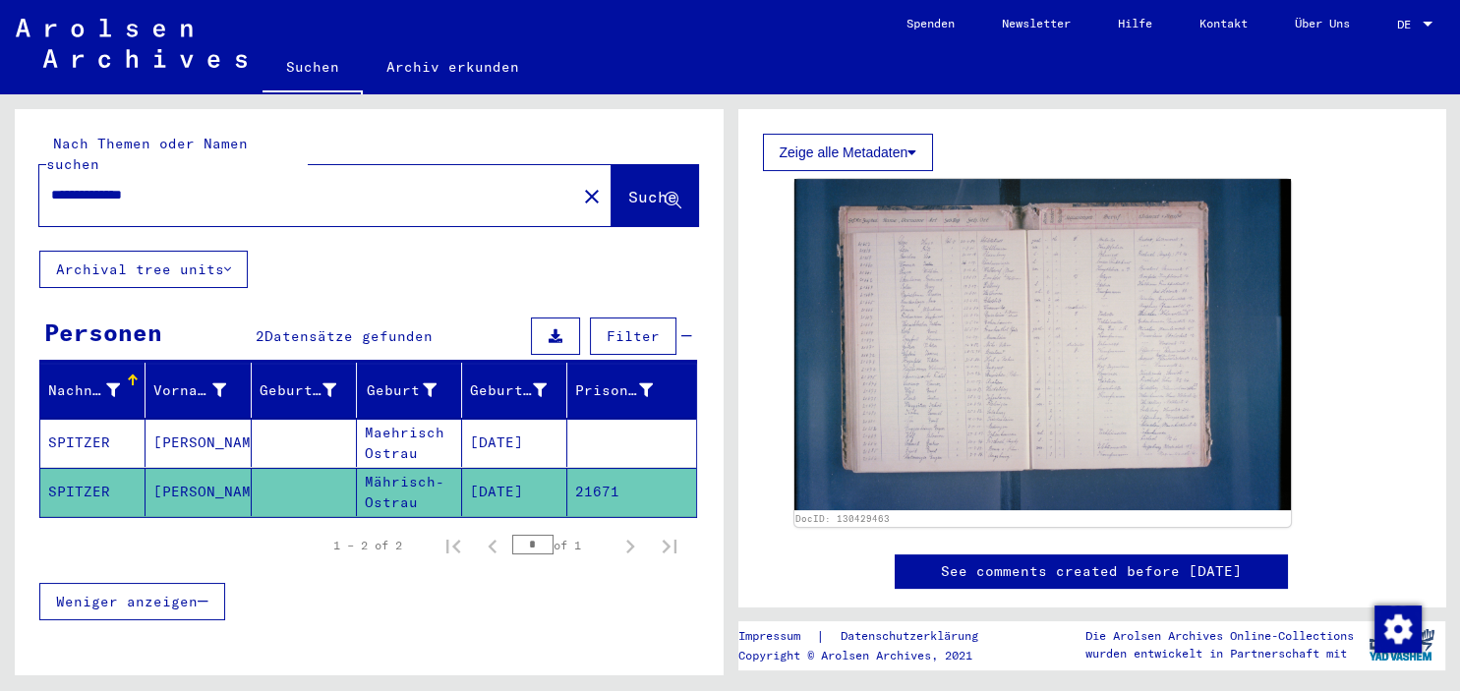
click at [199, 185] on input "**********" at bounding box center [307, 195] width 513 height 21
type input "**********"
